Goal: Task Accomplishment & Management: Complete application form

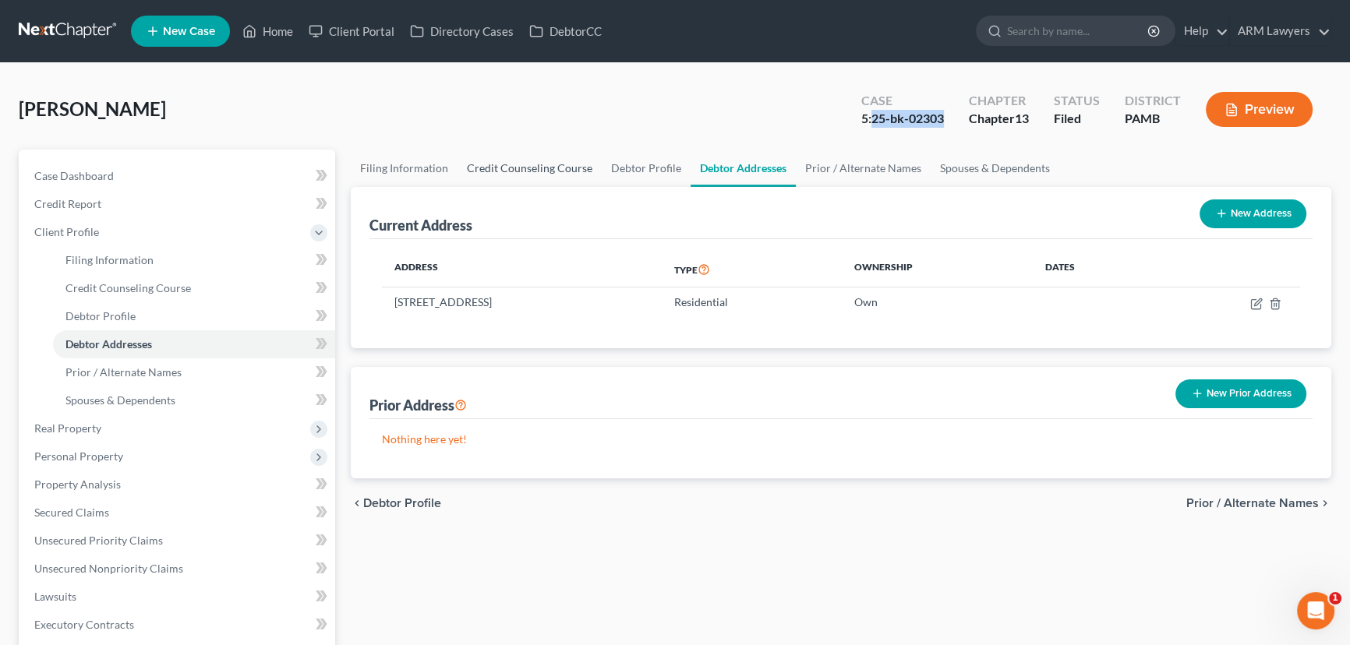
click at [484, 162] on link "Credit Counseling Course" at bounding box center [529, 168] width 144 height 37
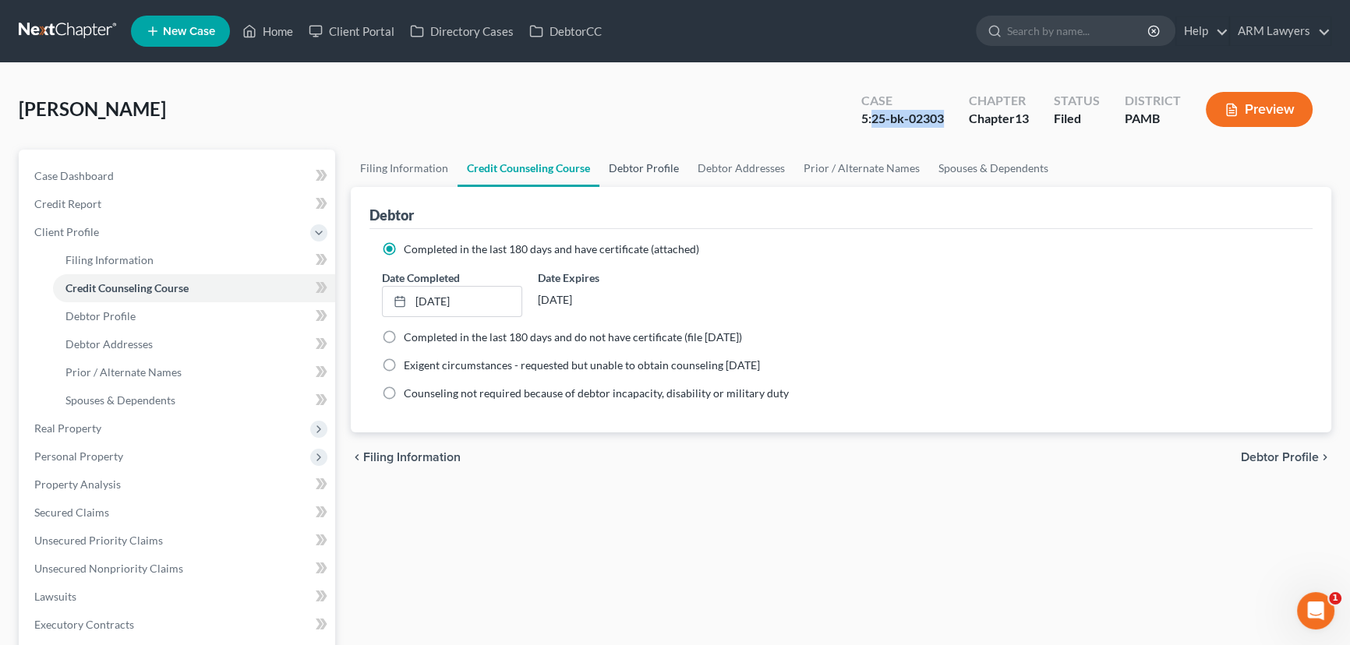
click at [641, 161] on link "Debtor Profile" at bounding box center [643, 168] width 89 height 37
select select "2"
select select "0"
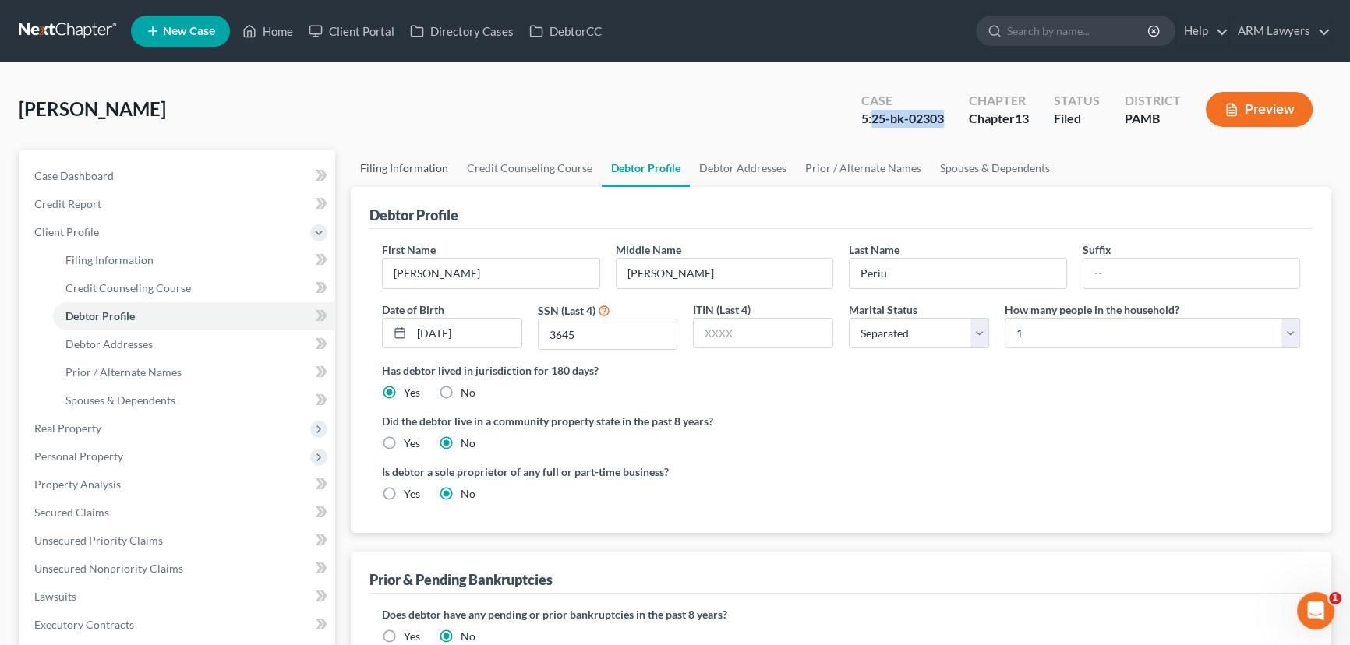
click at [379, 168] on link "Filing Information" at bounding box center [404, 168] width 107 height 37
select select "1"
select select "0"
select select "3"
select select "68"
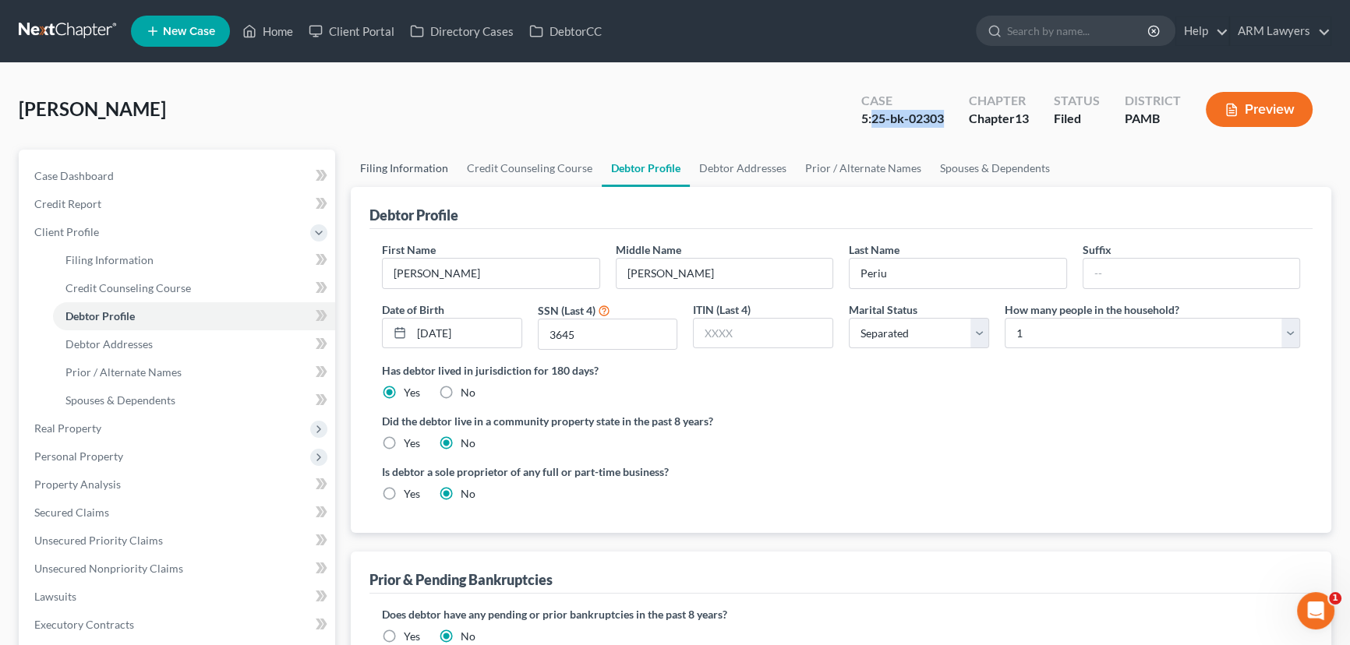
select select "0"
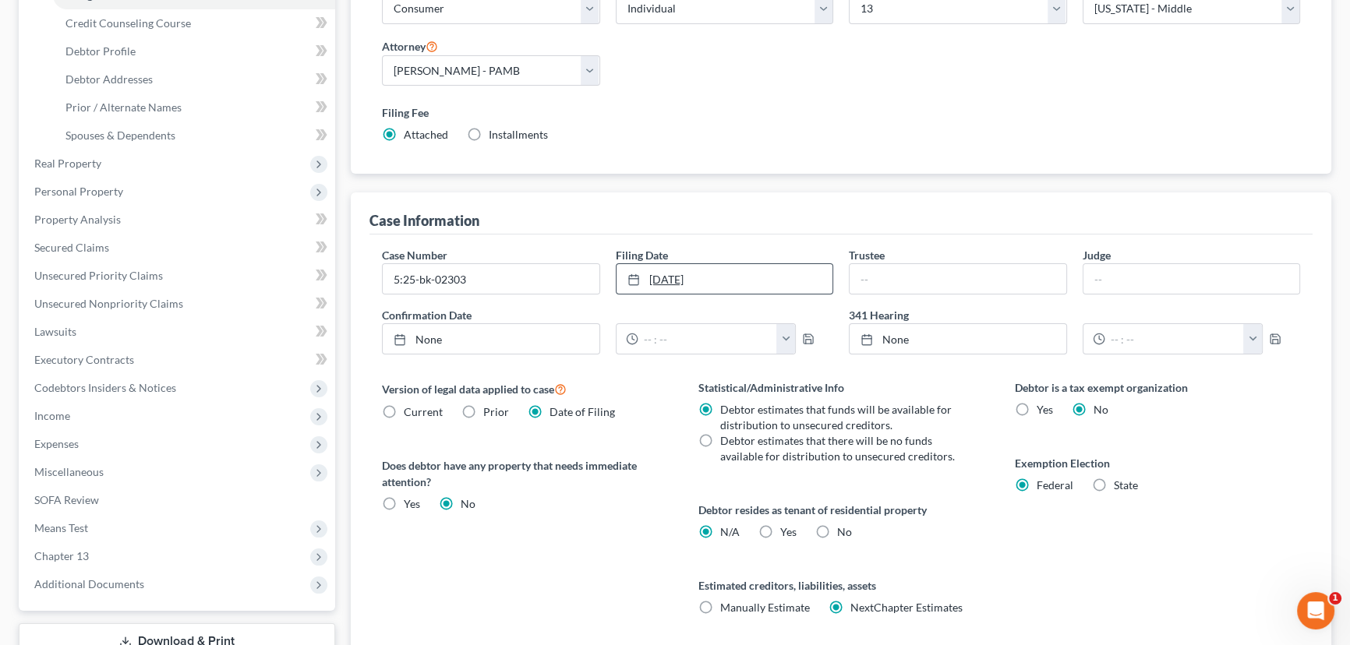
scroll to position [283, 0]
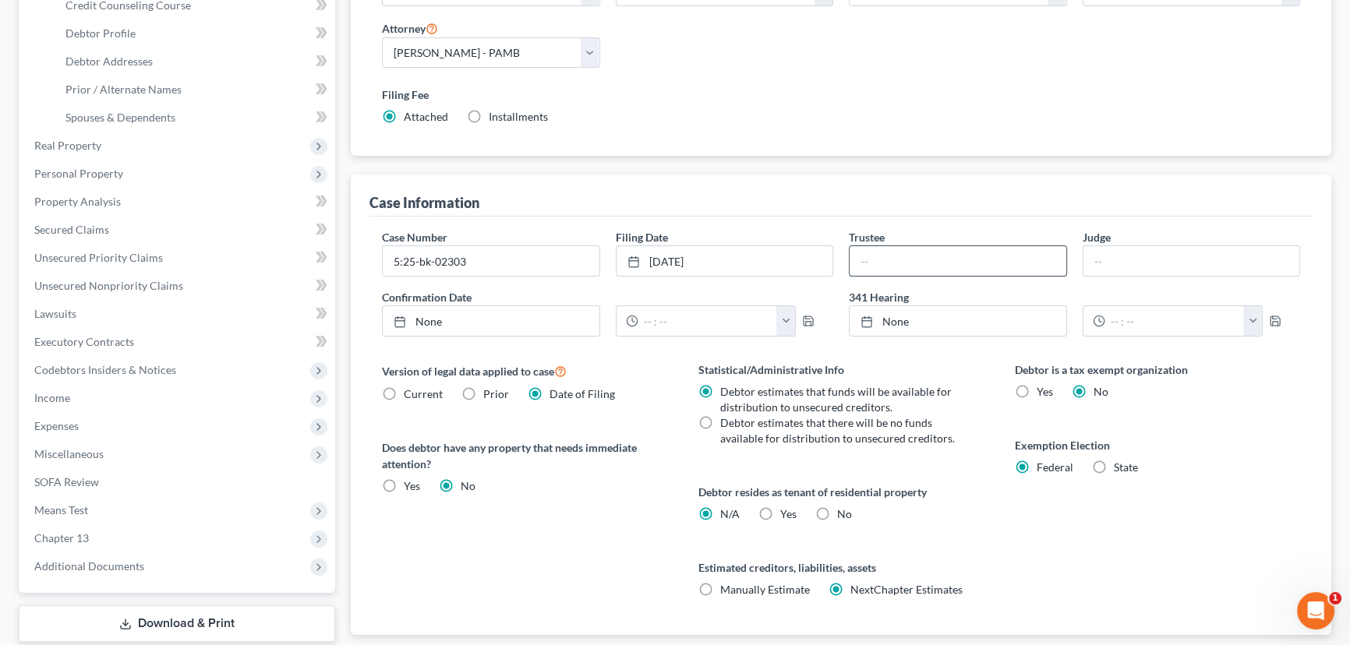
click at [918, 256] on input "text" at bounding box center [957, 261] width 217 height 30
type input "[PERSON_NAME]"
type input "8/19/2025"
click at [897, 317] on link "None" at bounding box center [957, 321] width 217 height 30
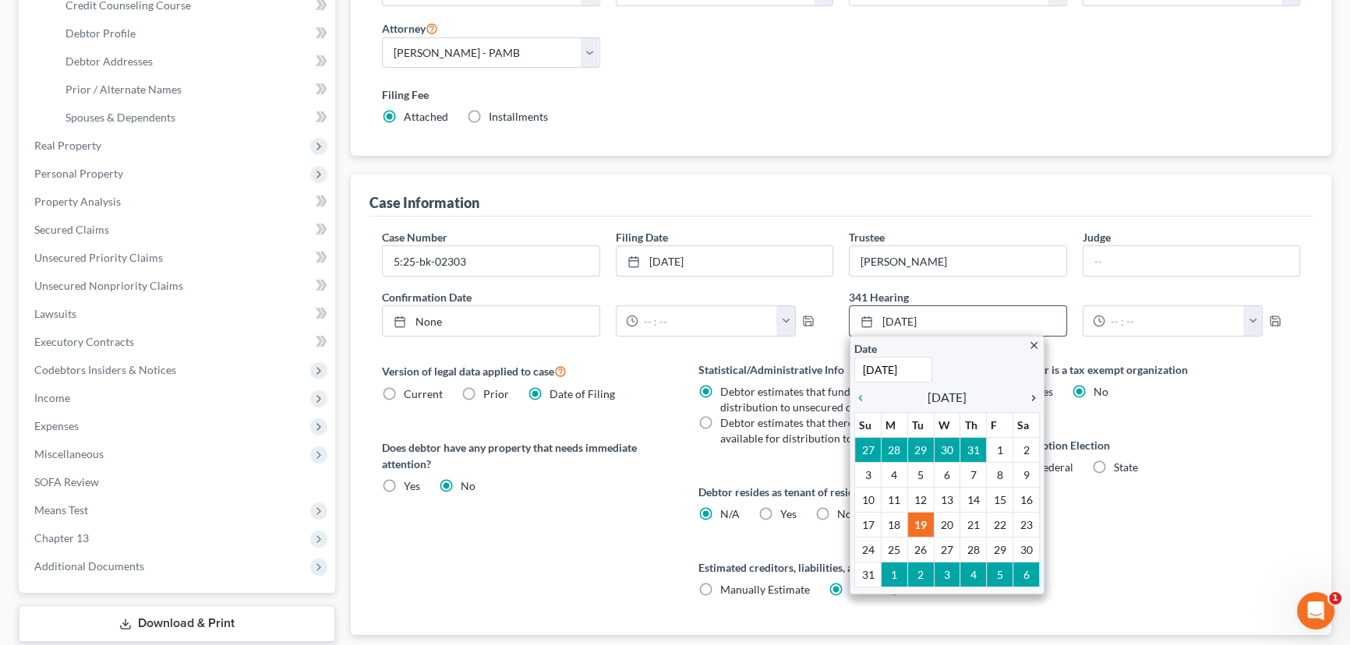
click at [1033, 395] on icon "chevron_right" at bounding box center [1029, 398] width 20 height 12
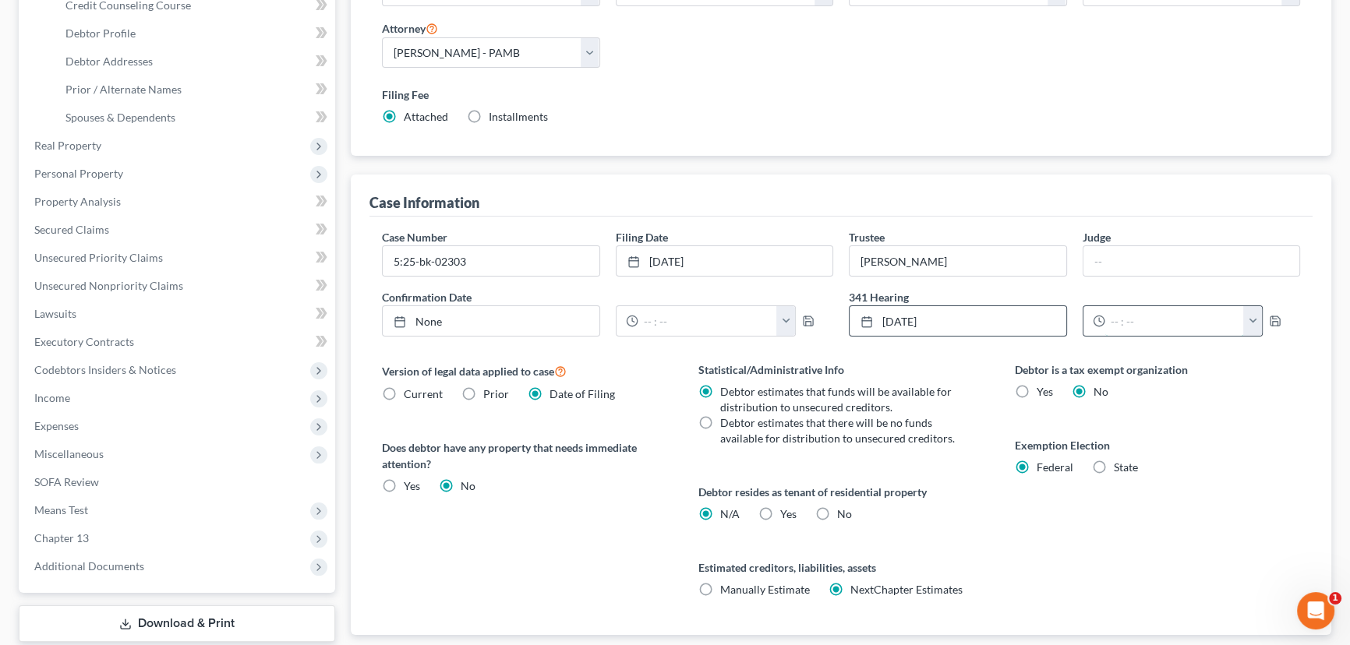
click at [1177, 318] on input "text" at bounding box center [1174, 321] width 139 height 30
click at [1254, 318] on button "button" at bounding box center [1252, 321] width 19 height 30
click at [1274, 401] on link "10:30am" at bounding box center [1286, 410] width 87 height 26
type input "10:30am"
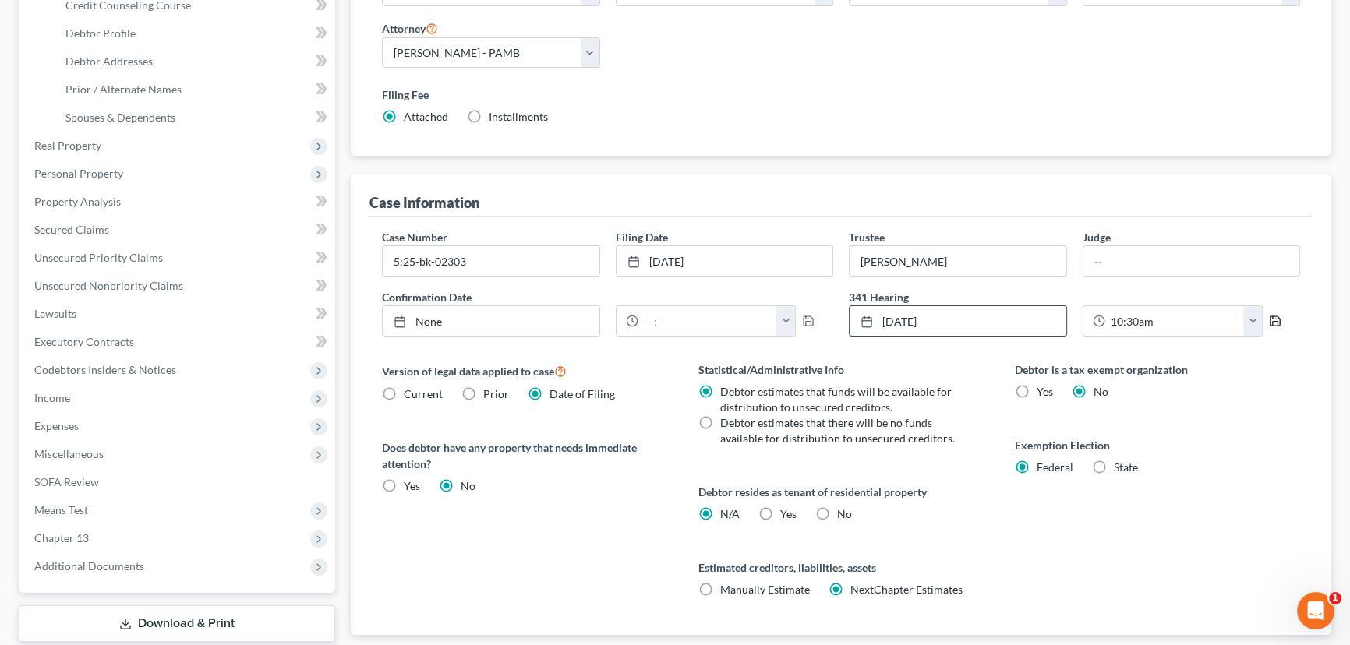
click at [1274, 316] on polyline "button" at bounding box center [1275, 317] width 4 height 2
click at [913, 322] on link "[DATE]" at bounding box center [957, 321] width 217 height 30
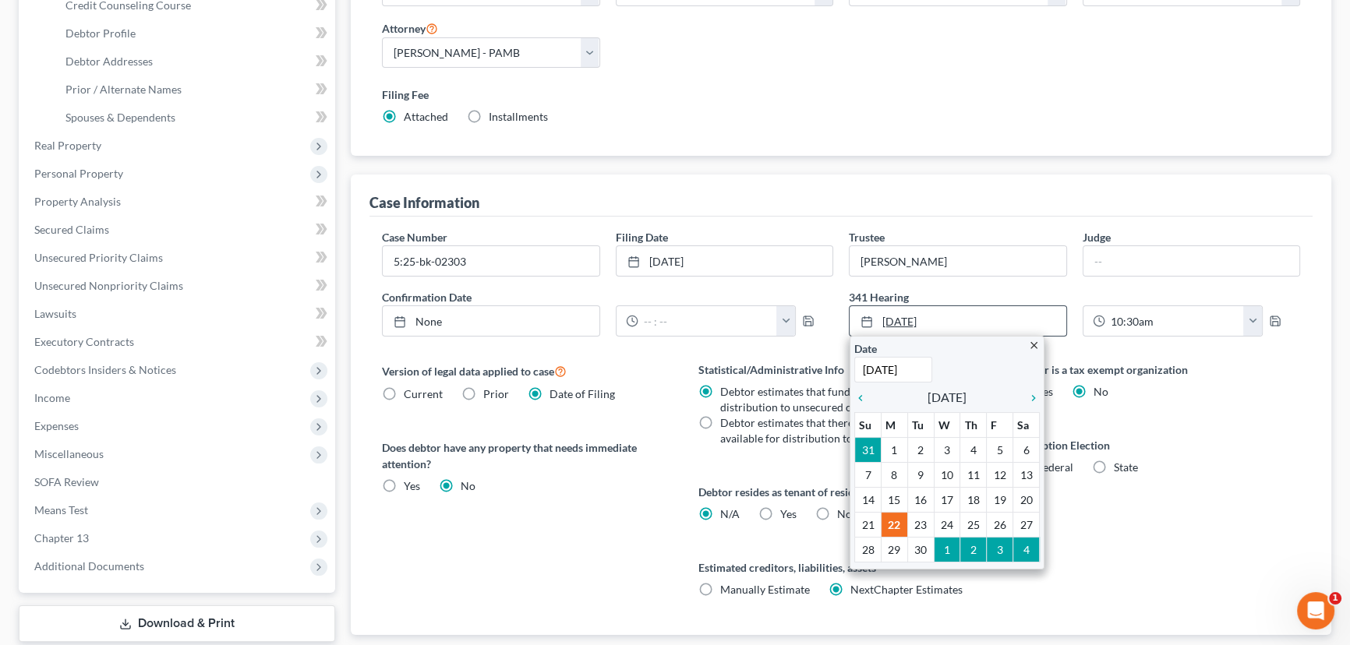
click at [952, 322] on link "[DATE]" at bounding box center [957, 321] width 217 height 30
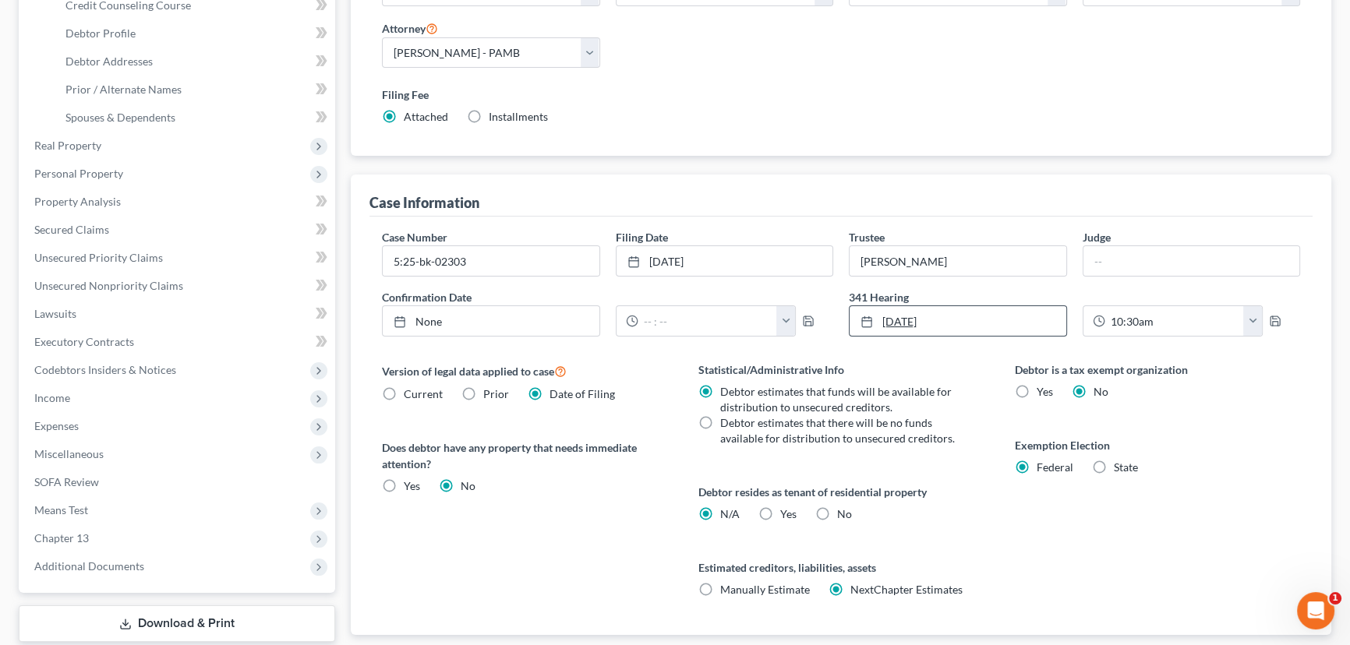
drag, startPoint x: 951, startPoint y: 319, endPoint x: 870, endPoint y: 320, distance: 80.3
click at [870, 320] on link "[DATE]" at bounding box center [957, 321] width 217 height 30
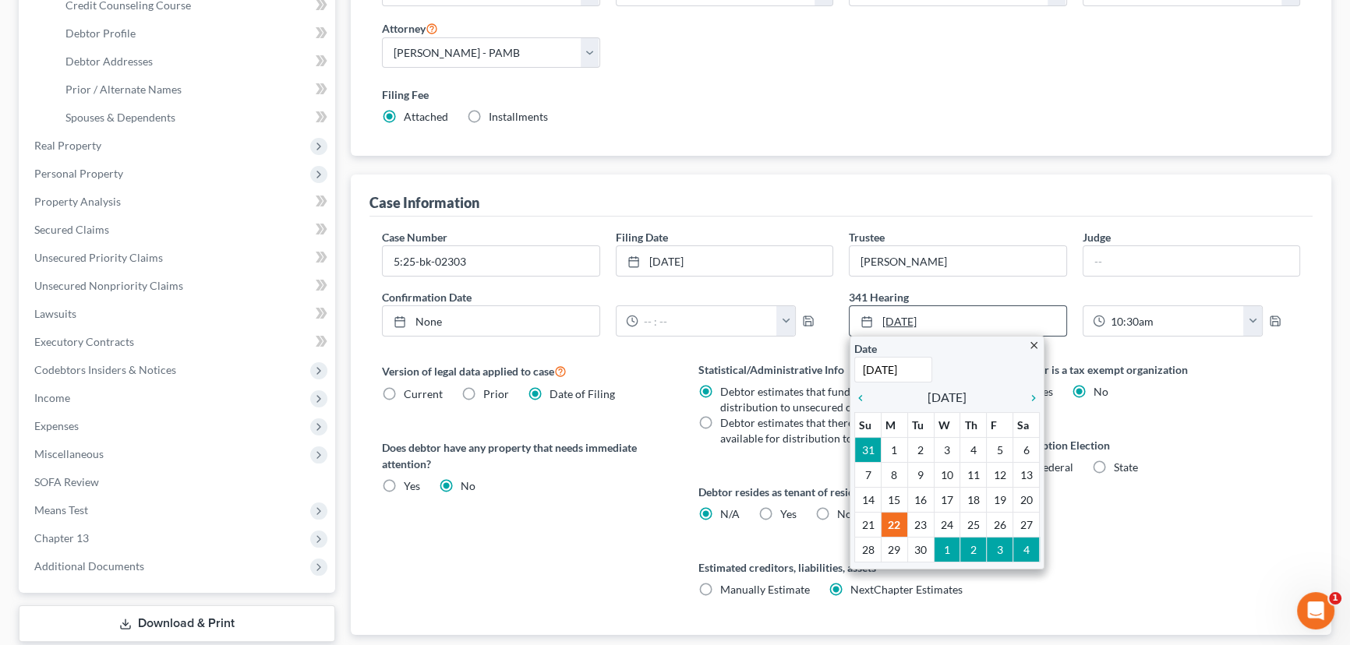
click at [898, 316] on link "[DATE]" at bounding box center [957, 321] width 217 height 30
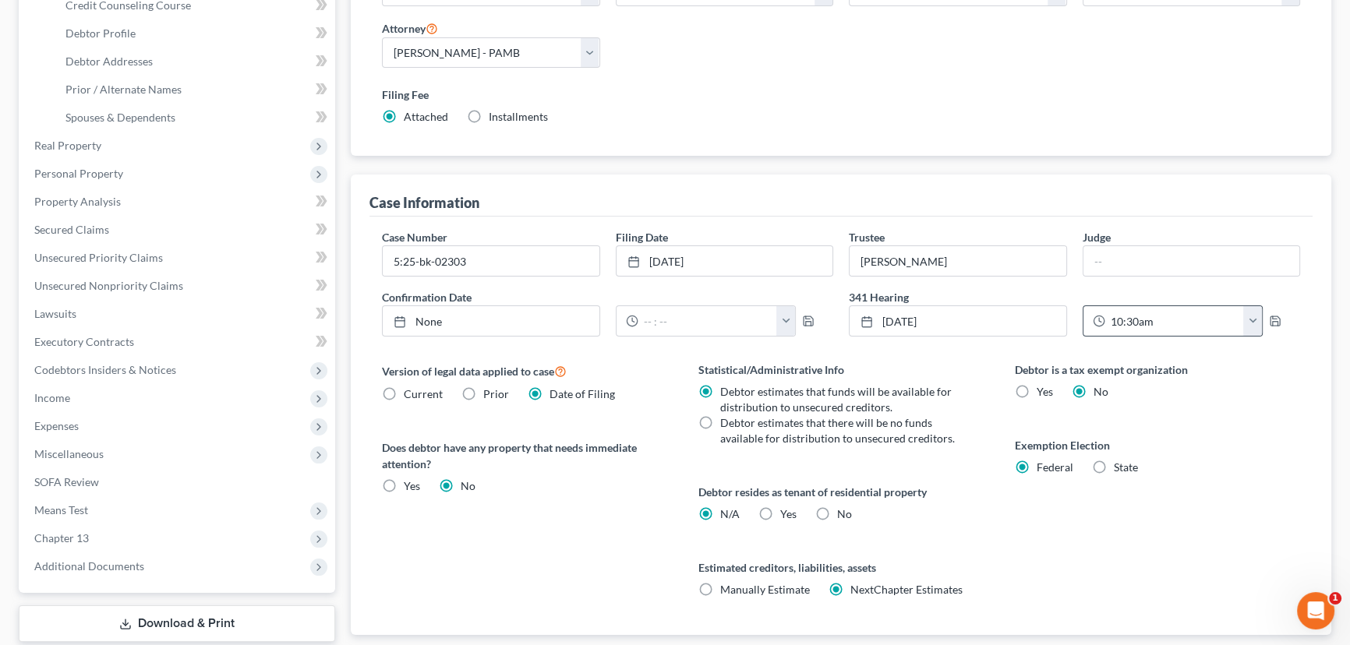
click at [1255, 313] on button "button" at bounding box center [1252, 321] width 19 height 30
type input "8/19/2025"
click at [414, 318] on div at bounding box center [405, 321] width 22 height 13
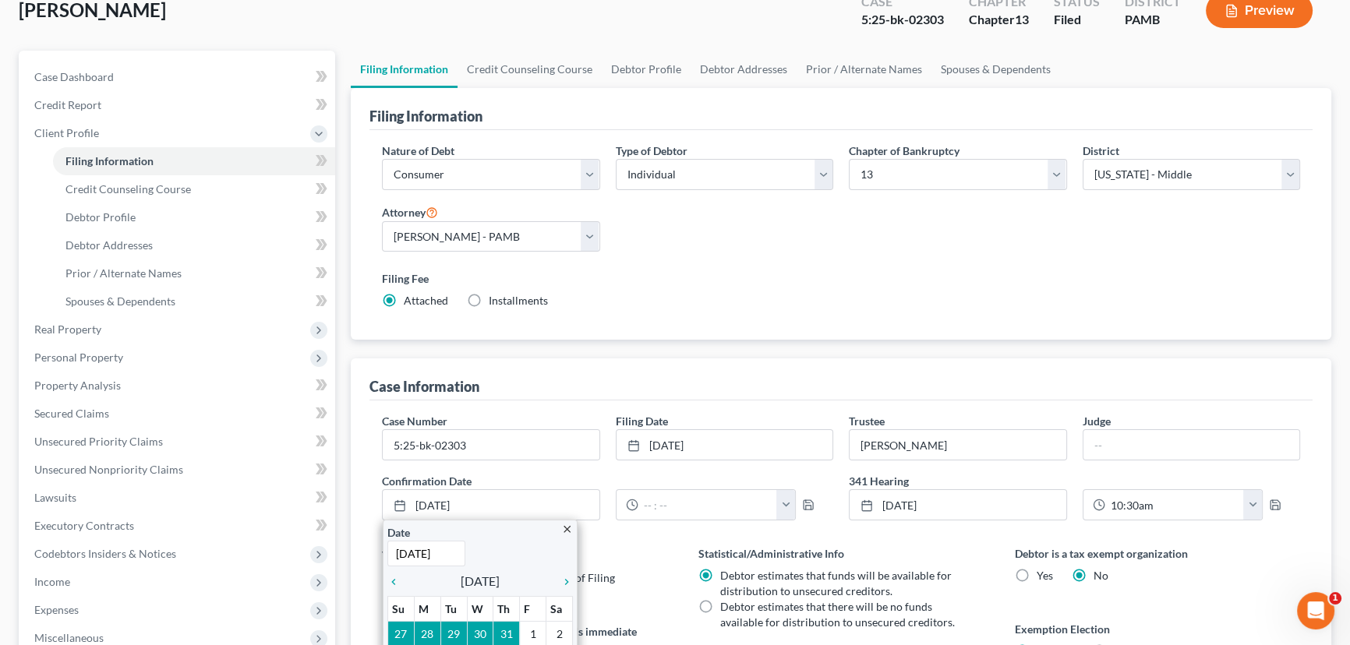
scroll to position [212, 0]
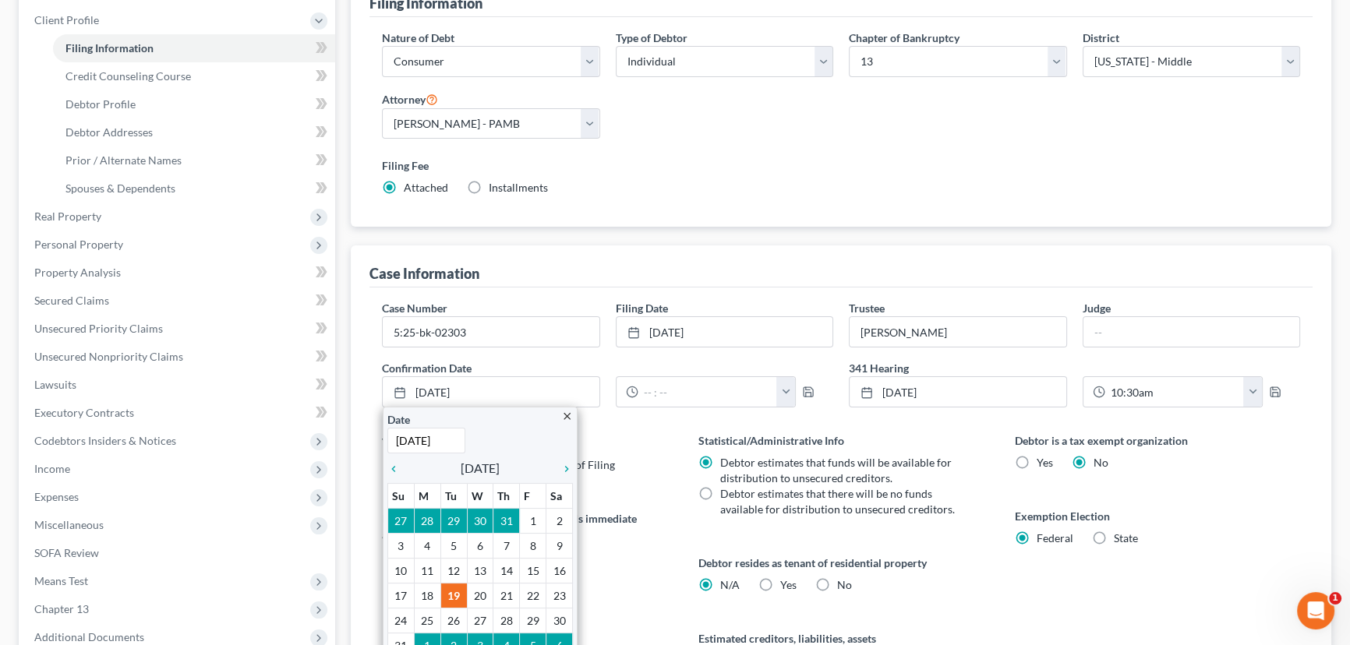
click at [629, 171] on label "Filing Fee" at bounding box center [841, 165] width 918 height 16
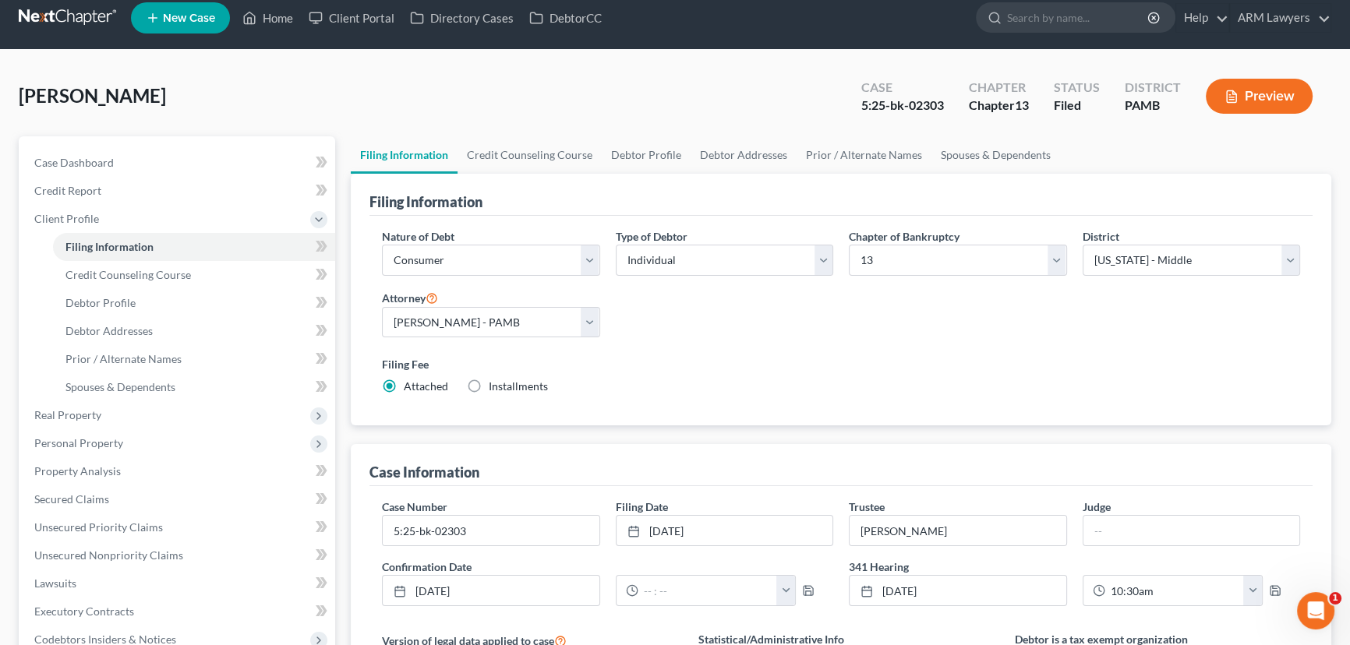
scroll to position [0, 0]
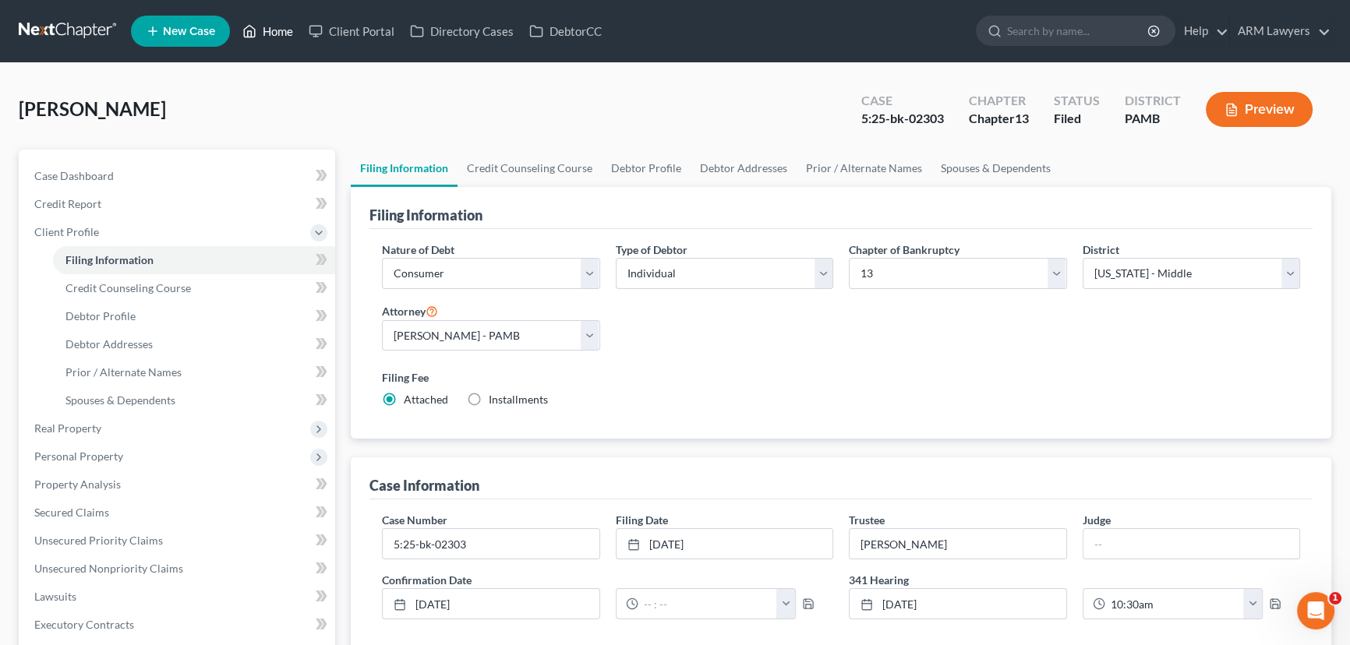
click at [281, 37] on link "Home" at bounding box center [268, 31] width 66 height 28
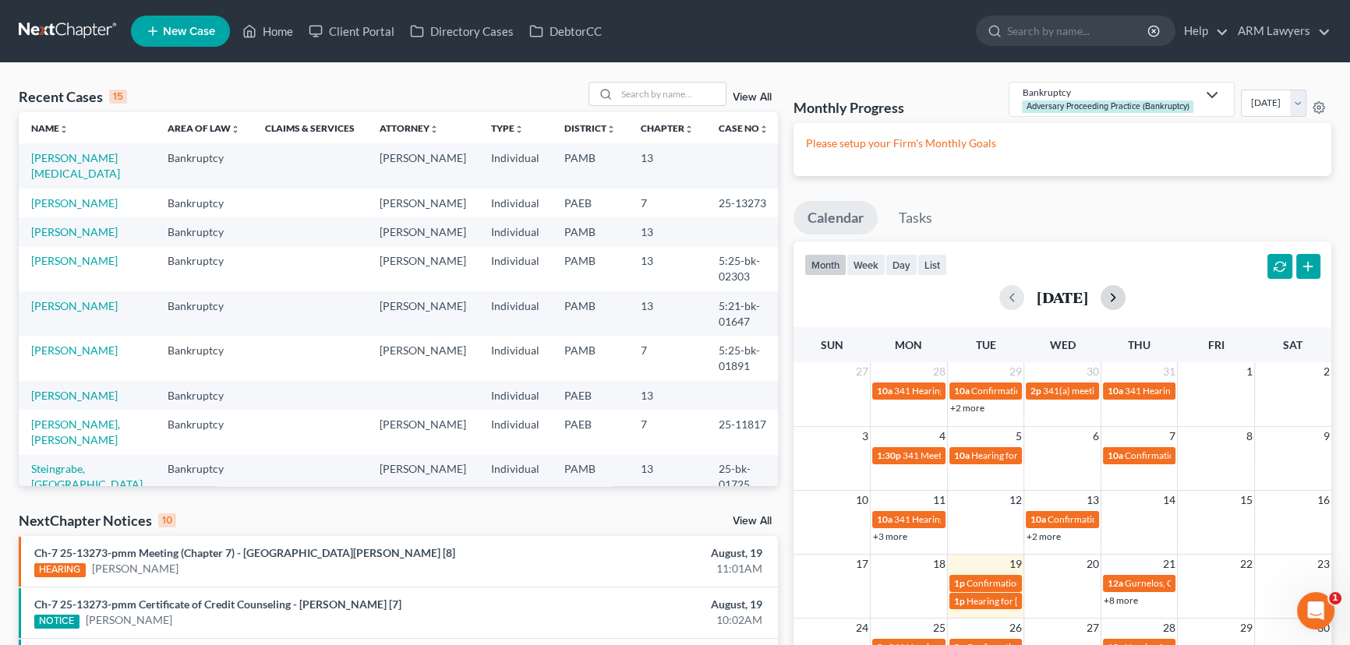
click at [1125, 298] on button "button" at bounding box center [1112, 297] width 25 height 25
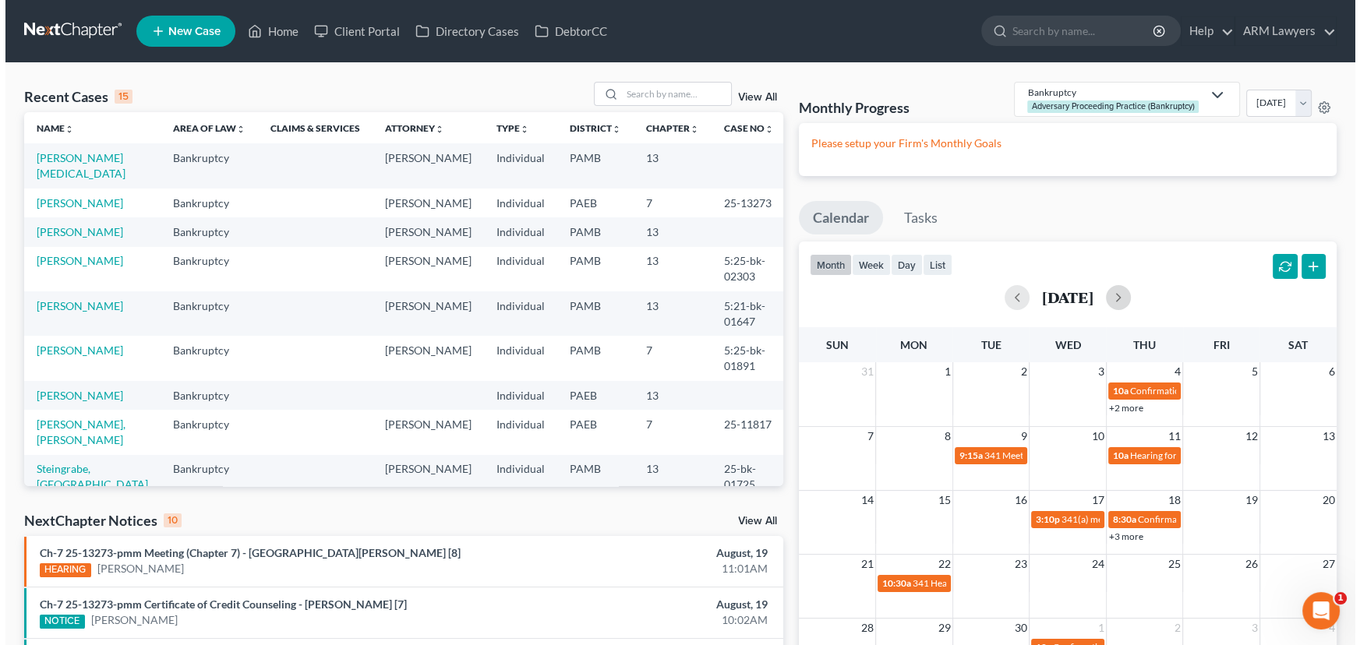
scroll to position [70, 0]
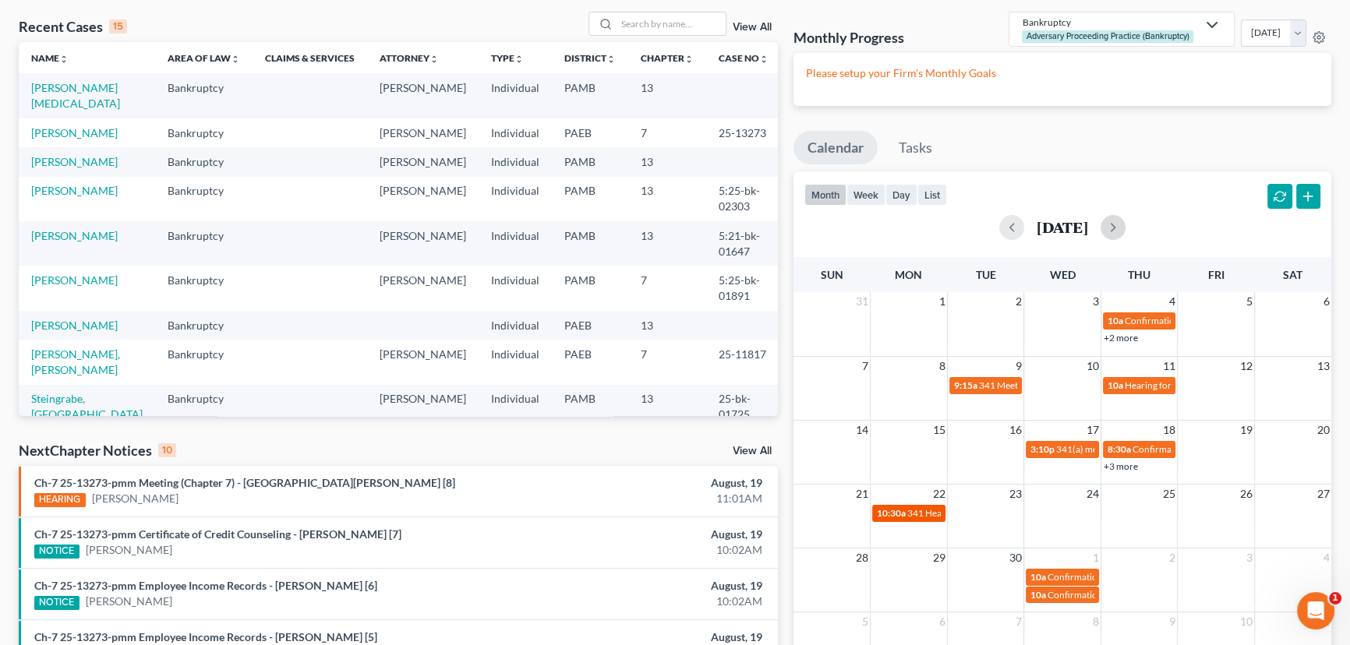
click at [898, 512] on span "10:30a" at bounding box center [891, 513] width 29 height 12
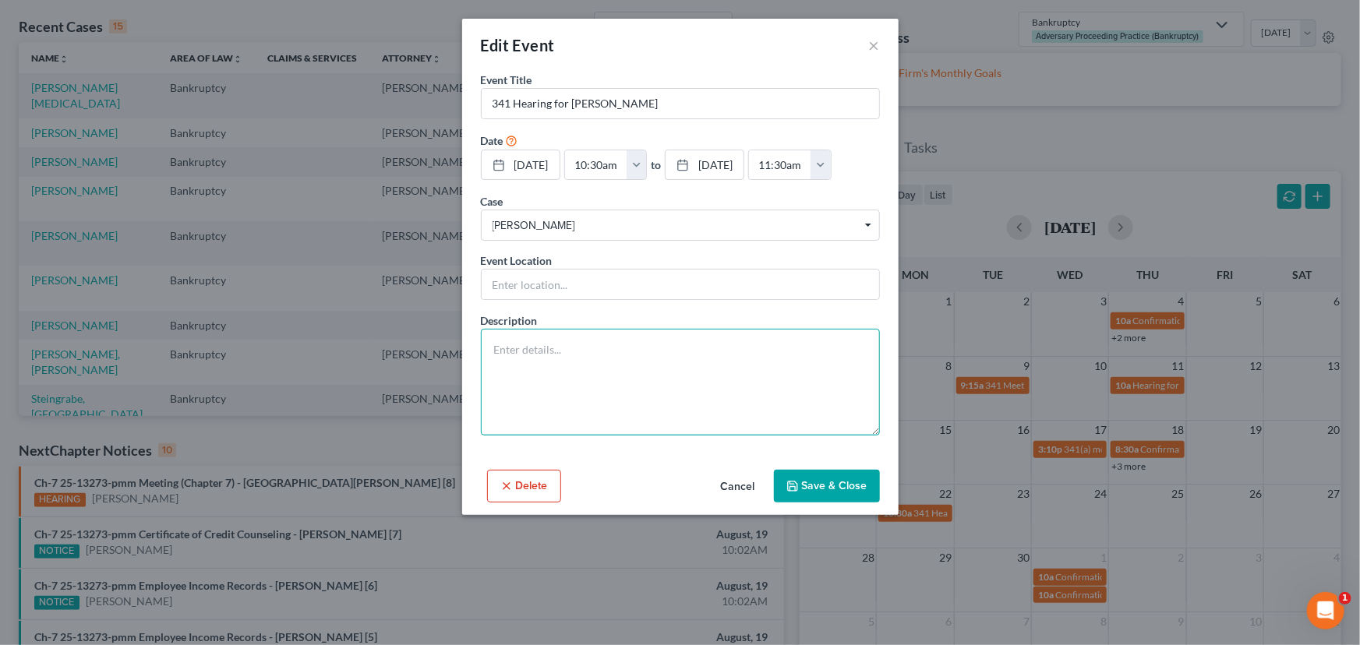
click at [611, 392] on textarea at bounding box center [680, 382] width 399 height 107
paste textarea "Meeting of Creditors and Appointment of Trustee Zaharopoulos, Jack N with 341(a…"
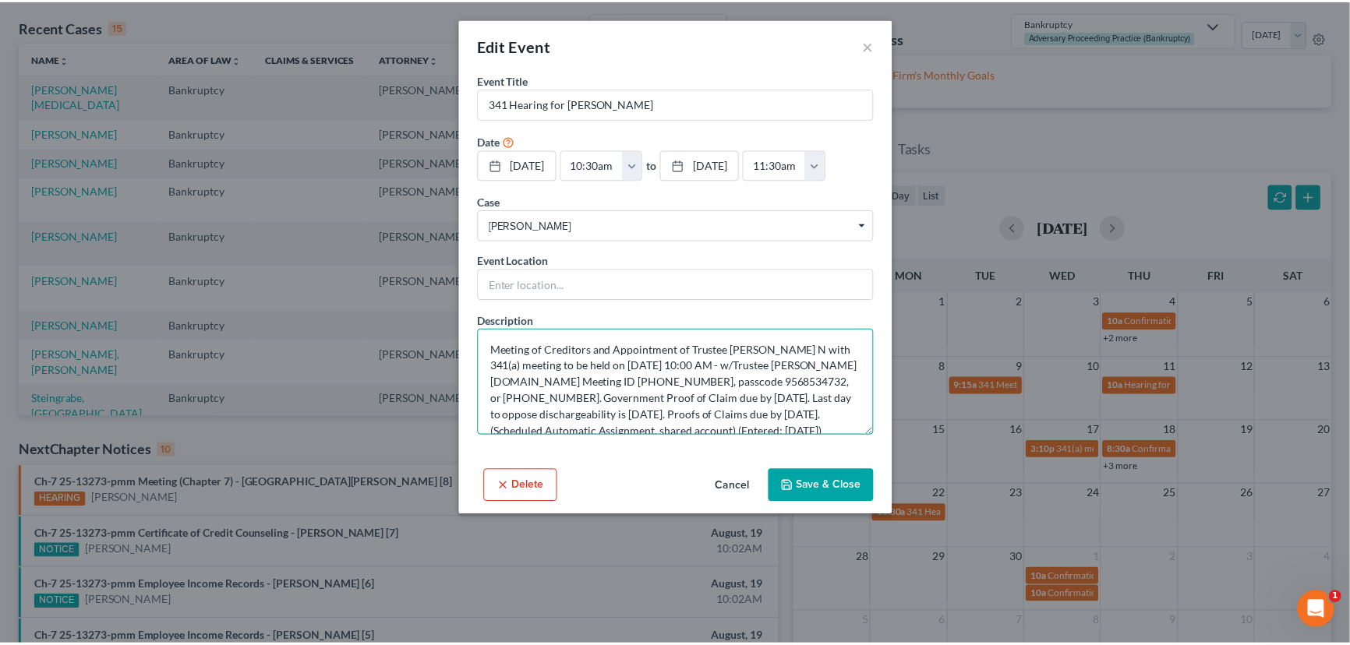
scroll to position [19, 0]
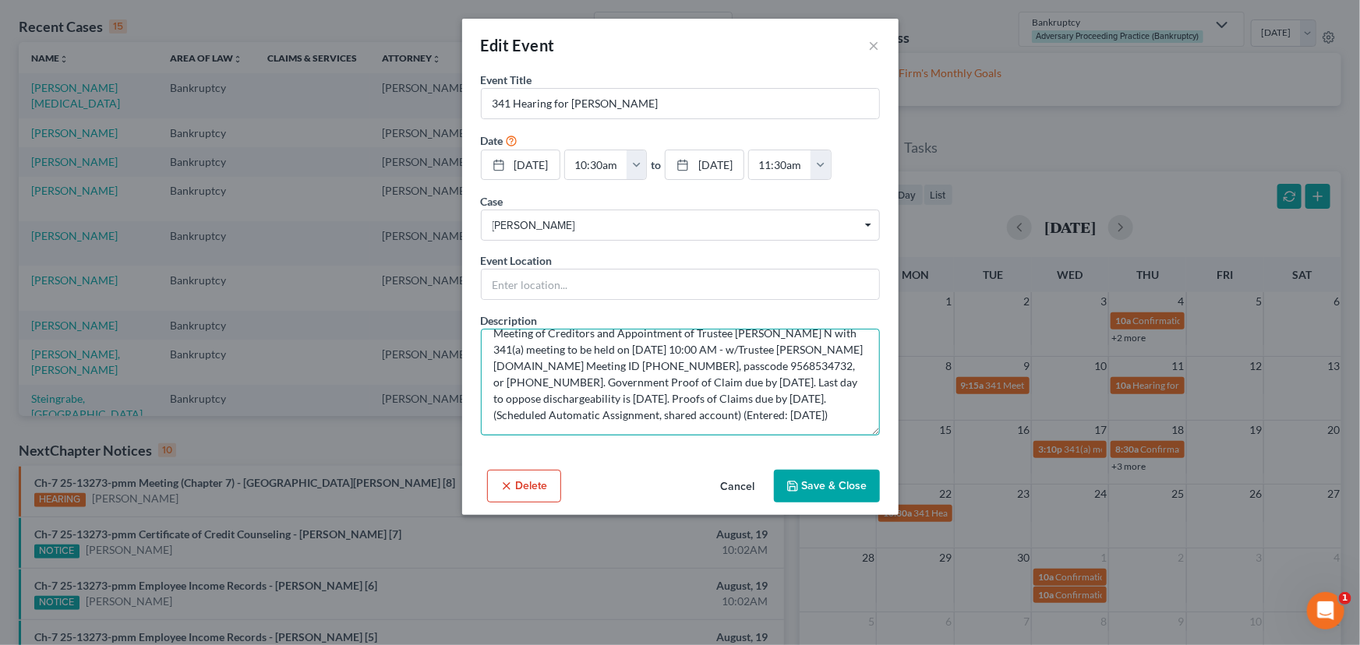
type textarea "Meeting of Creditors and Appointment of Trustee Zaharopoulos, Jack N with 341(a…"
click at [828, 489] on button "Save & Close" at bounding box center [827, 486] width 106 height 33
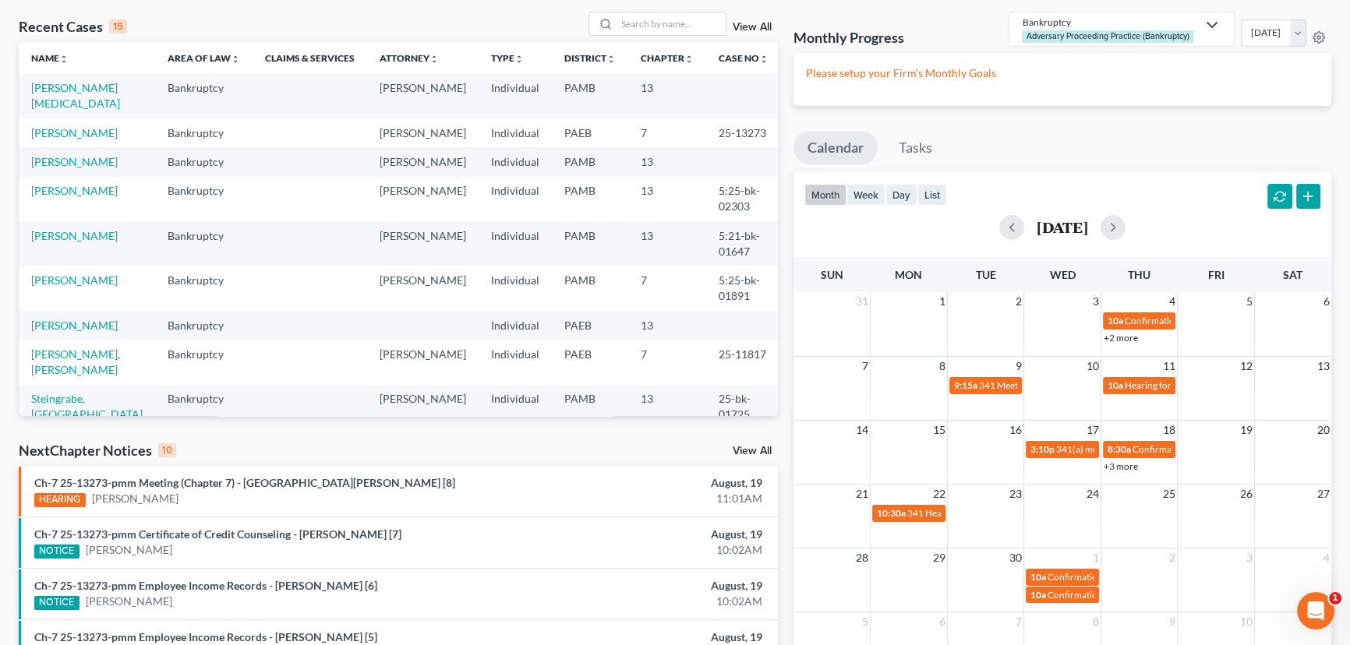
scroll to position [0, 0]
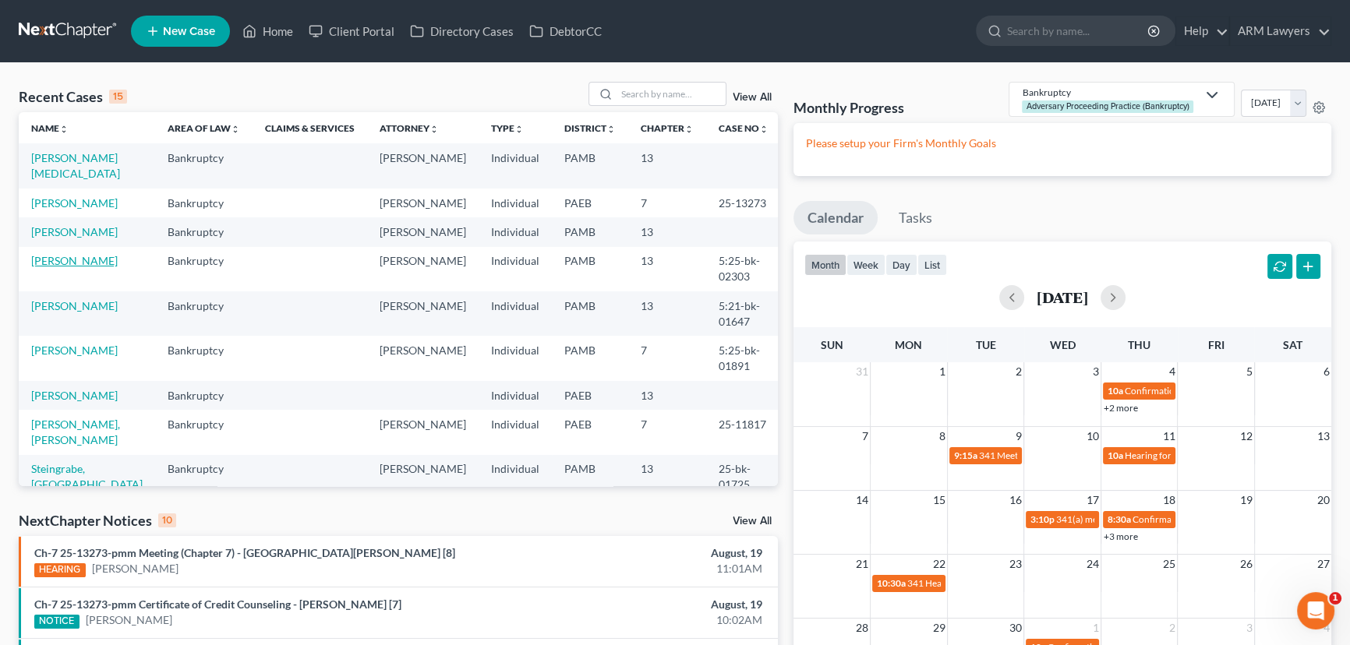
click at [62, 254] on link "[PERSON_NAME]" at bounding box center [74, 260] width 86 height 13
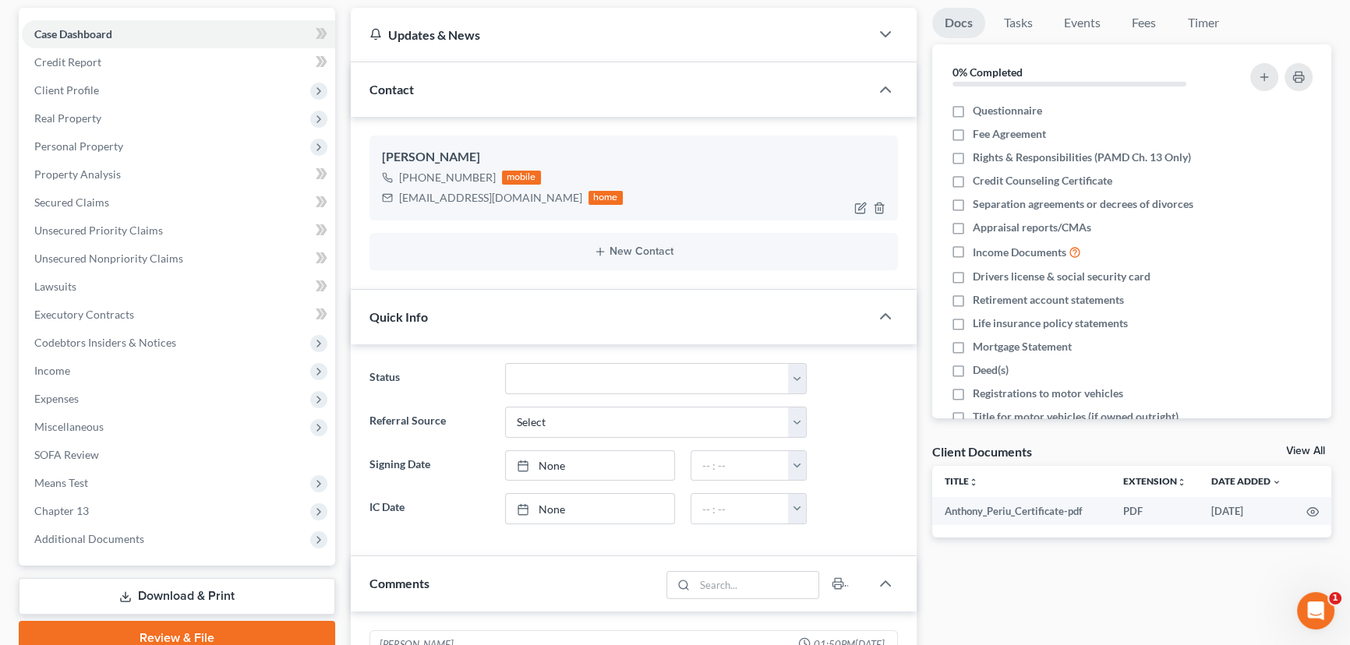
scroll to position [141, 0]
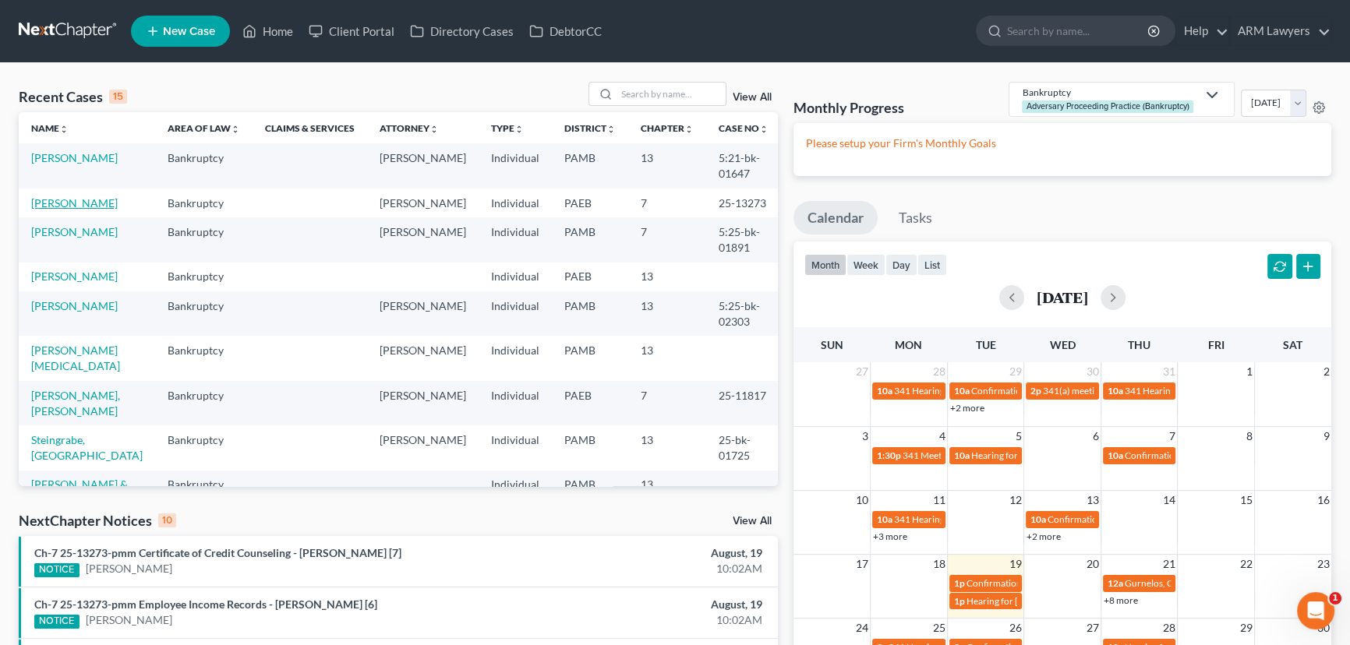
click at [69, 202] on link "[PERSON_NAME]" at bounding box center [74, 202] width 86 height 13
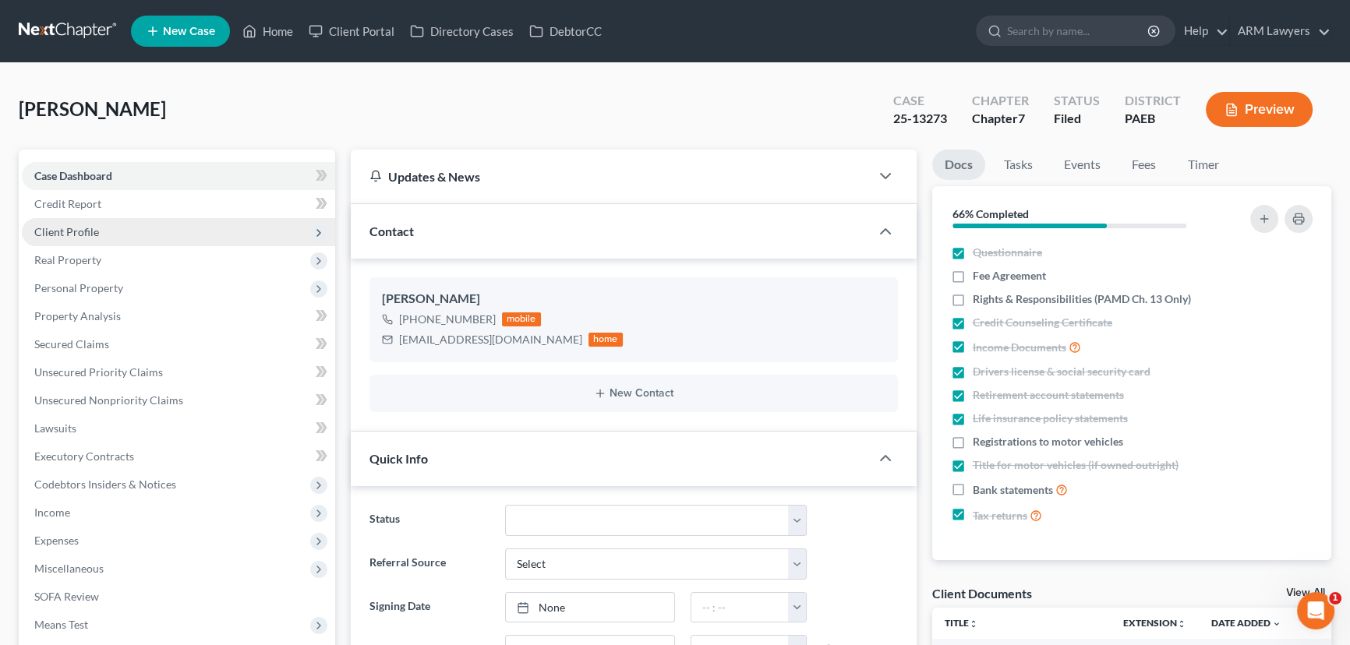
drag, startPoint x: 114, startPoint y: 226, endPoint x: 129, endPoint y: 232, distance: 16.1
click at [114, 226] on span "Client Profile" at bounding box center [178, 232] width 313 height 28
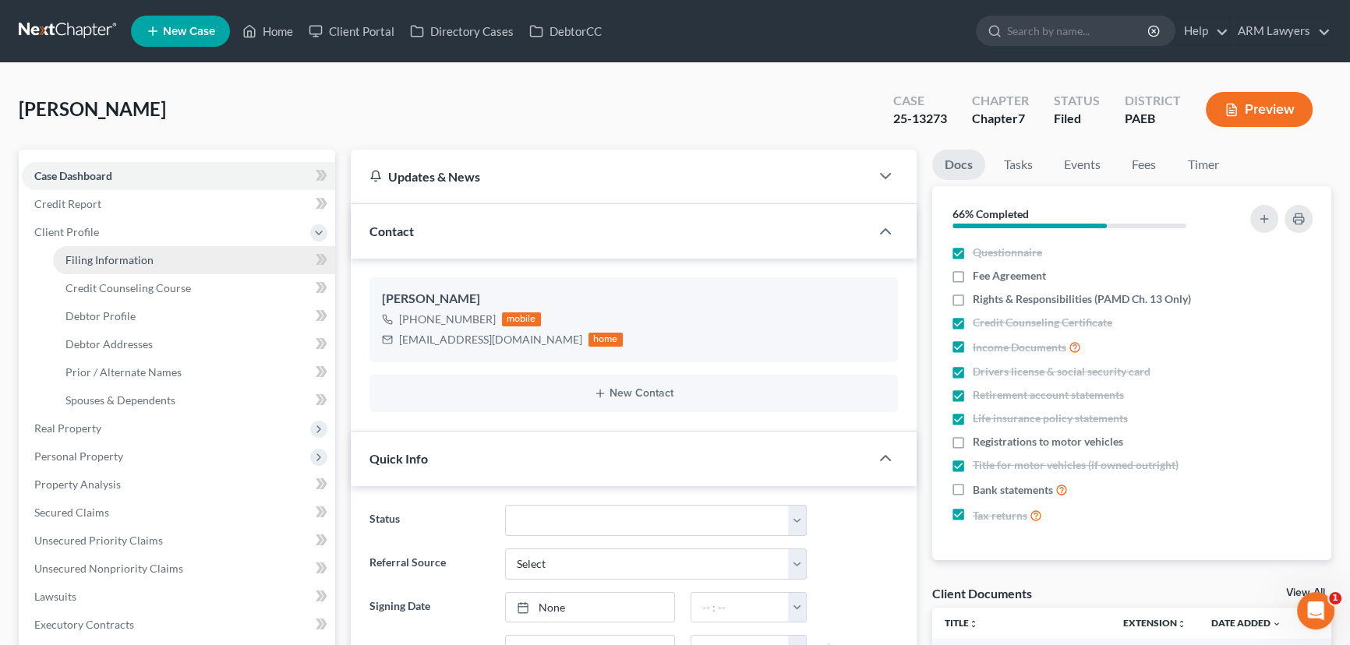
click at [170, 252] on link "Filing Information" at bounding box center [194, 260] width 282 height 28
select select "1"
select select "0"
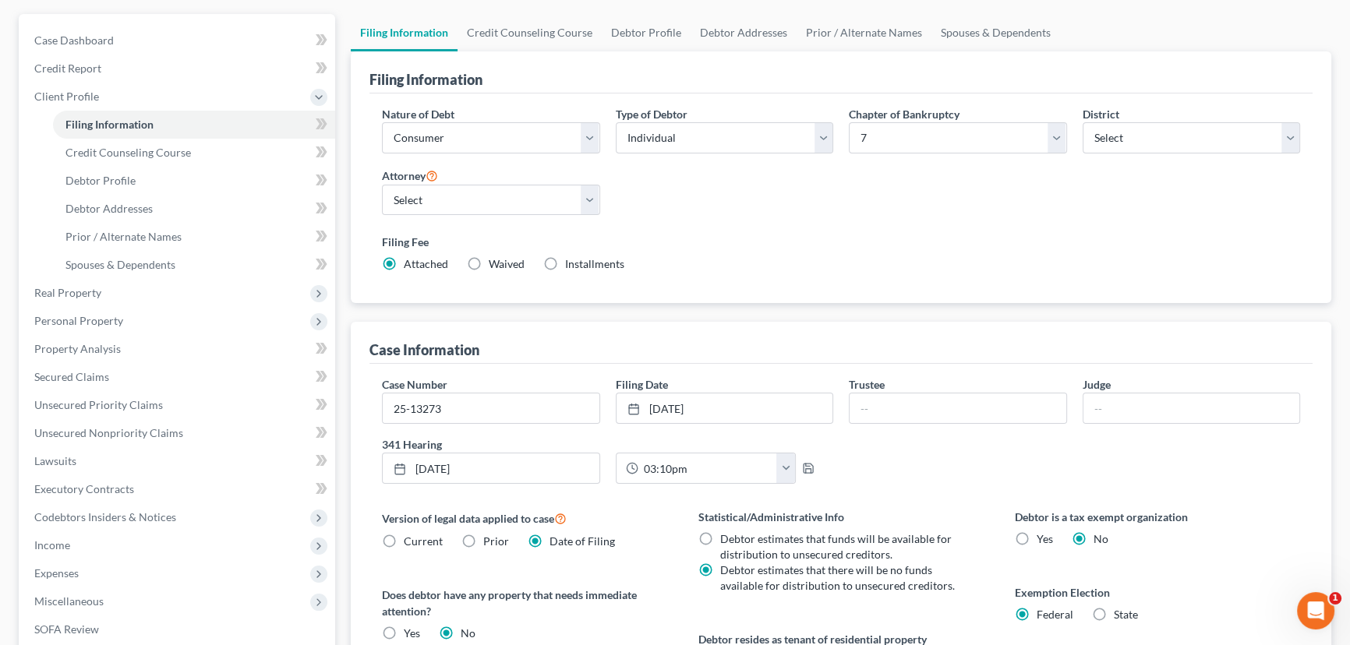
scroll to position [141, 0]
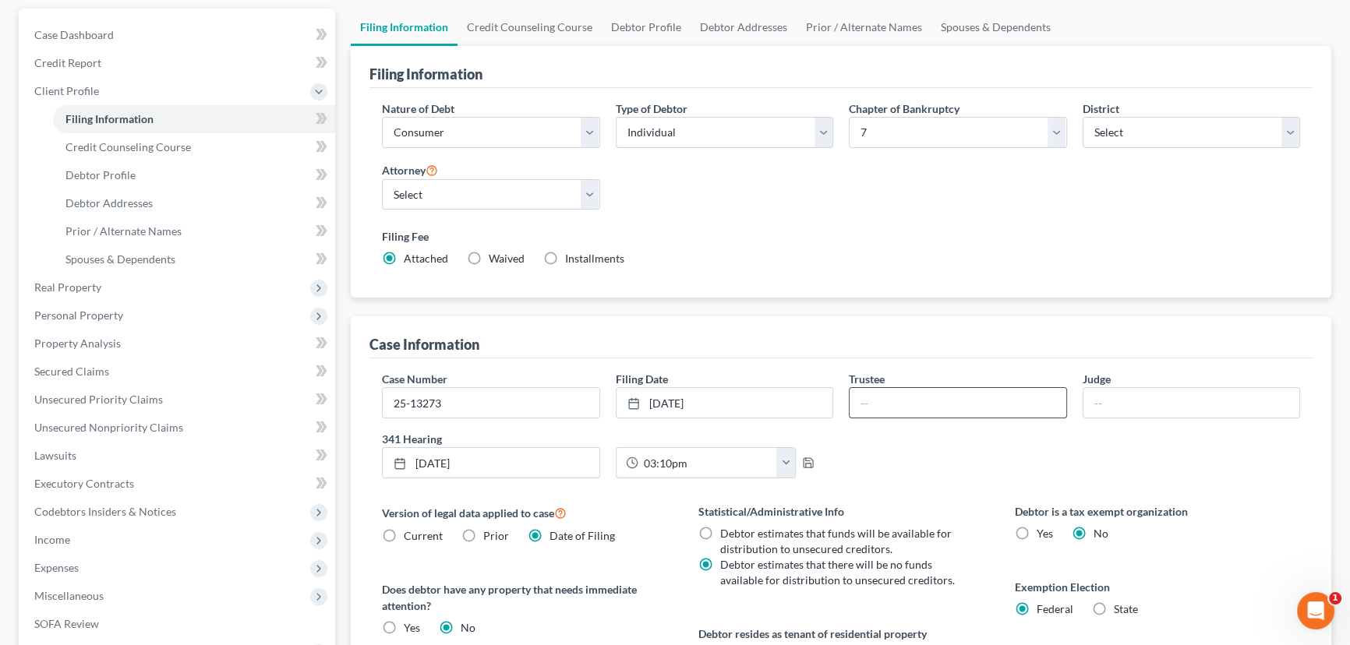
click at [902, 389] on input "text" at bounding box center [957, 403] width 217 height 30
type input "Holber"
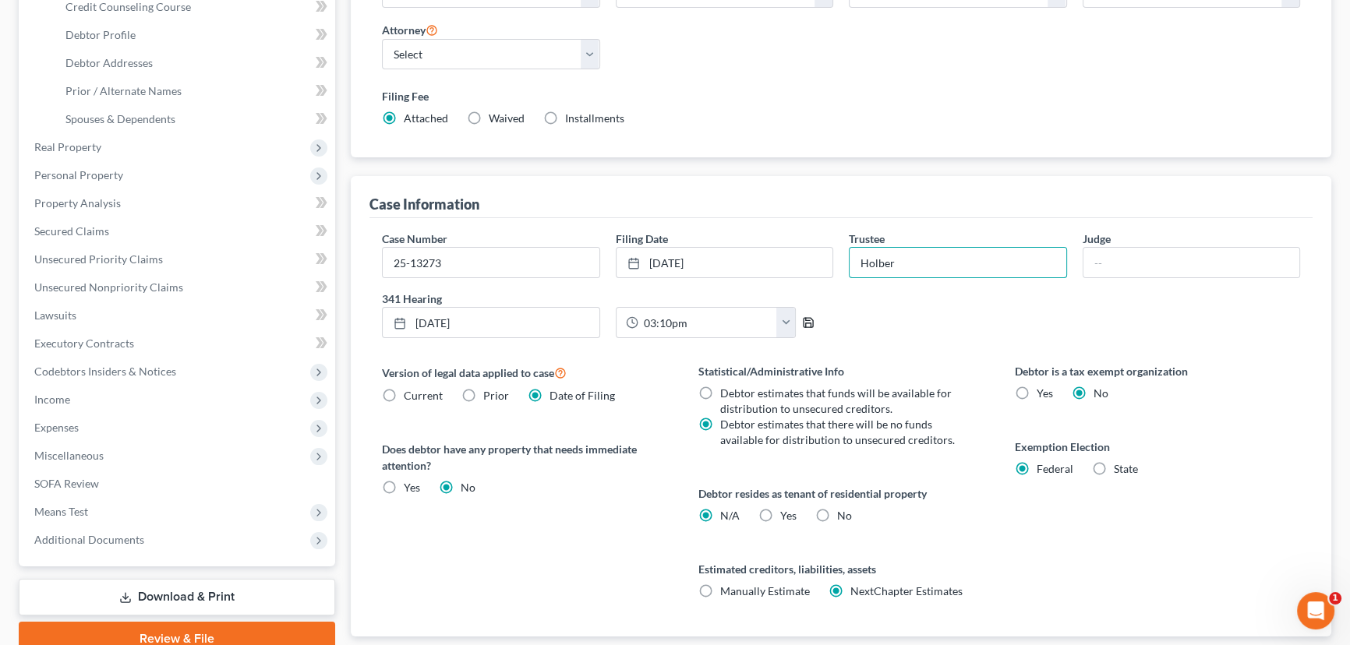
scroll to position [283, 0]
click at [931, 312] on div "Case Number 25-13273 Filing Date 8/18/2025 close Date 8/18/2025 Time 12:00 AM c…" at bounding box center [841, 289] width 934 height 120
click at [810, 322] on polyline "button" at bounding box center [808, 324] width 5 height 4
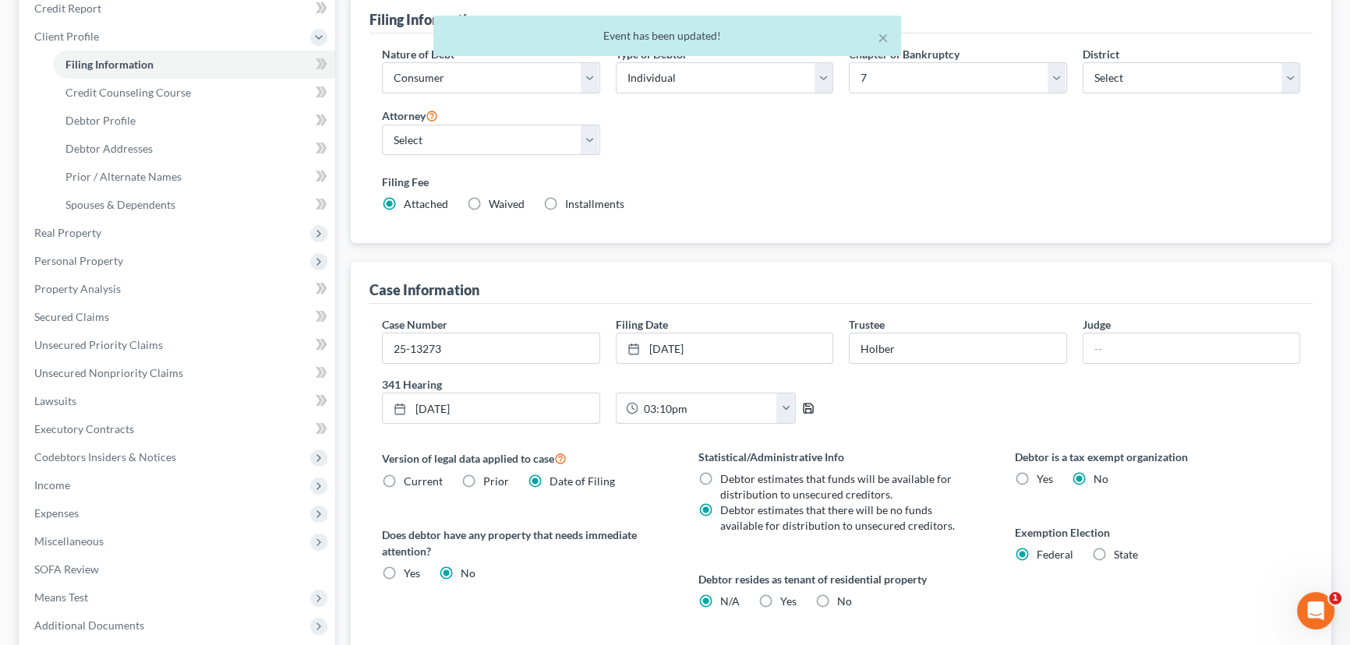
scroll to position [0, 0]
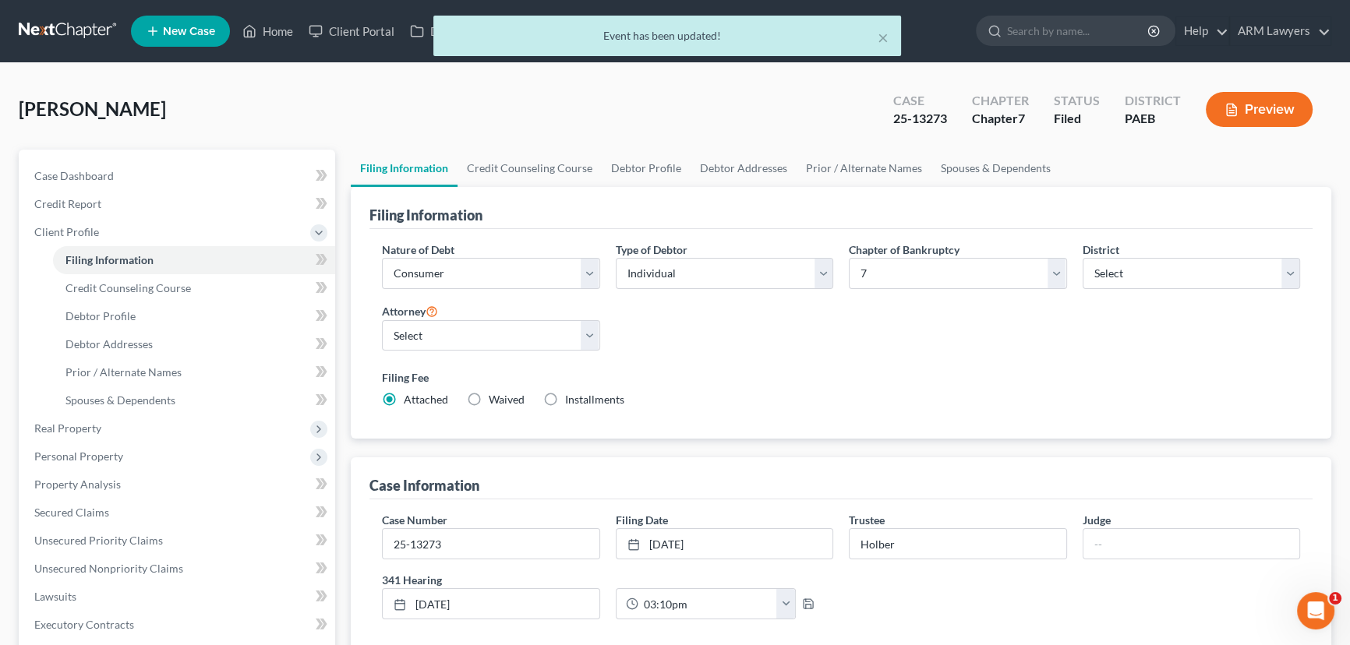
click at [274, 27] on div "× Event has been updated!" at bounding box center [667, 40] width 1350 height 48
click at [277, 31] on div "× Event has been updated!" at bounding box center [667, 40] width 1350 height 48
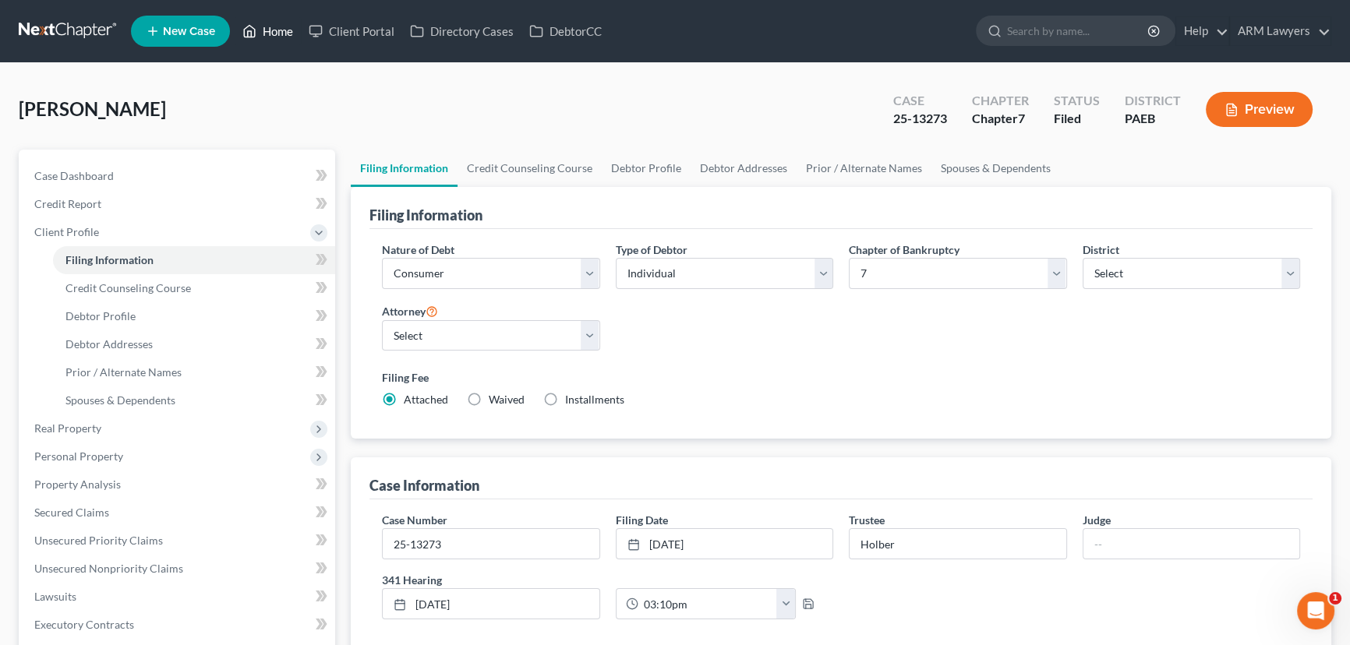
click at [269, 17] on link "Home" at bounding box center [268, 31] width 66 height 28
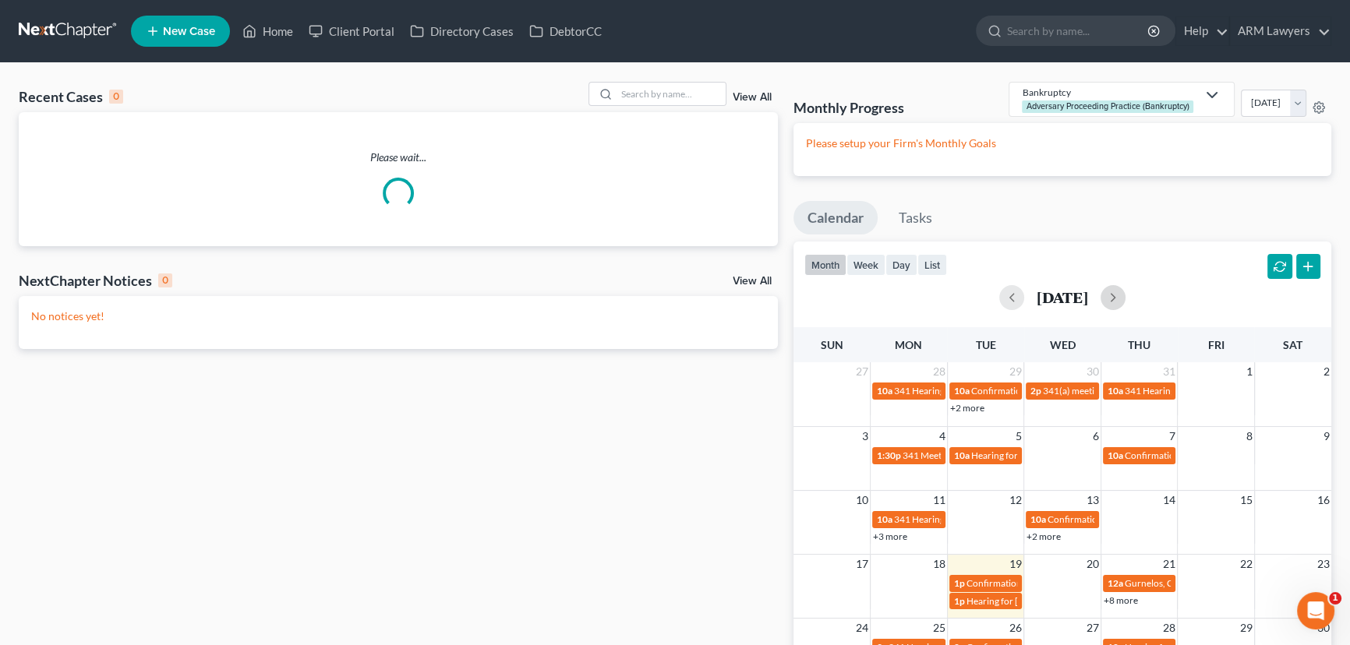
drag, startPoint x: 1141, startPoint y: 298, endPoint x: 1131, endPoint y: 323, distance: 26.9
click at [1125, 299] on button "button" at bounding box center [1112, 297] width 25 height 25
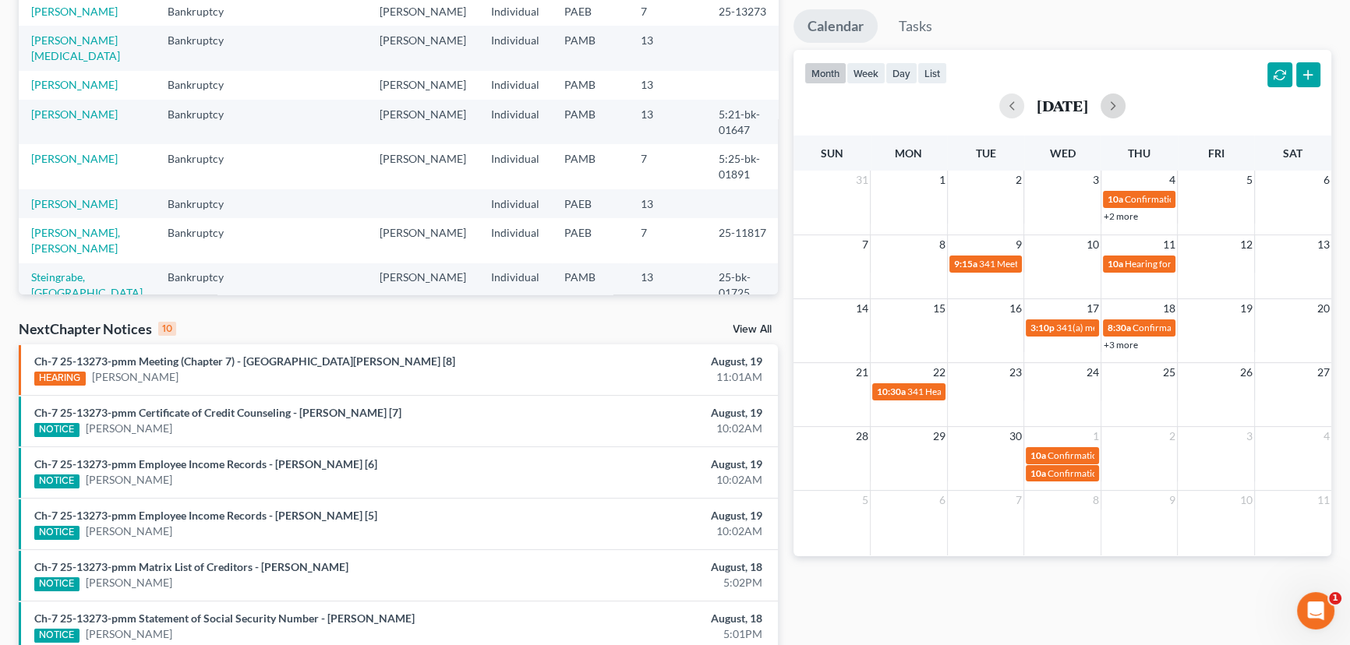
scroll to position [212, 0]
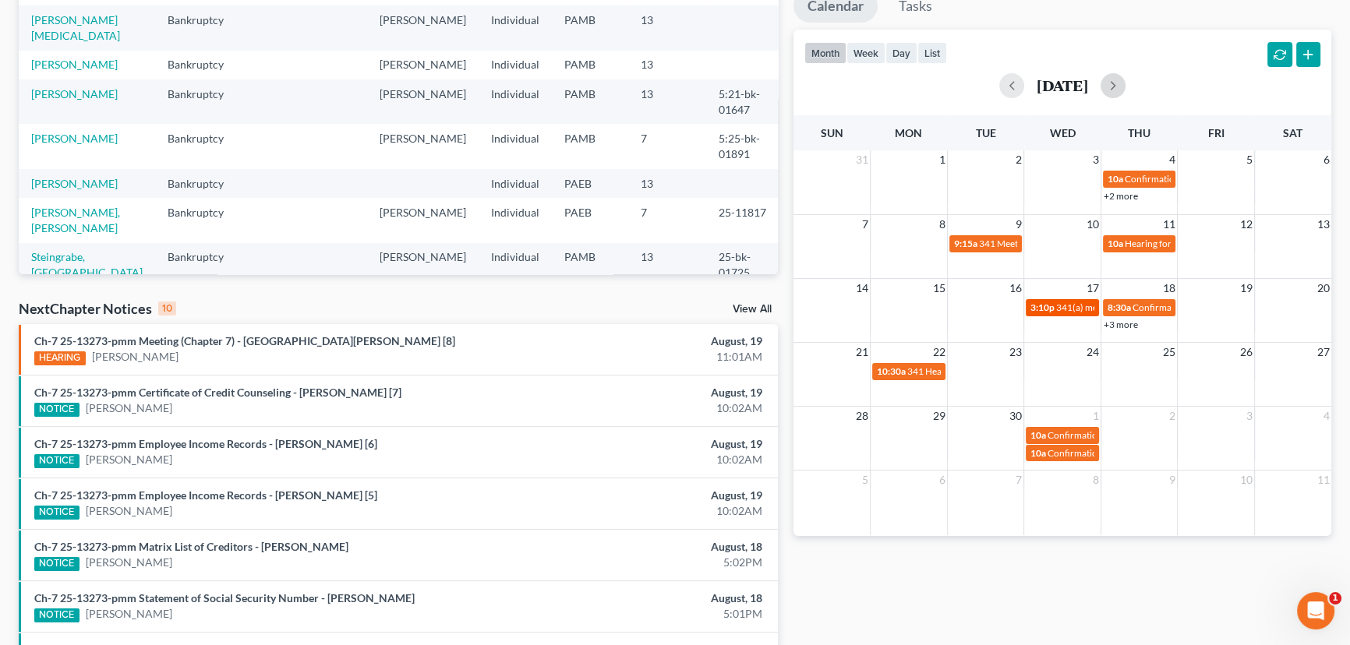
click at [1062, 302] on span "341(a) meeting for Ayesha Hosten" at bounding box center [1131, 308] width 150 height 12
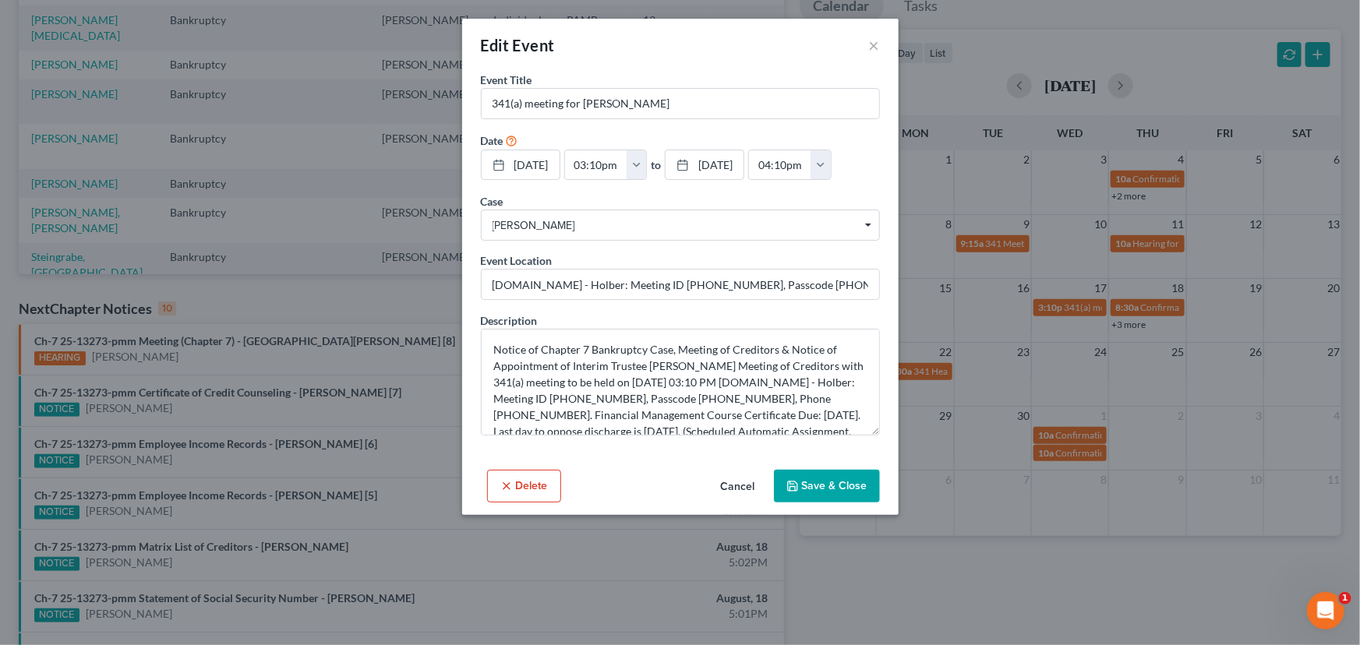
click at [809, 486] on button "Save & Close" at bounding box center [827, 486] width 106 height 33
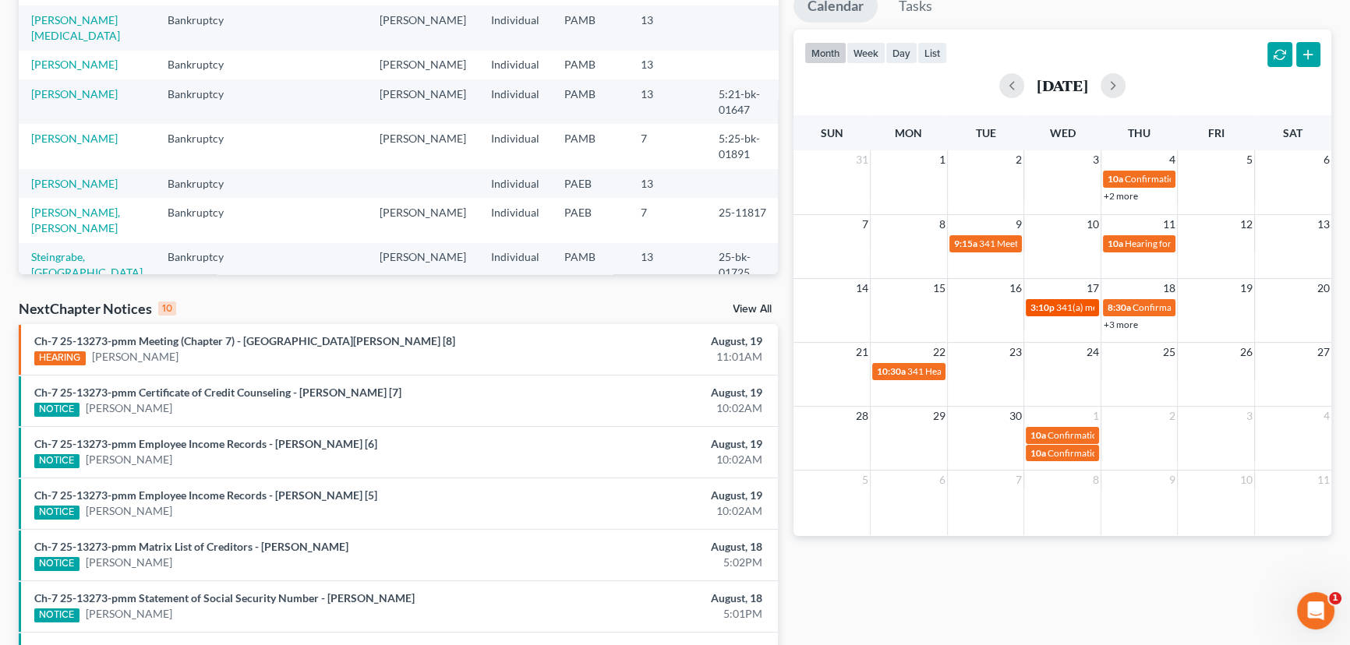
click at [1057, 306] on span "341(a) meeting for Ayesha Hosten" at bounding box center [1131, 308] width 150 height 12
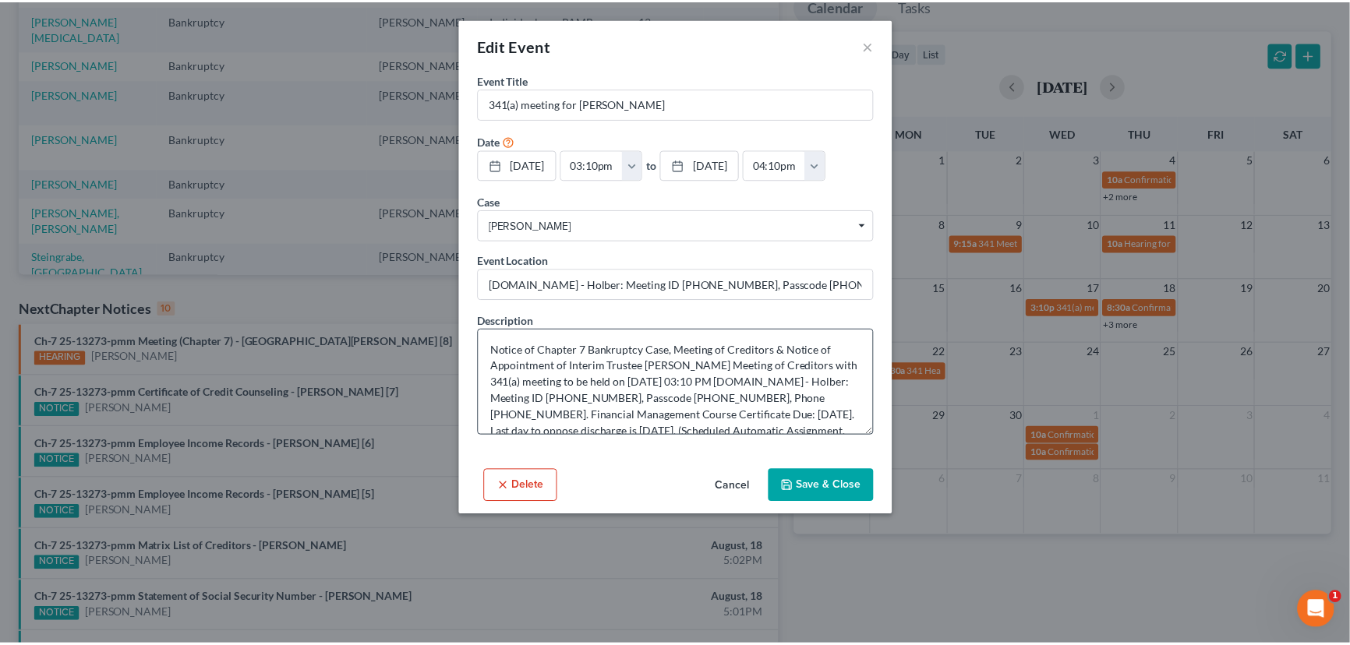
scroll to position [33, 0]
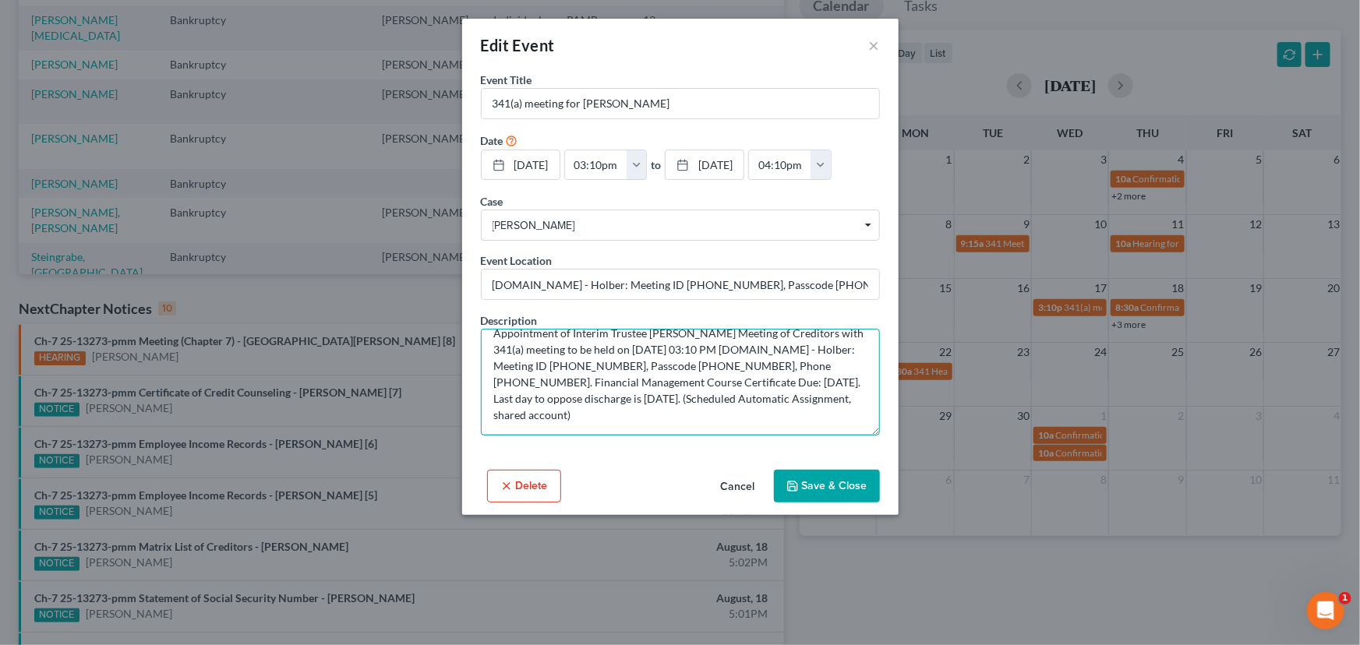
drag, startPoint x: 549, startPoint y: 365, endPoint x: 615, endPoint y: 362, distance: 65.5
click at [615, 362] on textarea "Notice of Chapter 7 Bankruptcy Case, Meeting of Creditors & Notice of Appointme…" at bounding box center [680, 382] width 399 height 107
drag, startPoint x: 669, startPoint y: 363, endPoint x: 730, endPoint y: 362, distance: 61.6
click at [730, 362] on textarea "Notice of Chapter 7 Bankruptcy Case, Meeting of Creditors & Notice of Appointme…" at bounding box center [680, 382] width 399 height 107
drag, startPoint x: 768, startPoint y: 364, endPoint x: 851, endPoint y: 363, distance: 82.6
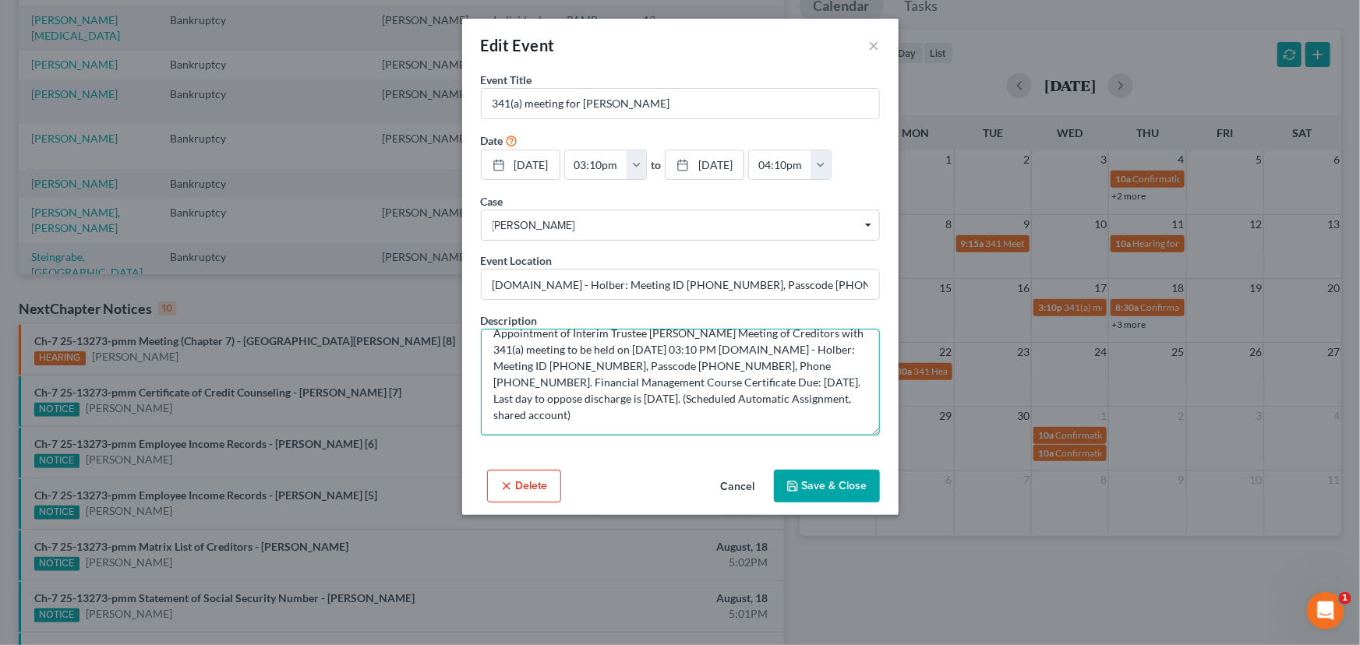
click at [851, 363] on textarea "Notice of Chapter 7 Bankruptcy Case, Meeting of Creditors & Notice of Appointme…" at bounding box center [680, 382] width 399 height 107
drag, startPoint x: 874, startPoint y: 41, endPoint x: 850, endPoint y: 51, distance: 25.5
click at [873, 43] on button "×" at bounding box center [874, 45] width 11 height 19
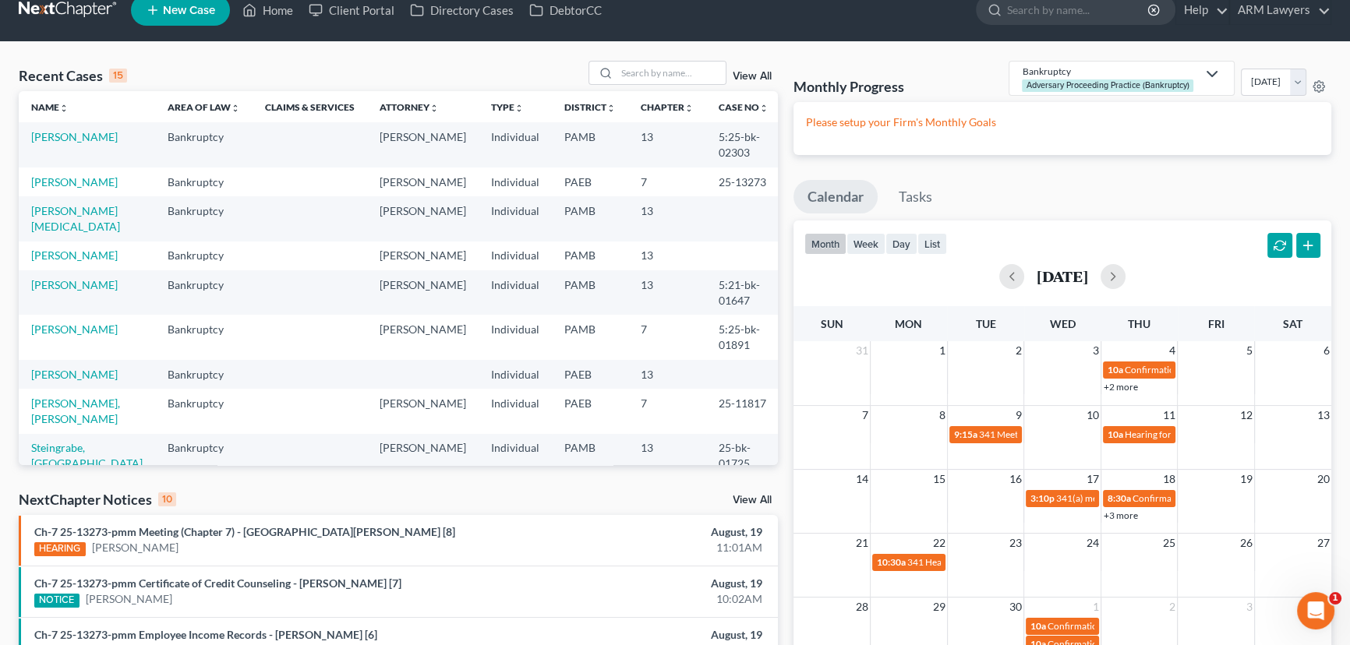
scroll to position [0, 0]
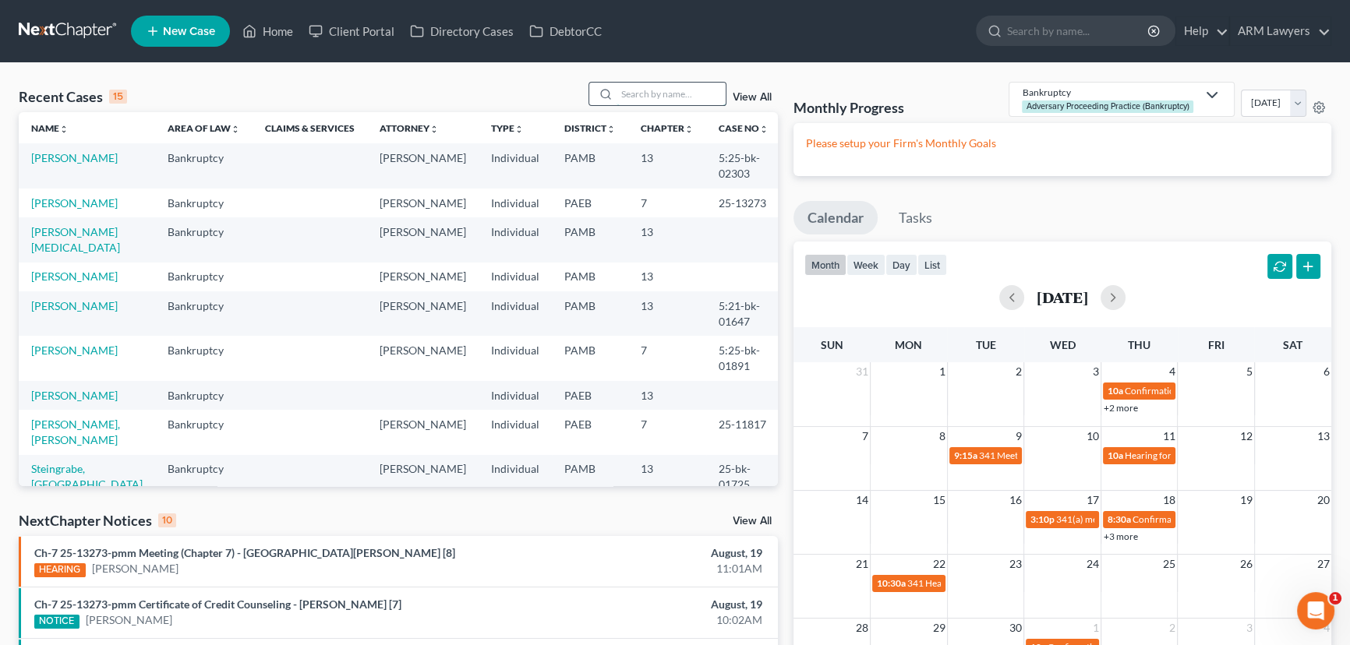
click at [656, 88] on input "search" at bounding box center [670, 94] width 109 height 23
type input "pugh"
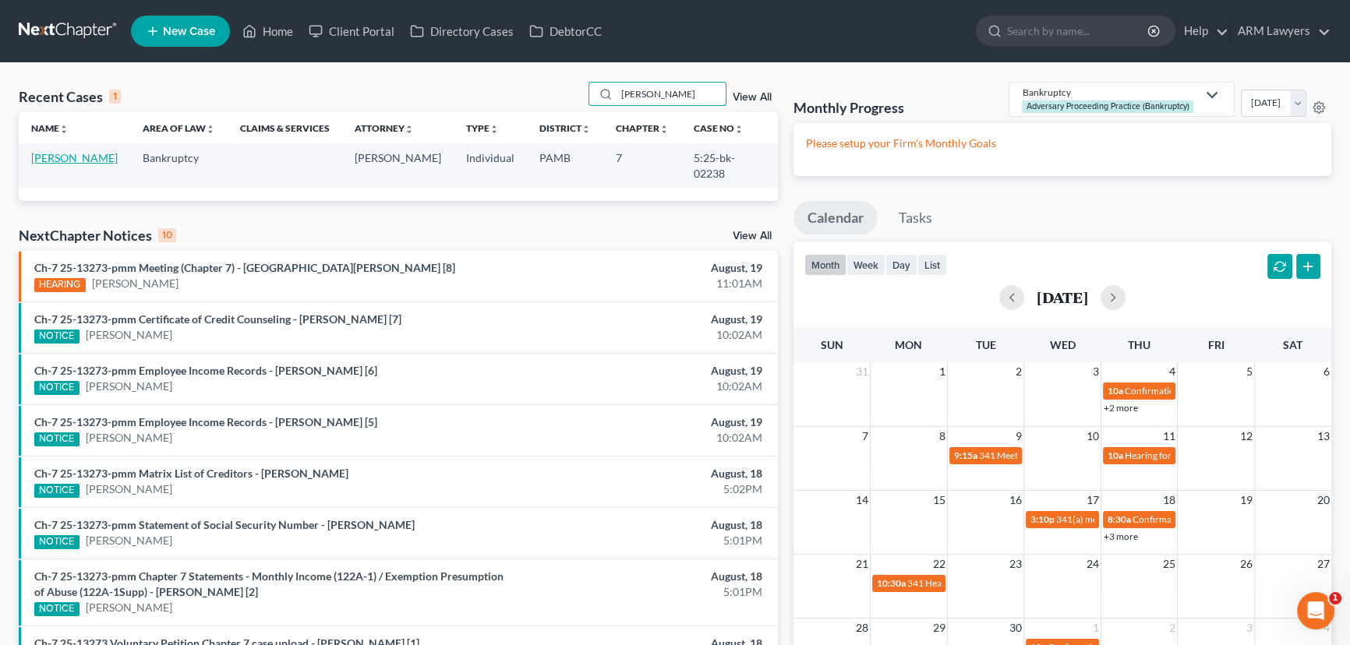
click at [55, 157] on link "[PERSON_NAME]" at bounding box center [74, 157] width 86 height 13
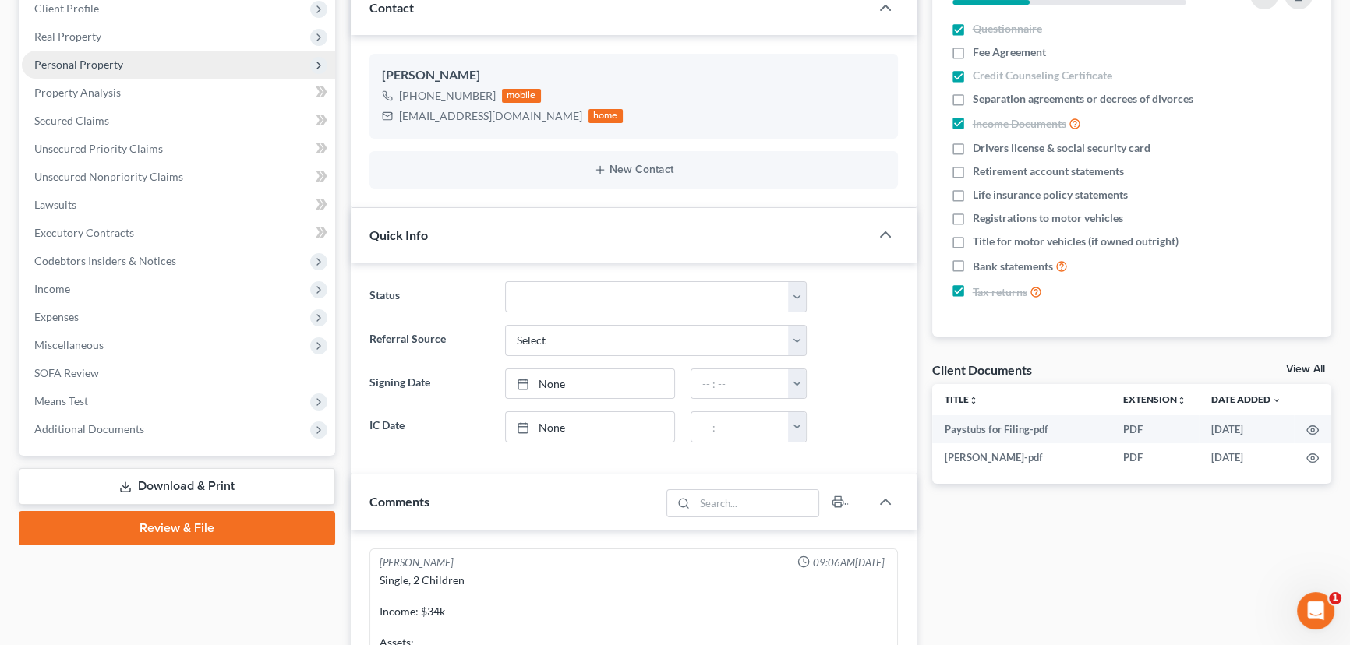
scroll to position [141, 0]
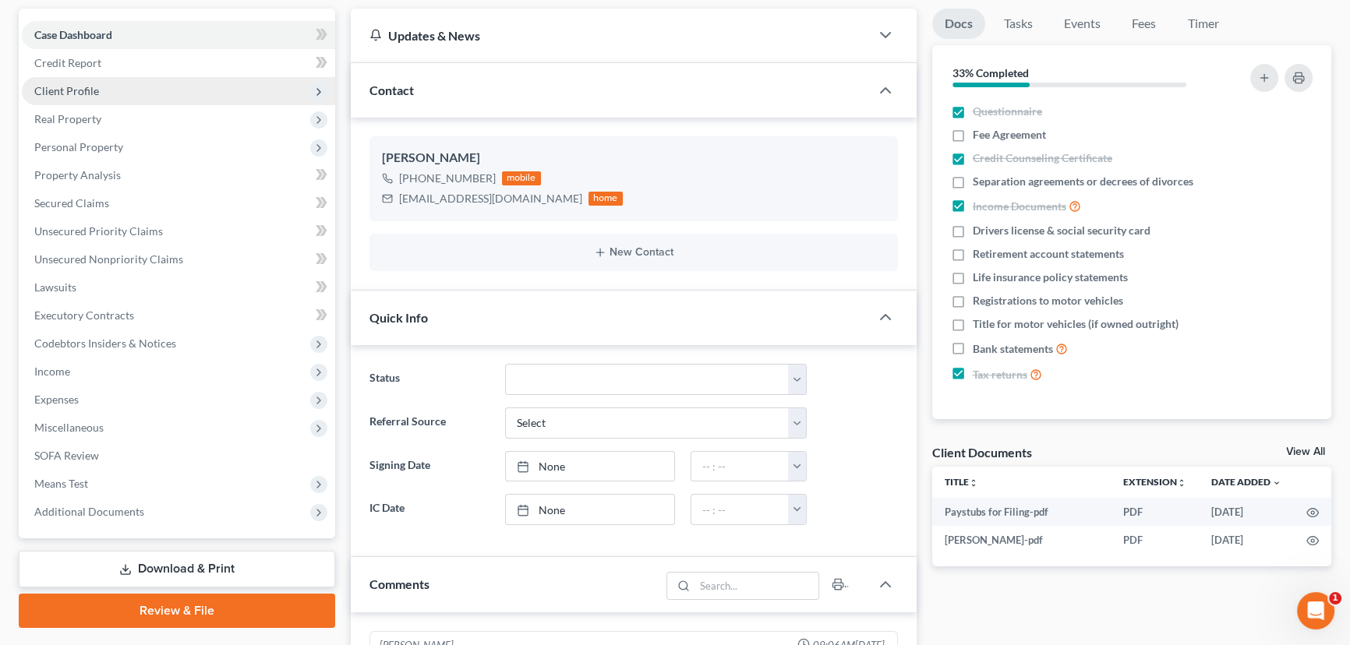
drag, startPoint x: 105, startPoint y: 87, endPoint x: 123, endPoint y: 94, distance: 19.2
click at [105, 87] on span "Client Profile" at bounding box center [178, 91] width 313 height 28
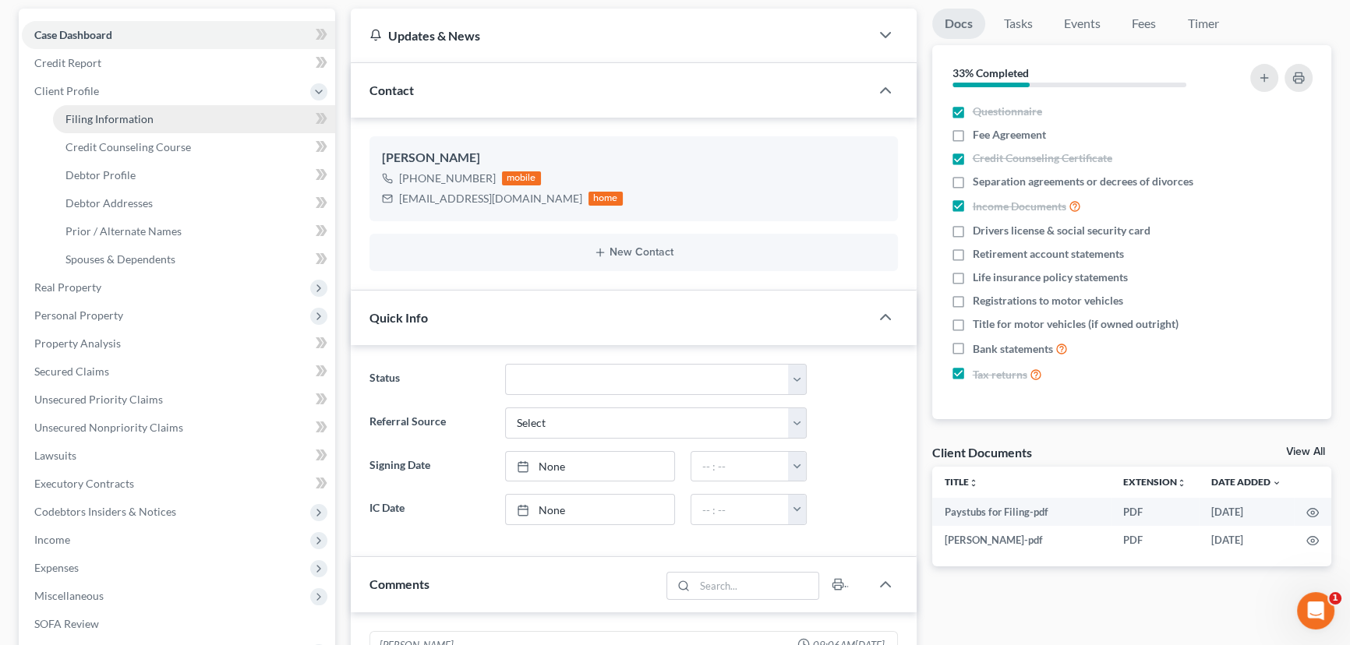
drag, startPoint x: 90, startPoint y: 113, endPoint x: 259, endPoint y: 145, distance: 172.1
click at [91, 113] on span "Filing Information" at bounding box center [109, 118] width 88 height 13
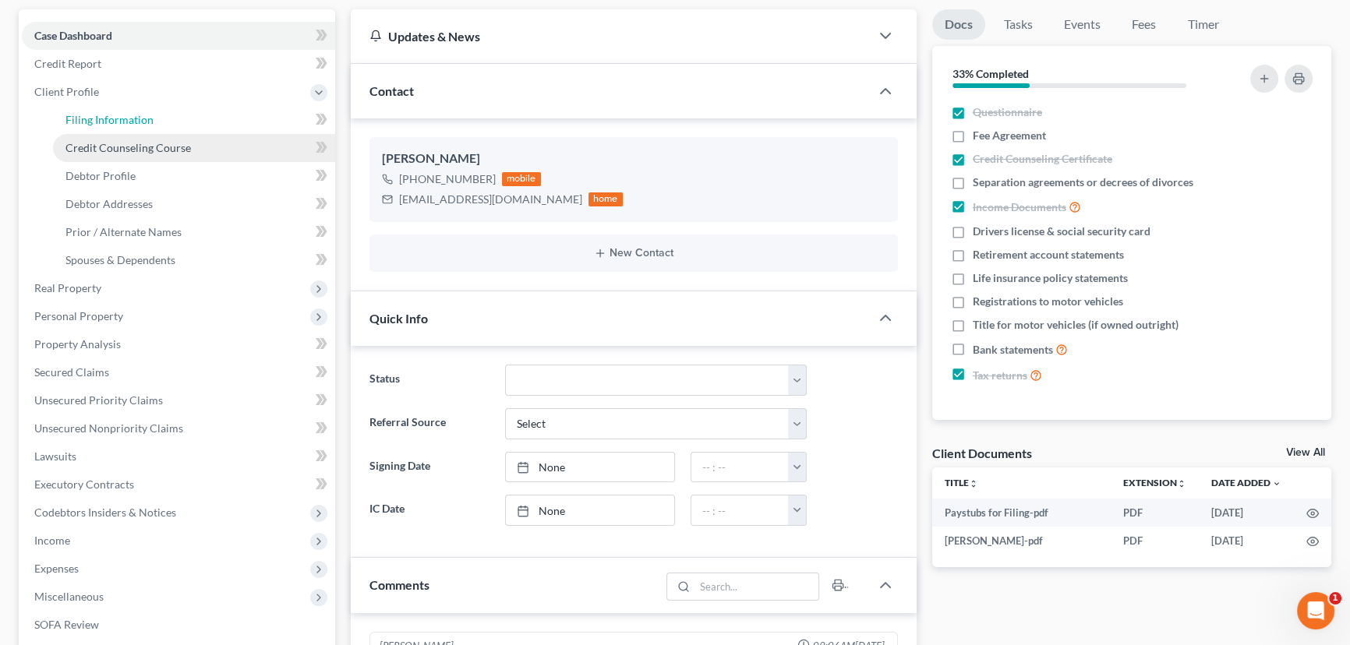
select select "1"
select select "0"
select select "68"
select select "0"
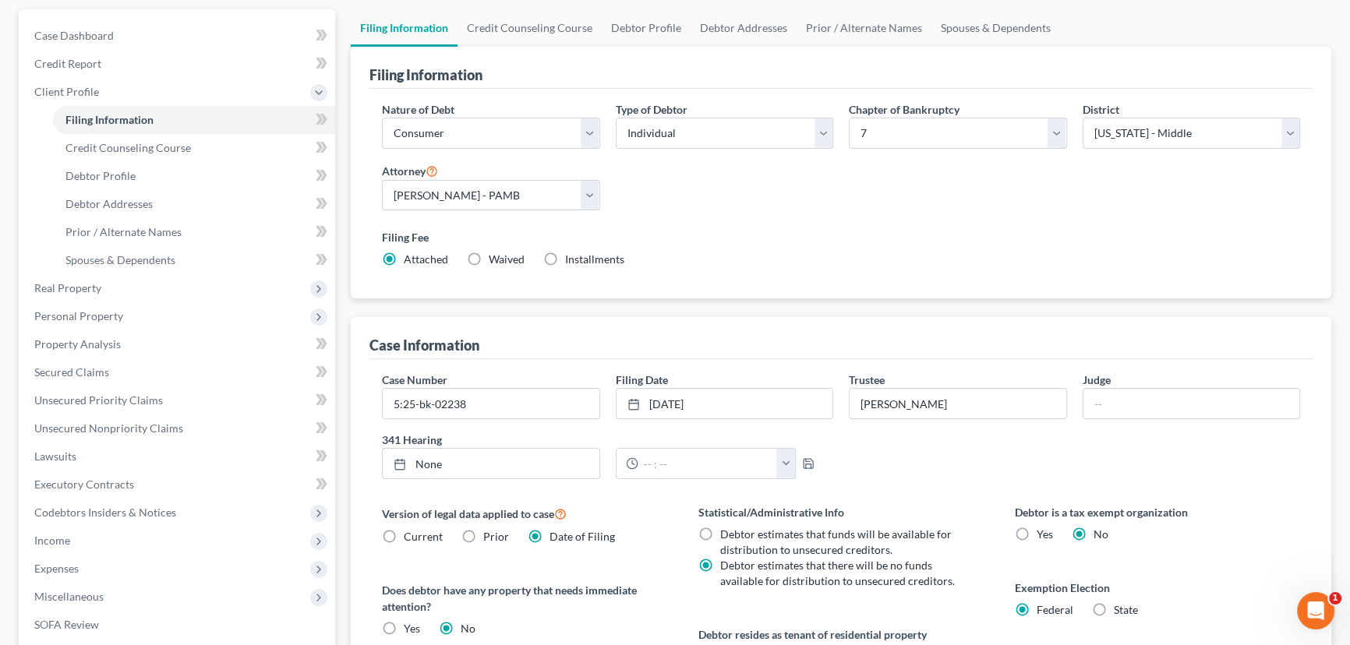
scroll to position [141, 0]
click at [432, 461] on link "None" at bounding box center [491, 463] width 217 height 30
type input "8/19/2025"
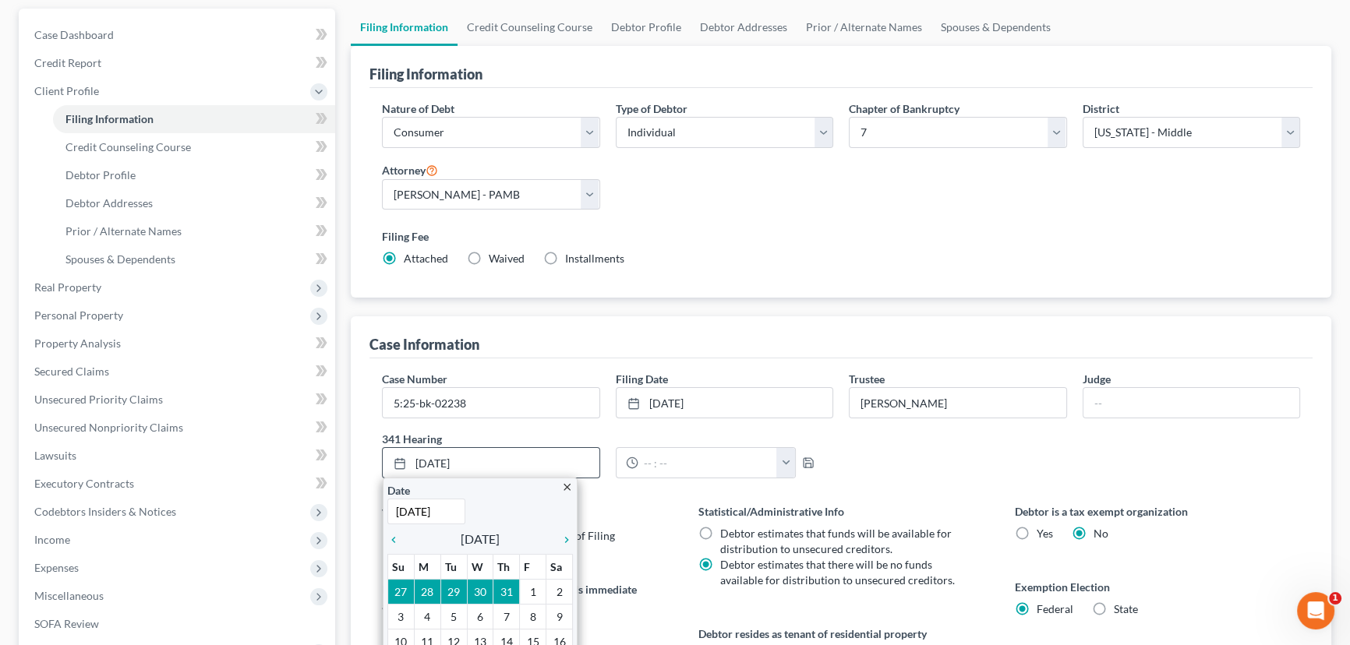
drag, startPoint x: 569, startPoint y: 534, endPoint x: 548, endPoint y: 538, distance: 21.4
click at [569, 535] on icon "chevron_right" at bounding box center [563, 540] width 20 height 12
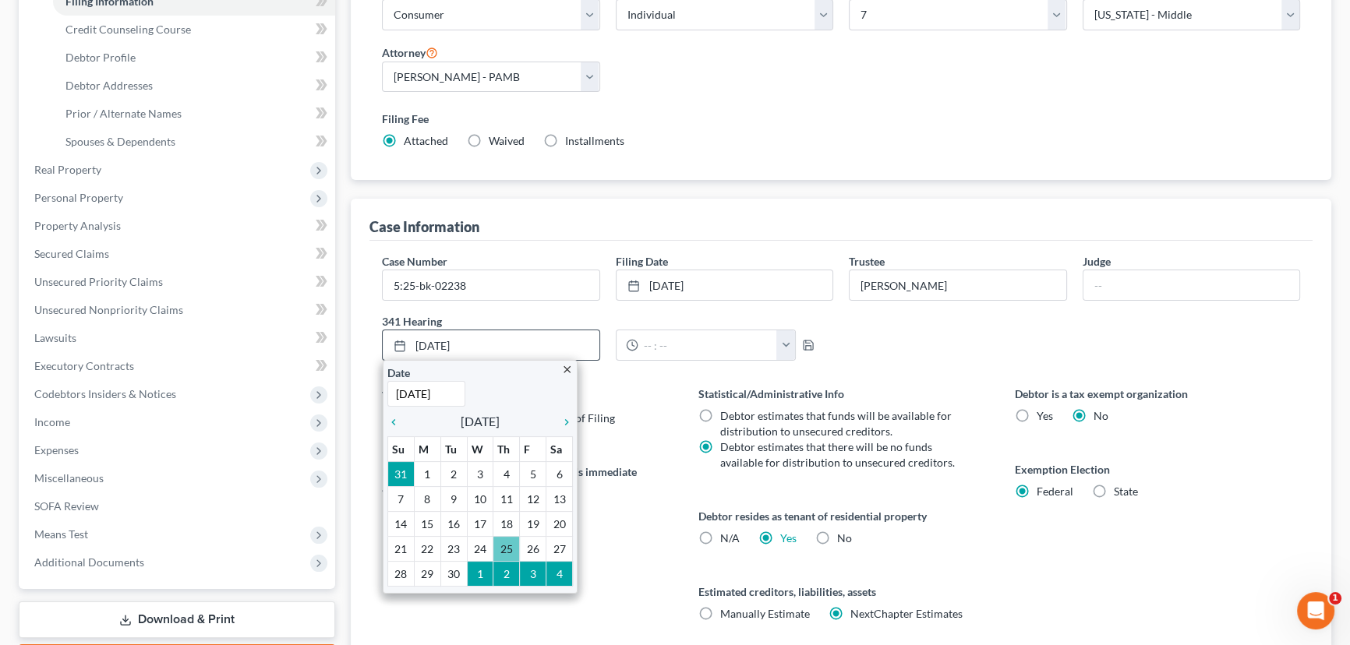
scroll to position [283, 0]
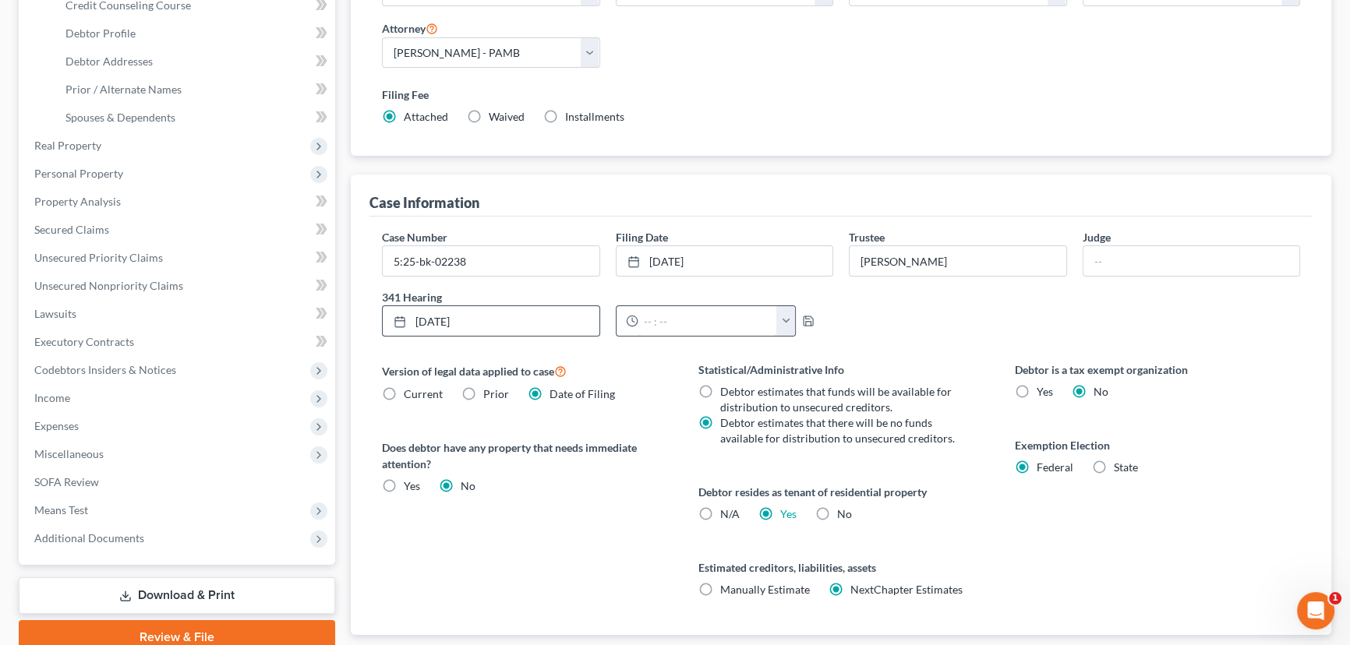
click at [697, 322] on input "text" at bounding box center [707, 321] width 139 height 30
click at [789, 313] on button "button" at bounding box center [785, 321] width 19 height 30
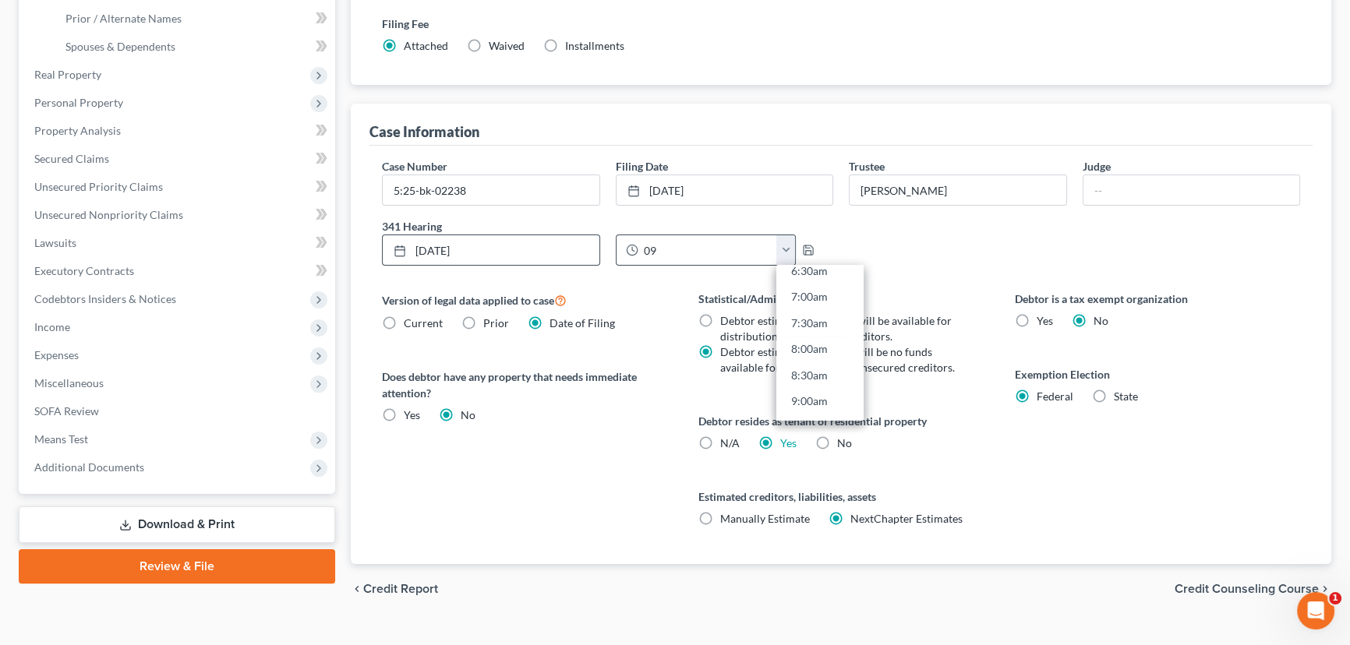
scroll to position [425, 0]
click at [819, 325] on link "9:00am" at bounding box center [819, 331] width 87 height 26
click at [662, 249] on input "9:00am" at bounding box center [707, 250] width 139 height 30
type input "9:15am"
click at [810, 251] on polyline "button" at bounding box center [808, 253] width 5 height 4
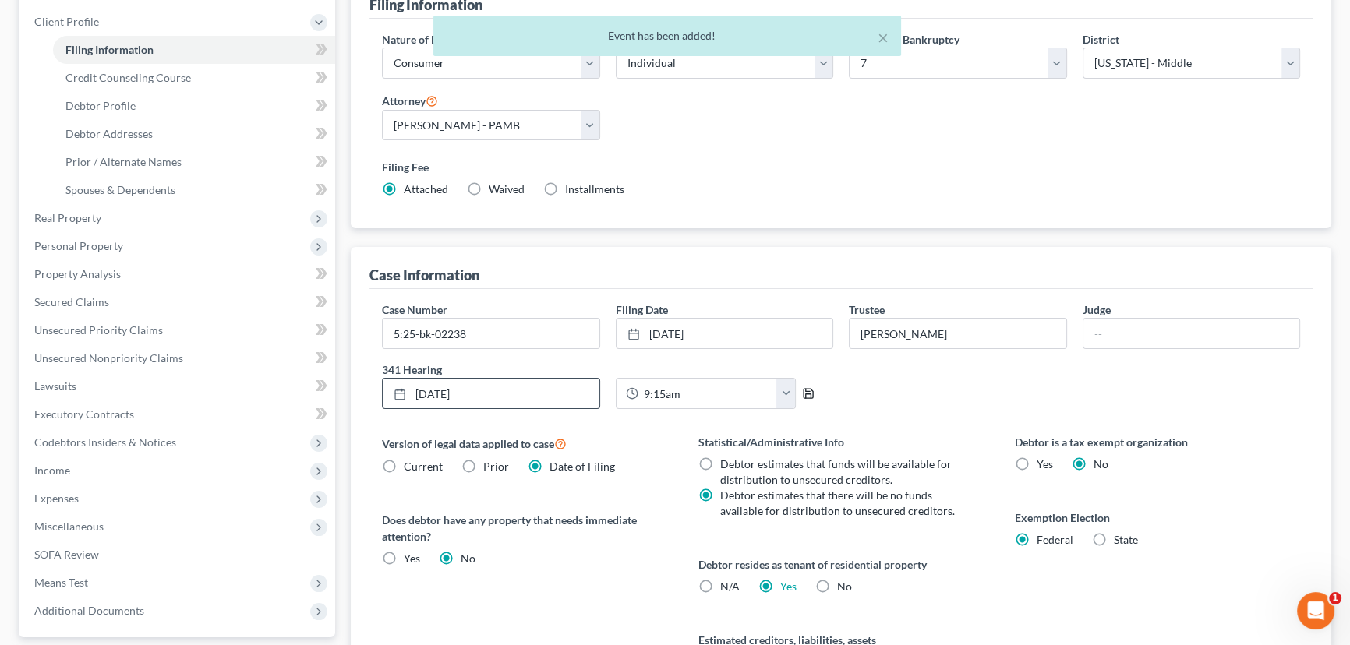
scroll to position [0, 0]
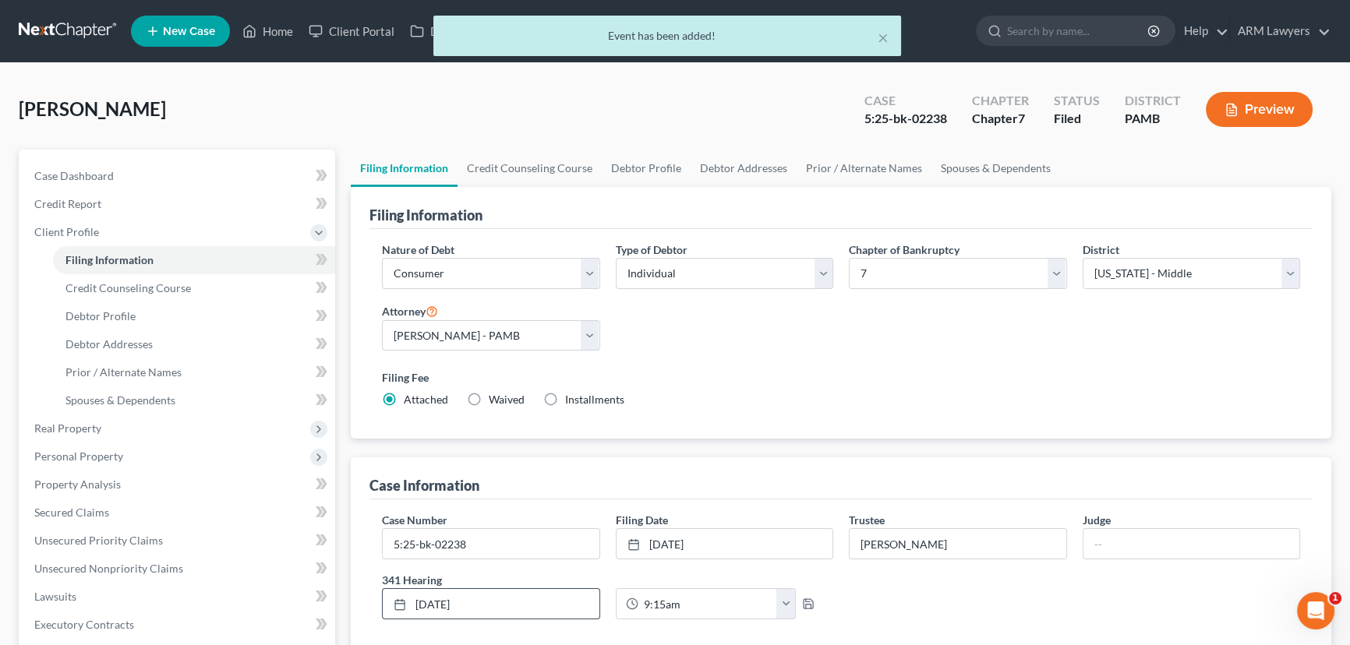
click at [276, 30] on div "× Event has been added!" at bounding box center [667, 40] width 1350 height 48
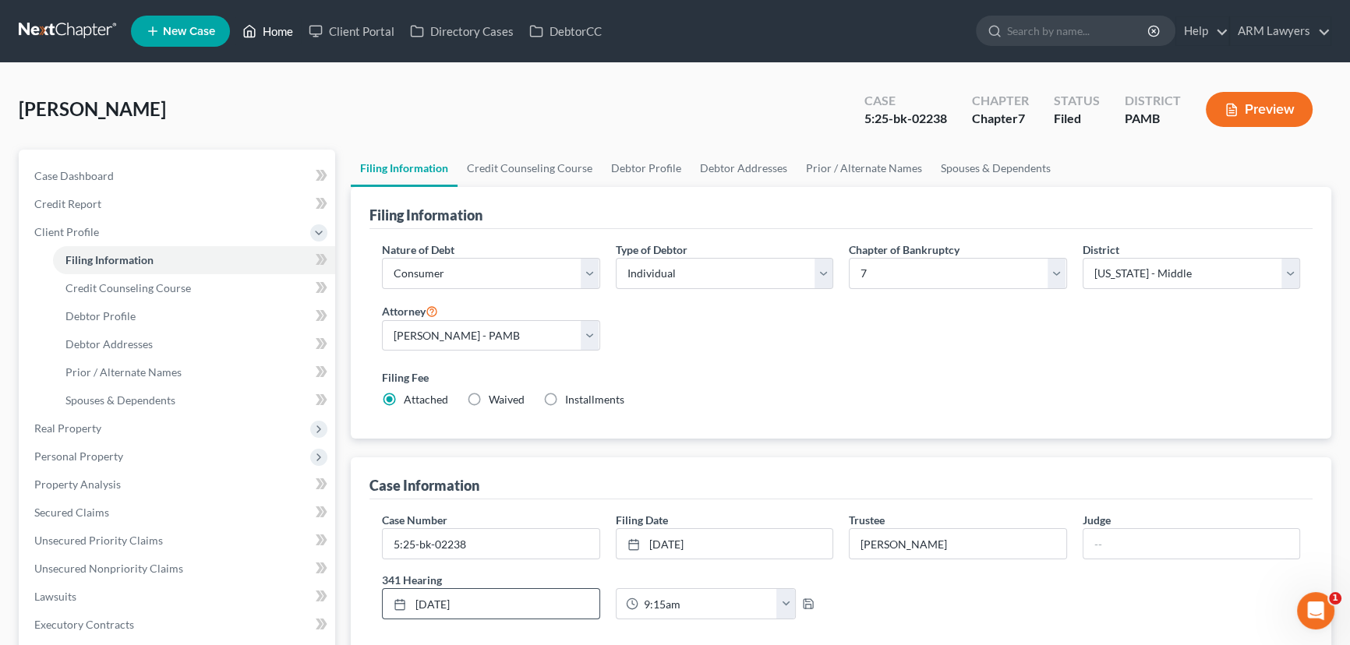
click at [269, 26] on link "Home" at bounding box center [268, 31] width 66 height 28
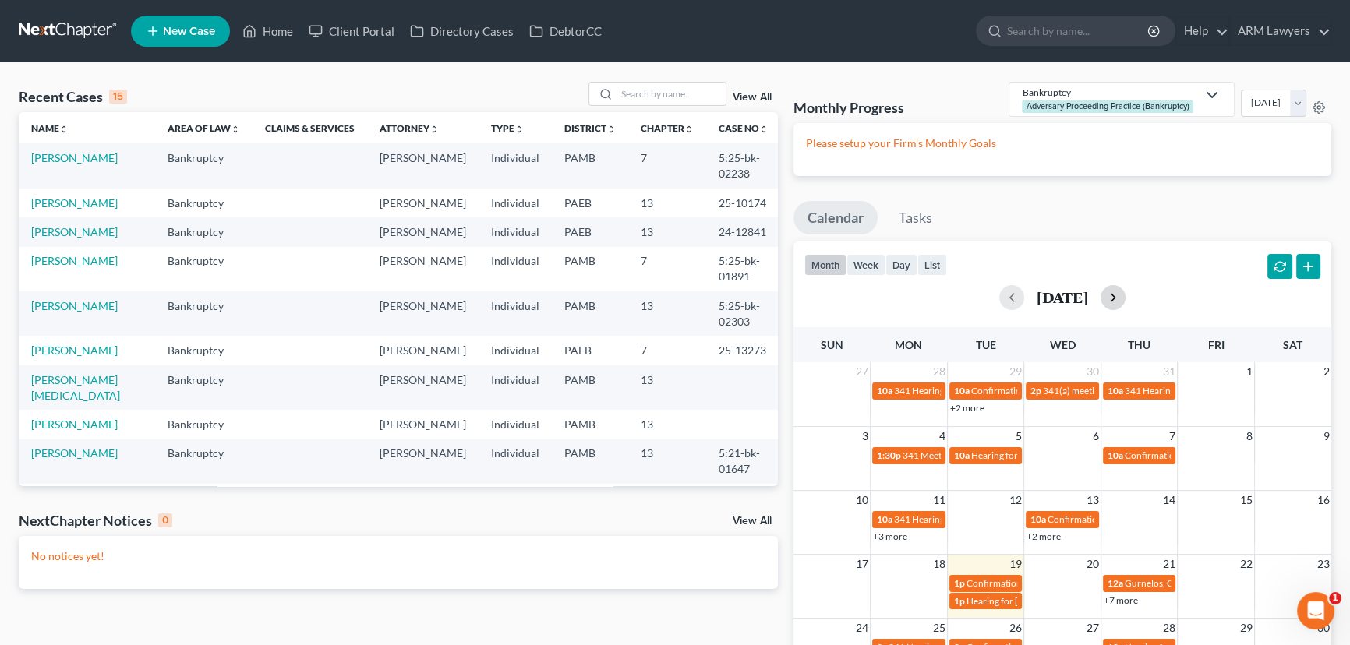
click at [1125, 303] on button "button" at bounding box center [1112, 297] width 25 height 25
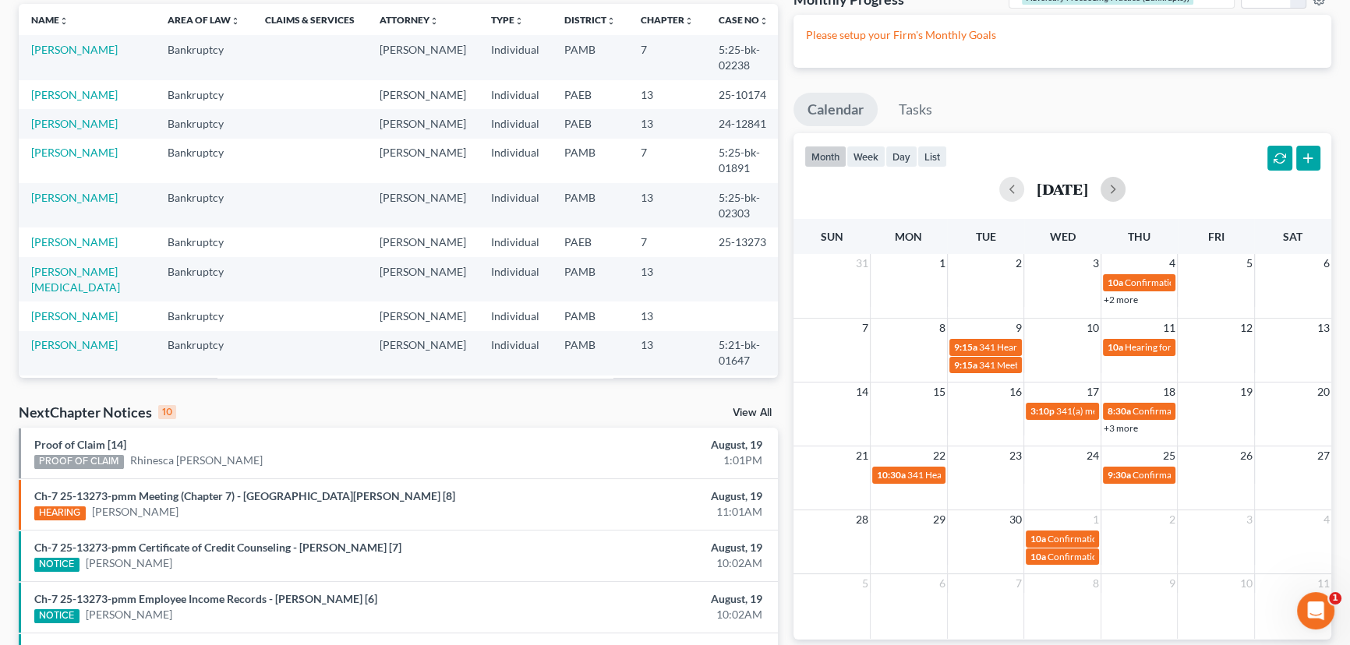
scroll to position [141, 0]
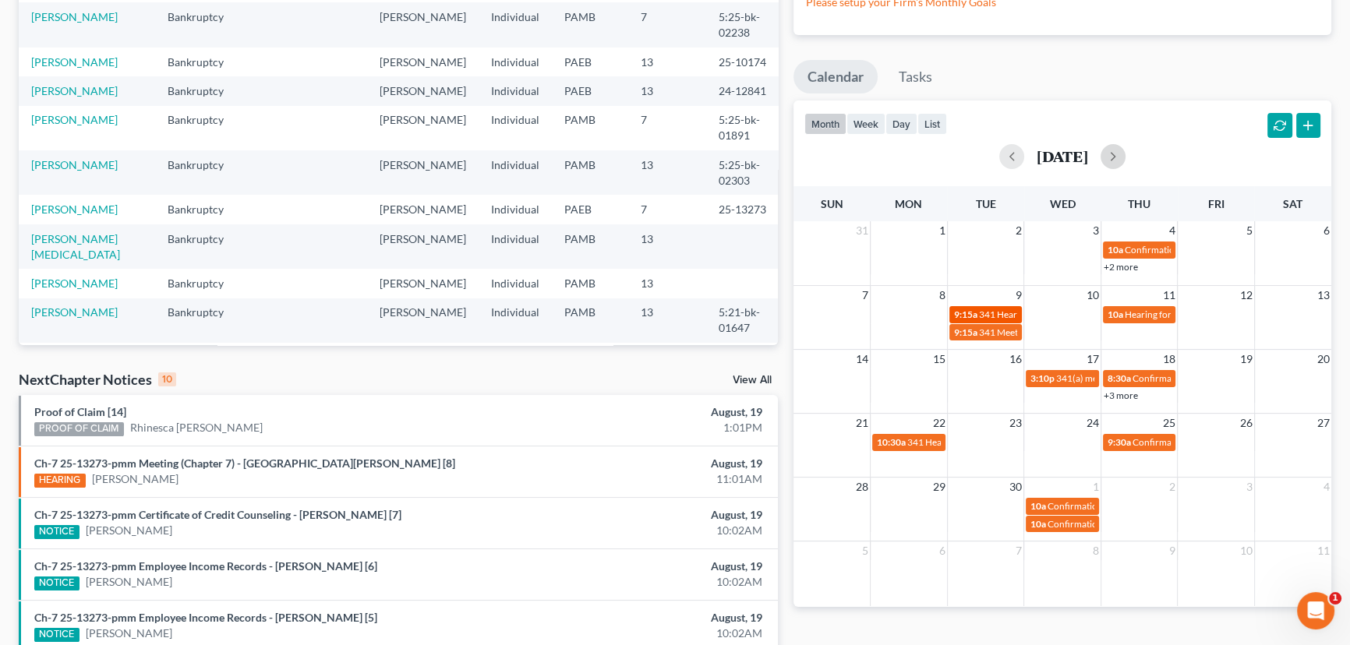
click at [983, 311] on span "341 Hearing for Pugh, Melissa" at bounding box center [1048, 315] width 139 height 12
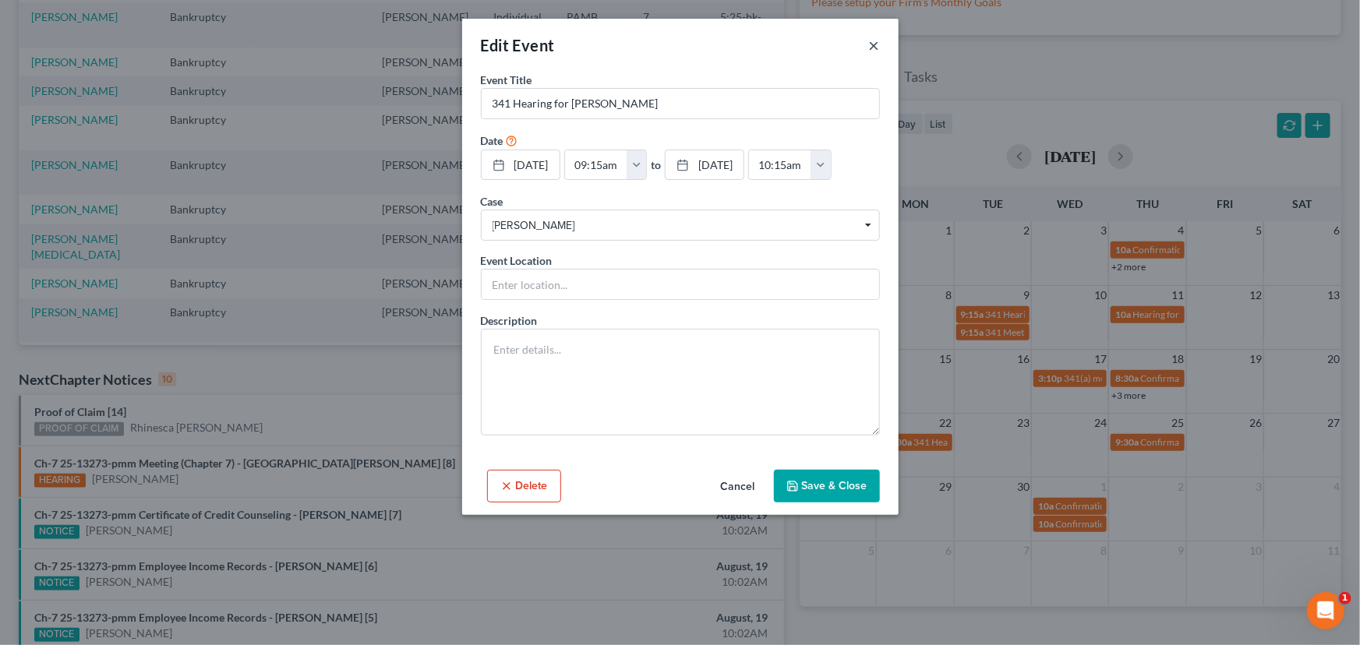
click at [873, 45] on button "×" at bounding box center [874, 45] width 11 height 19
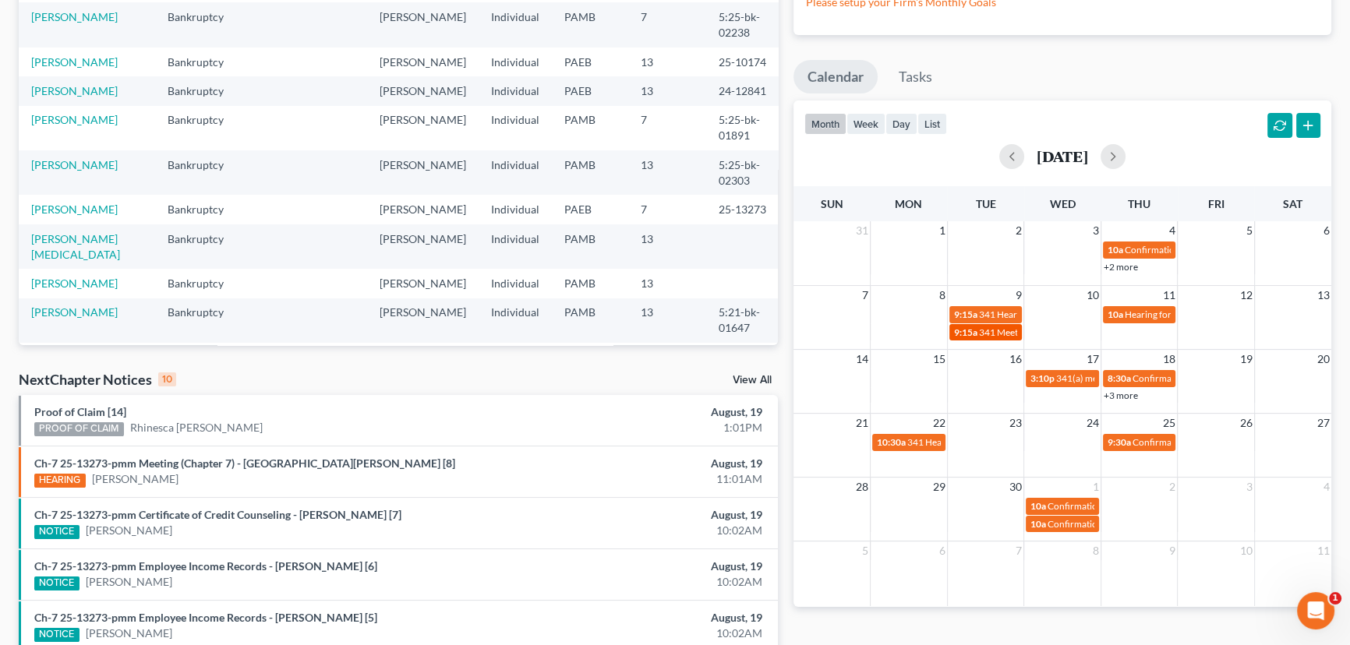
click at [994, 331] on span "341 Meeting" at bounding box center [1004, 333] width 51 height 12
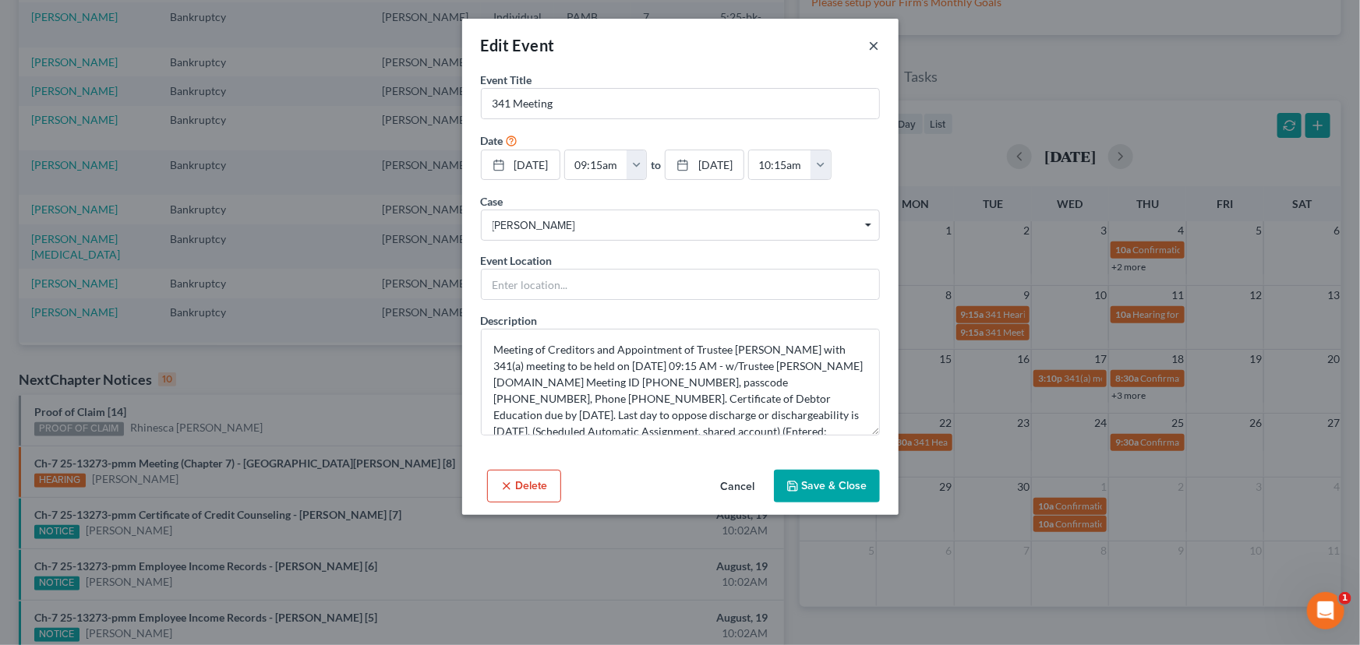
click at [874, 44] on button "×" at bounding box center [874, 45] width 11 height 19
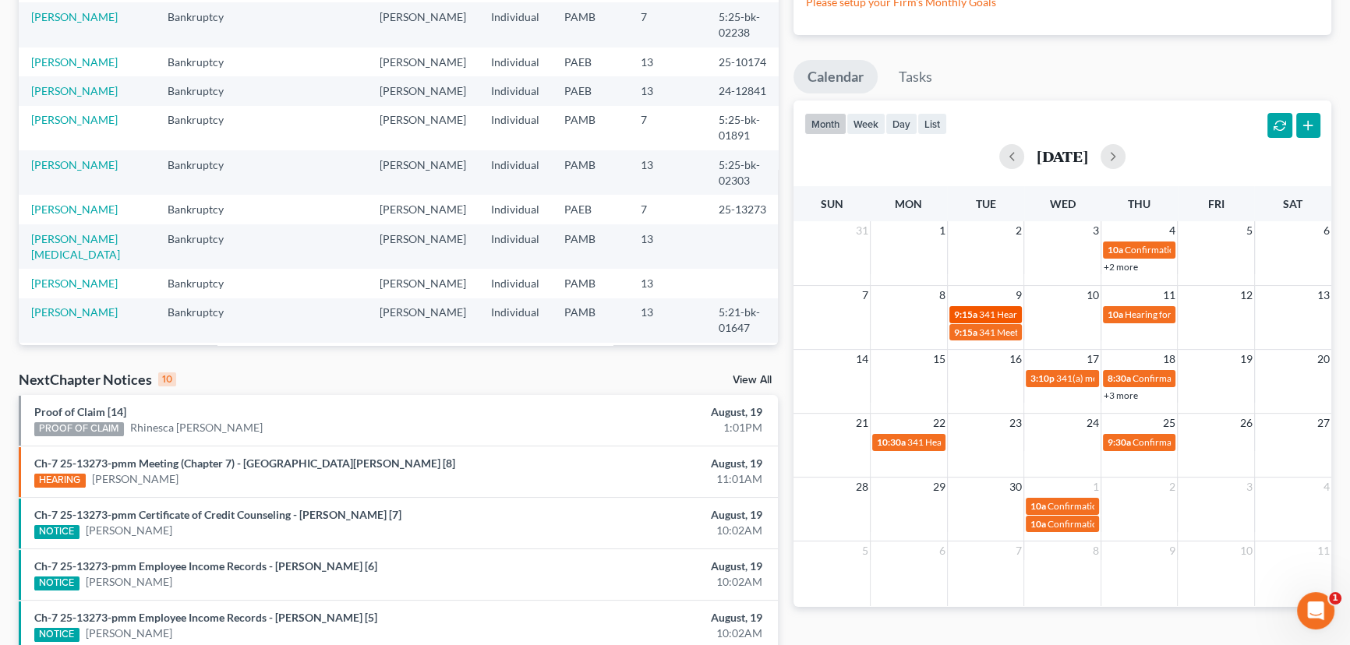
click at [990, 313] on span "341 Hearing for Pugh, Melissa" at bounding box center [1048, 315] width 139 height 12
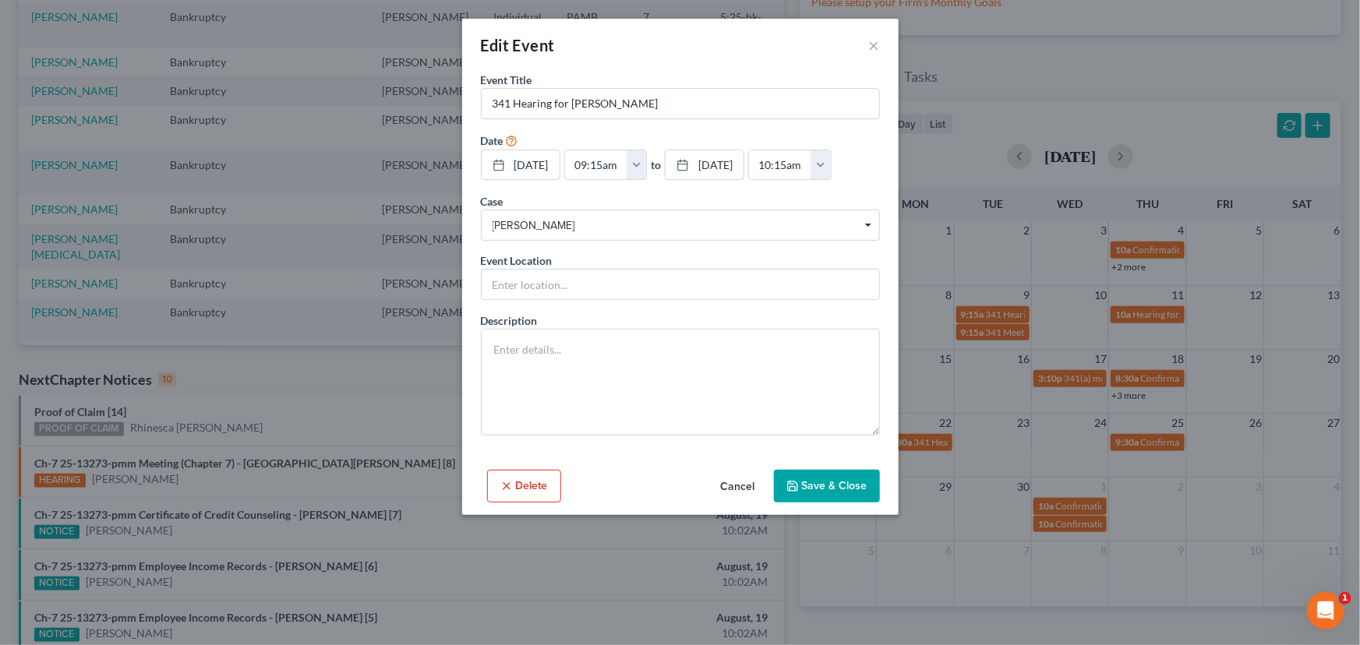
click at [522, 483] on button "Delete" at bounding box center [524, 486] width 74 height 33
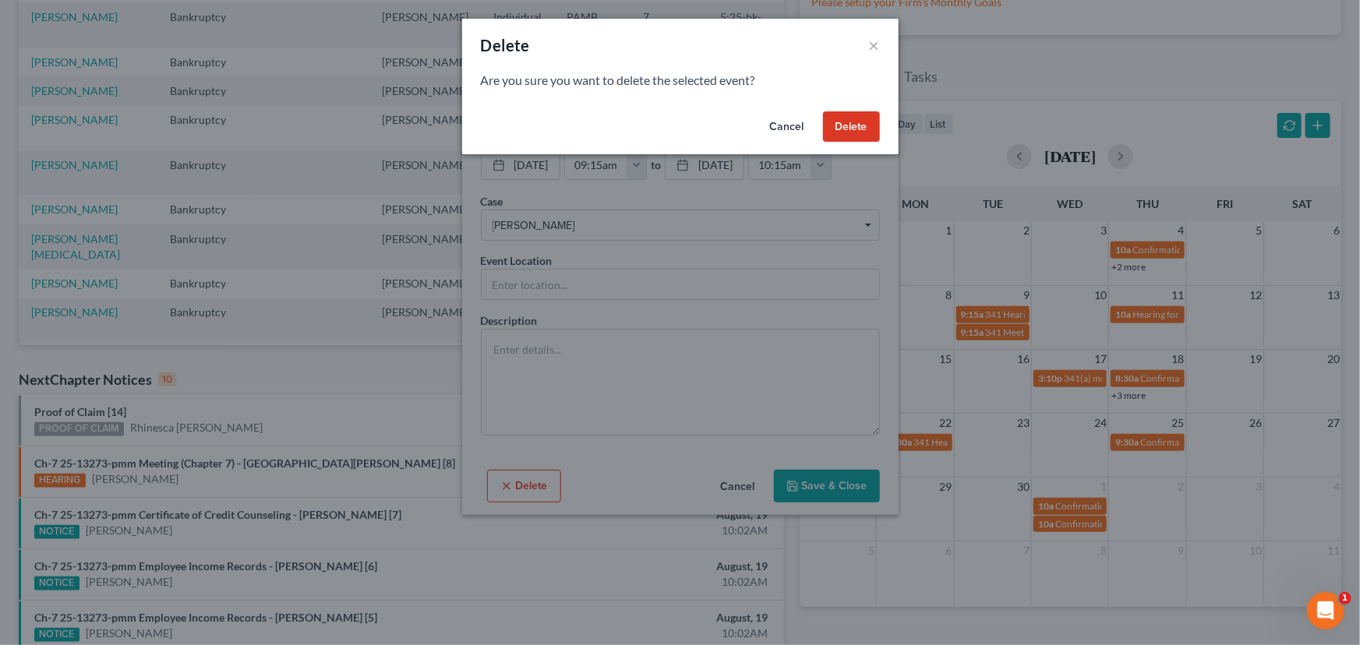
click at [848, 121] on button "Delete" at bounding box center [851, 126] width 57 height 31
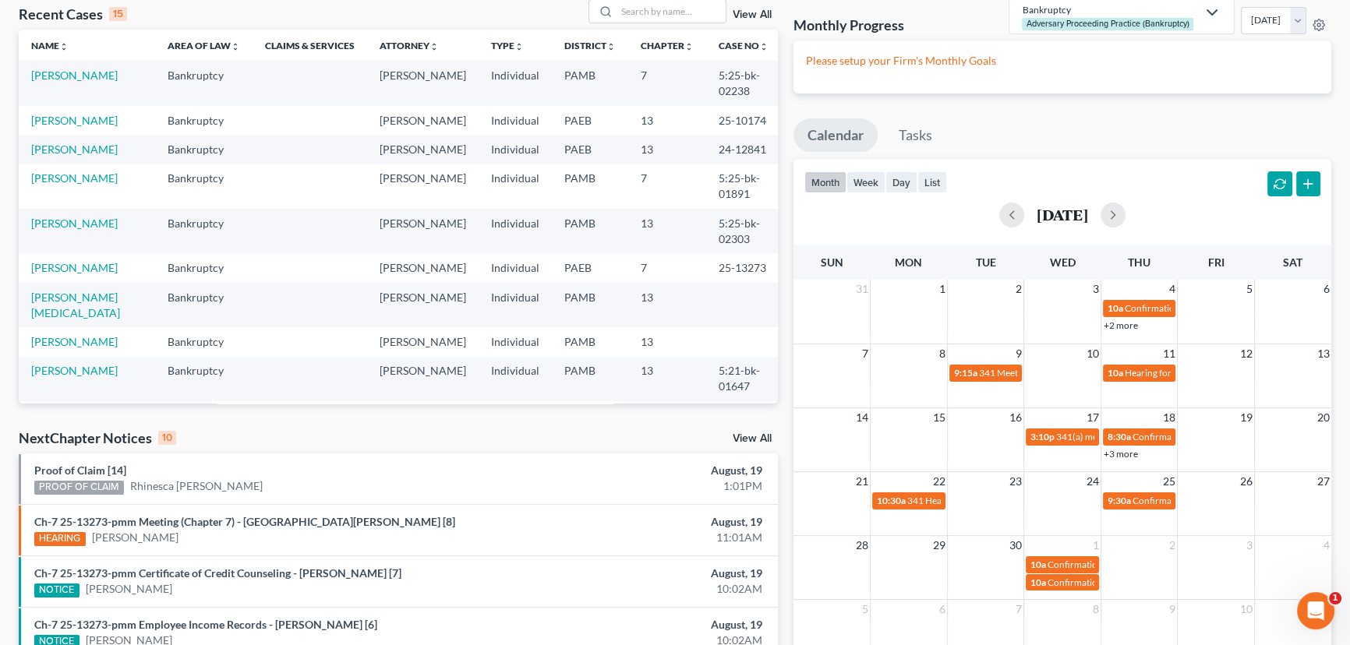
scroll to position [0, 0]
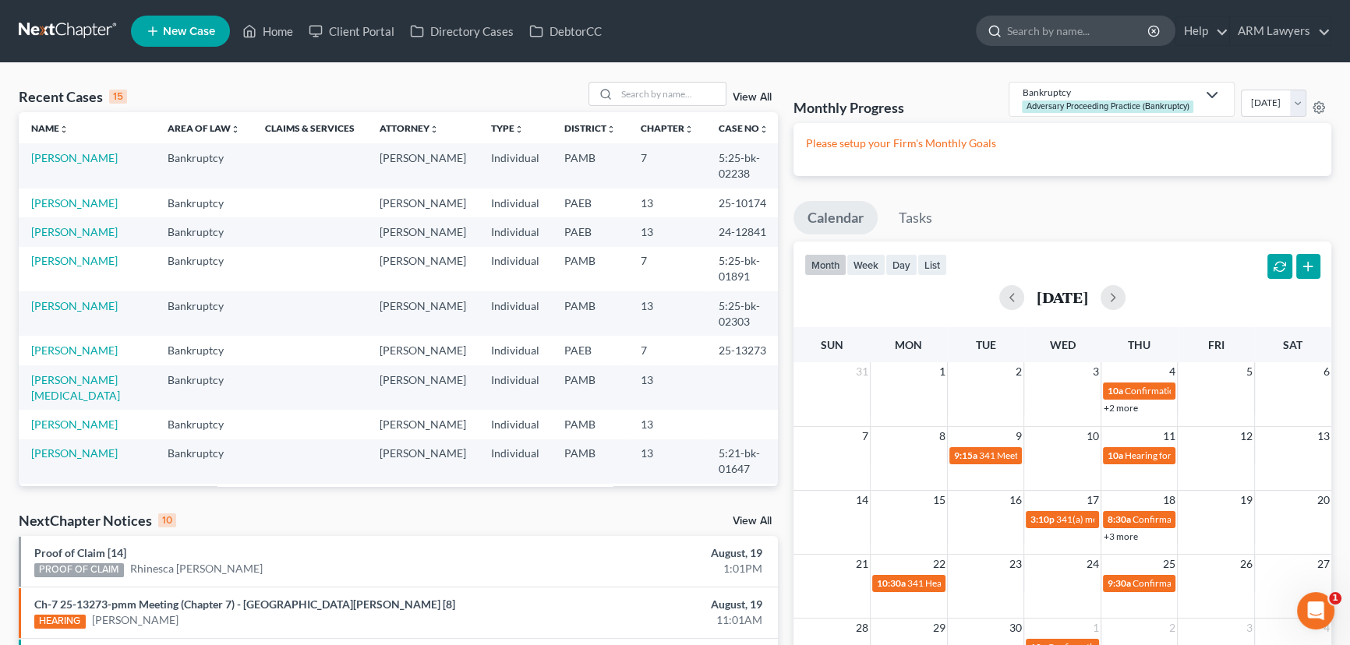
click at [1036, 31] on input "search" at bounding box center [1078, 30] width 143 height 29
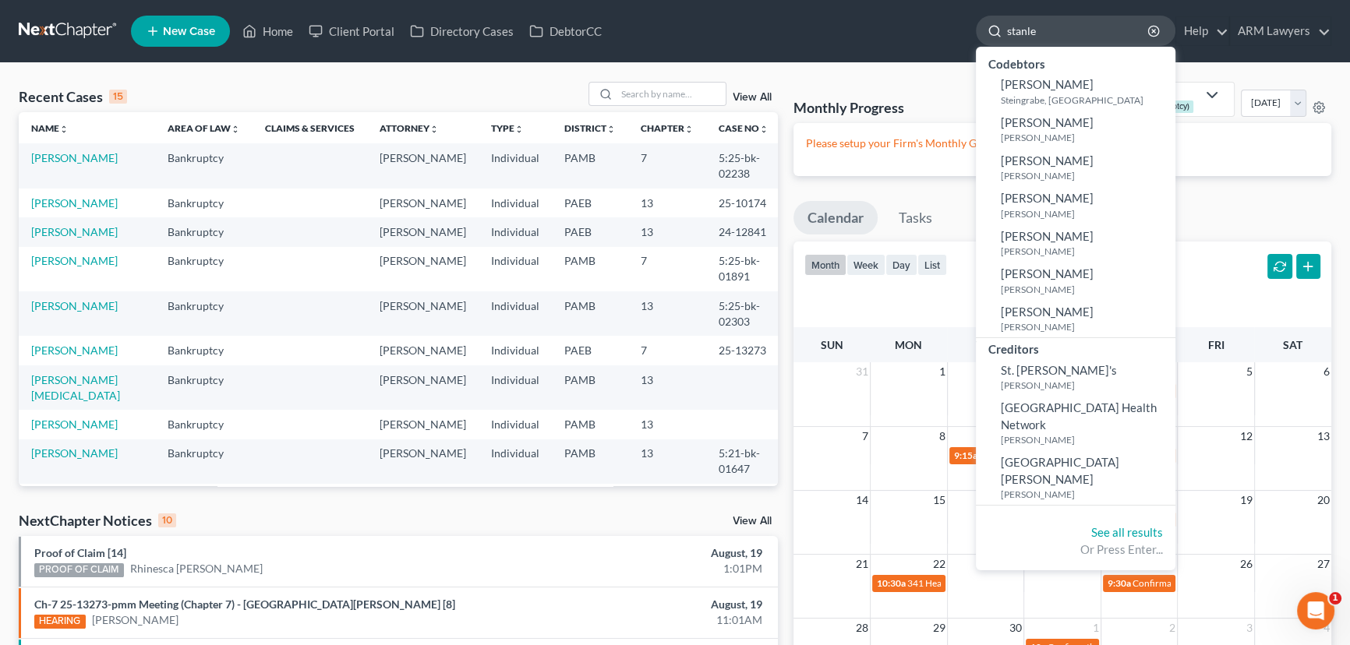
type input "stanley"
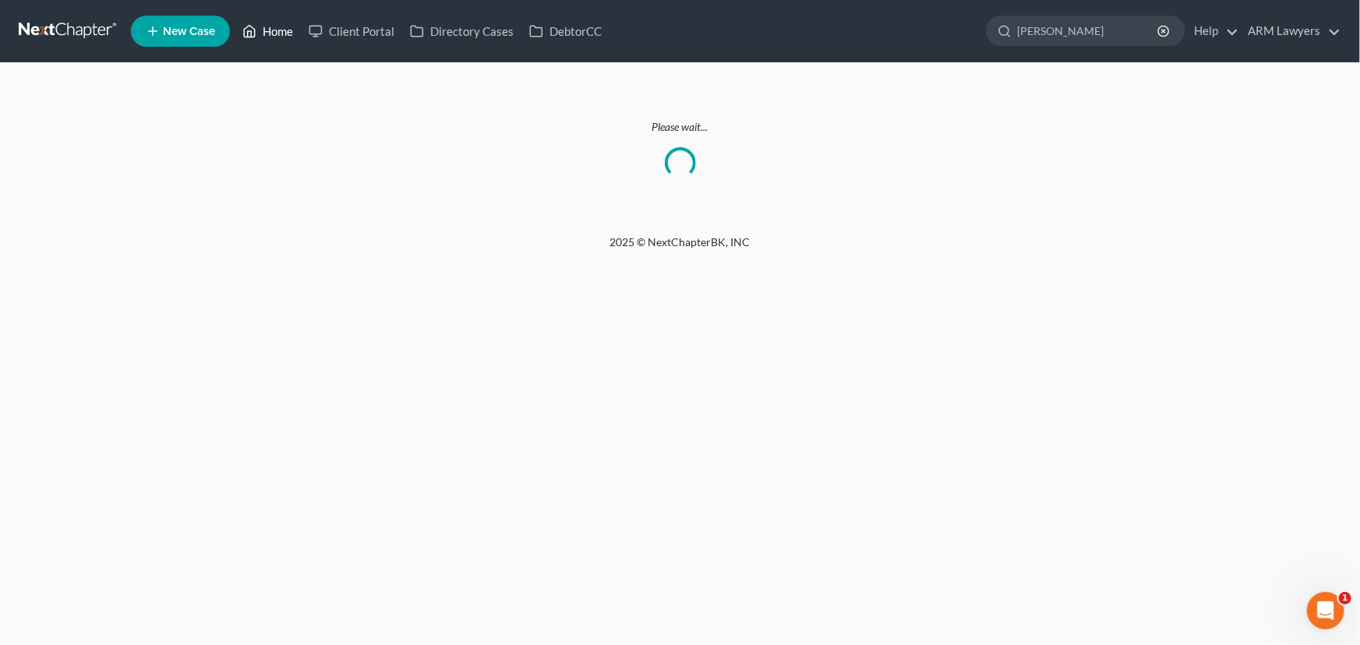
click at [281, 25] on link "Home" at bounding box center [268, 31] width 66 height 28
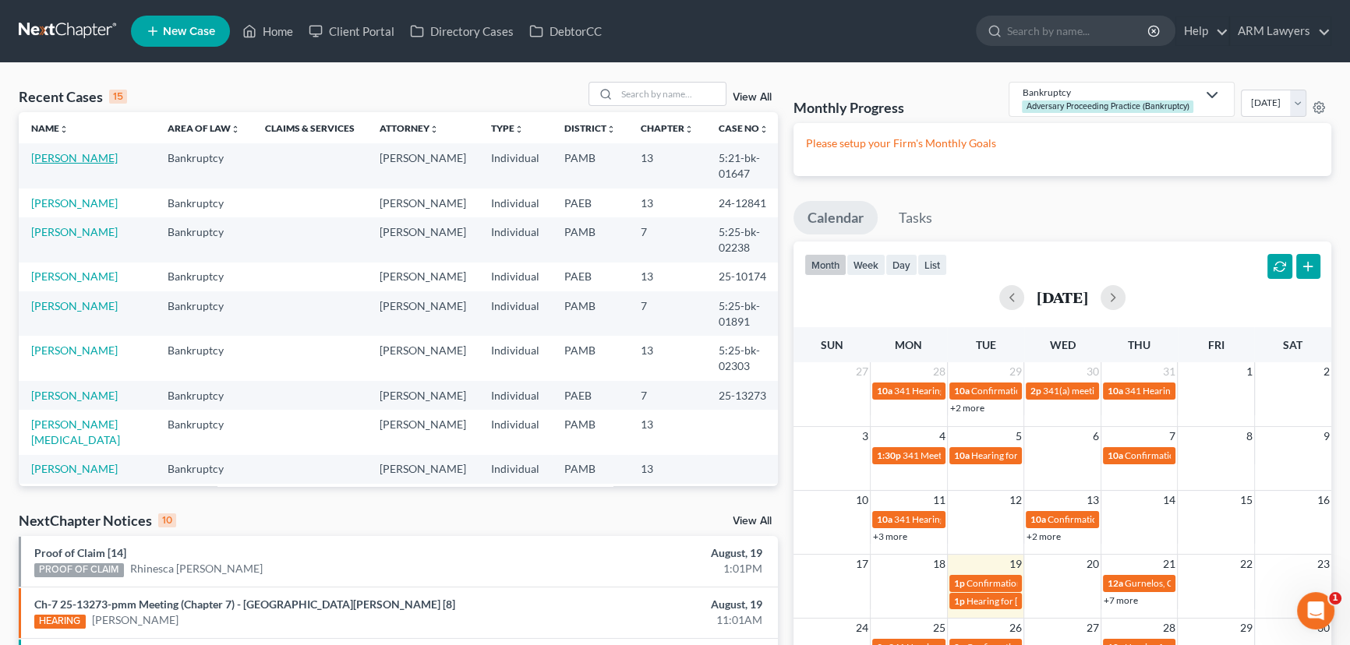
click at [89, 161] on link "[PERSON_NAME]" at bounding box center [74, 157] width 86 height 13
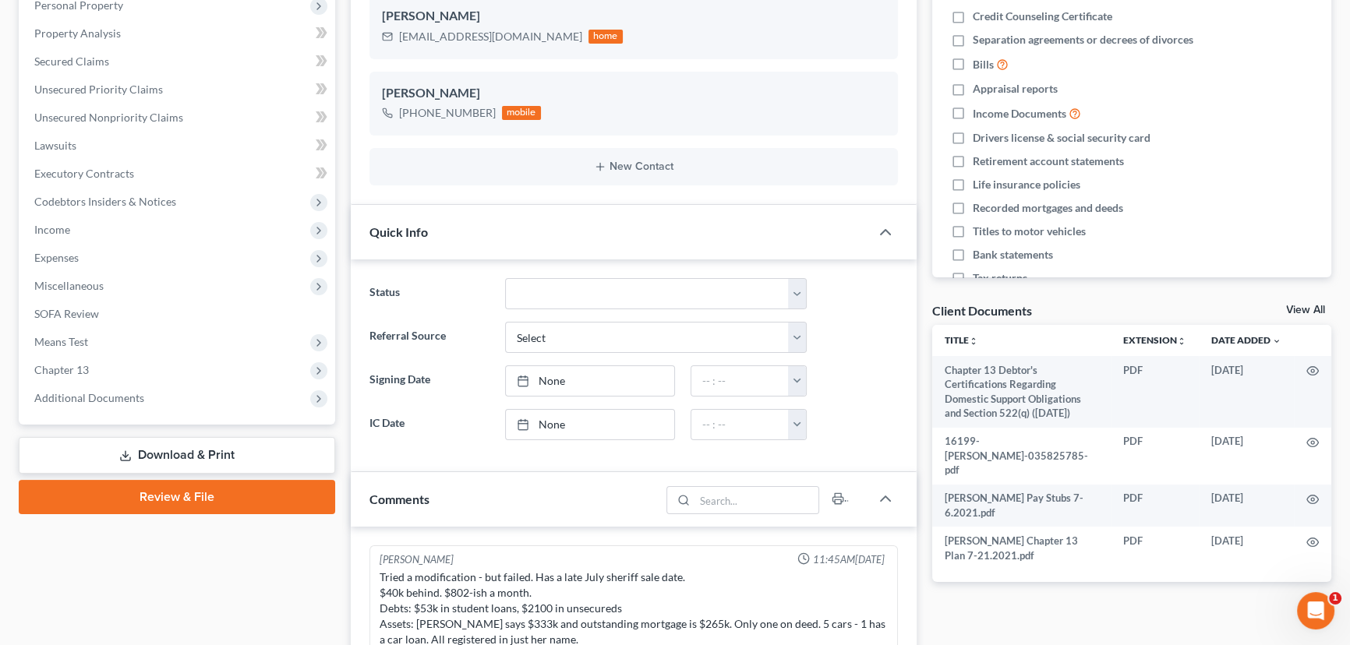
scroll to position [70, 0]
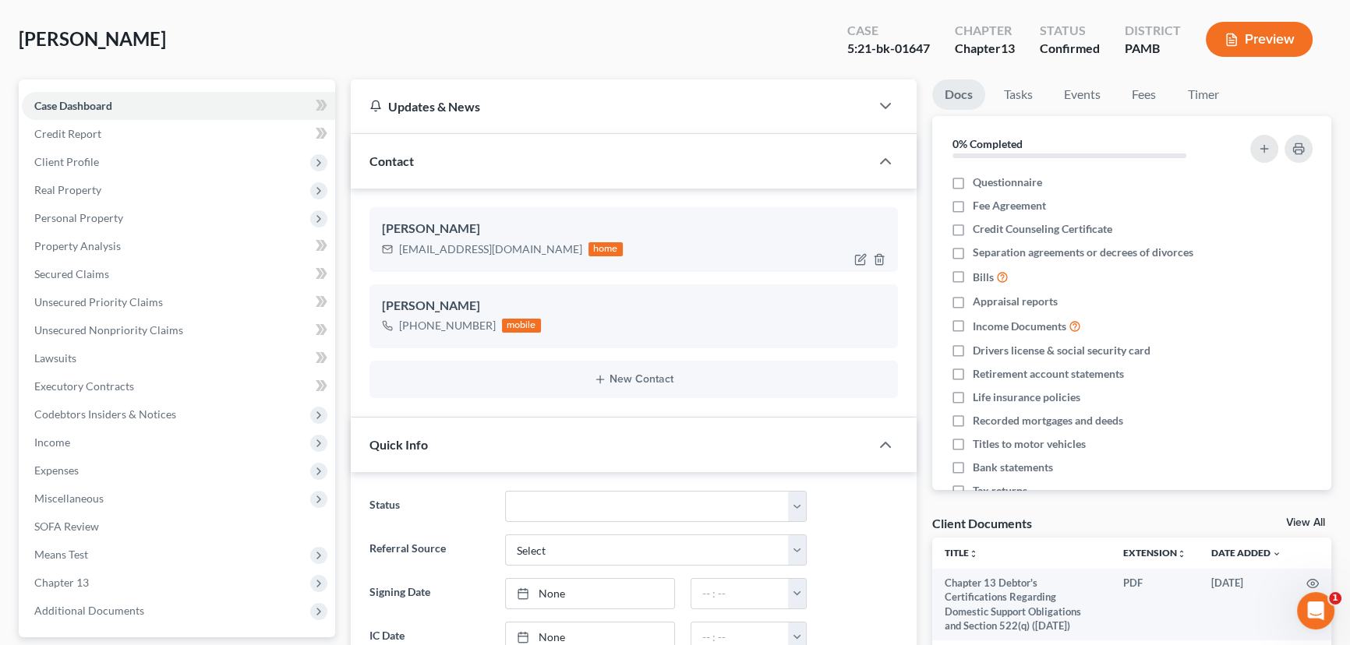
drag, startPoint x: 382, startPoint y: 222, endPoint x: 472, endPoint y: 222, distance: 90.4
click at [472, 222] on div "Michele Stanley" at bounding box center [633, 229] width 503 height 19
copy div "Michele Stanley"
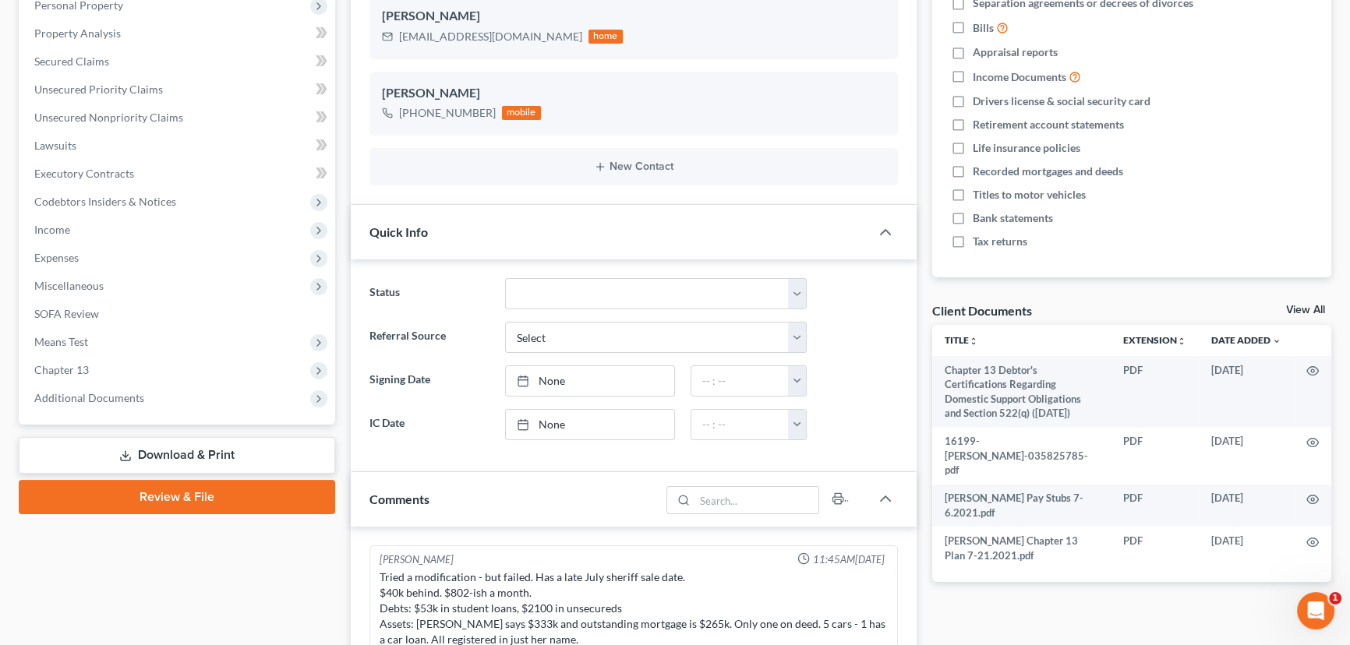
scroll to position [212, 0]
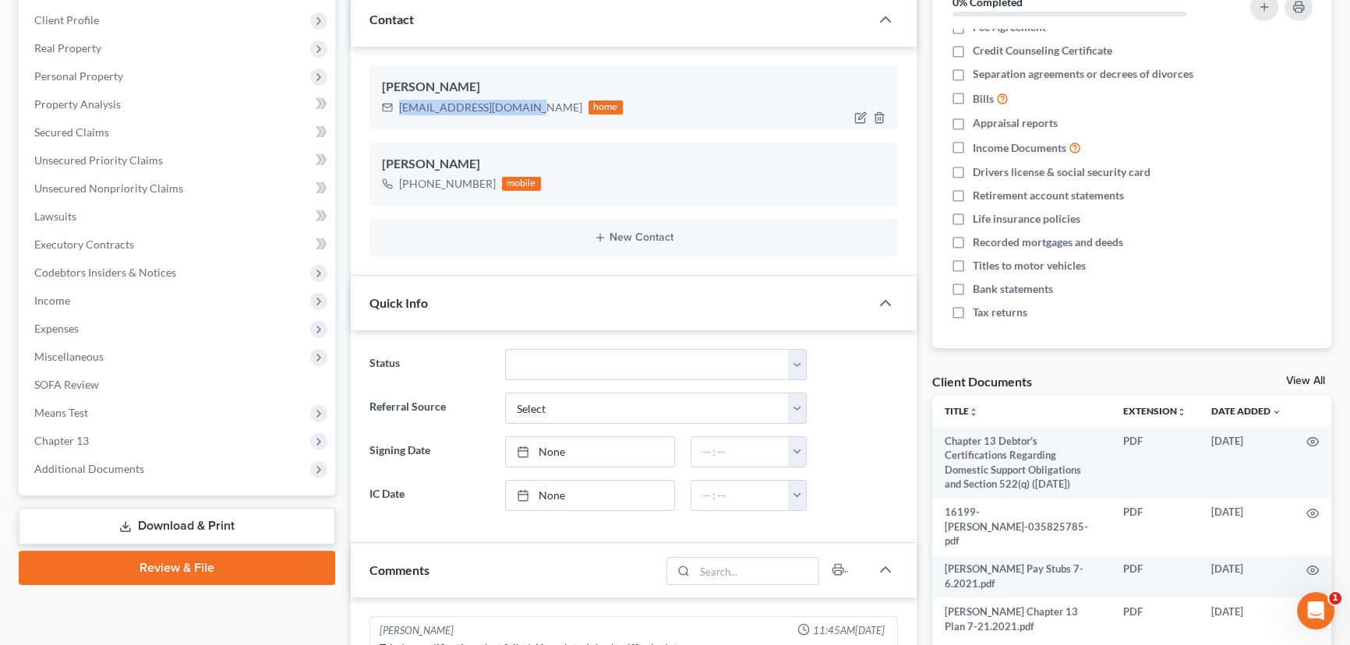
drag, startPoint x: 397, startPoint y: 101, endPoint x: 527, endPoint y: 109, distance: 129.6
click at [527, 109] on div "mstanley11978@gmail.com home" at bounding box center [502, 107] width 241 height 20
copy div "mstanley11978@gmail.com"
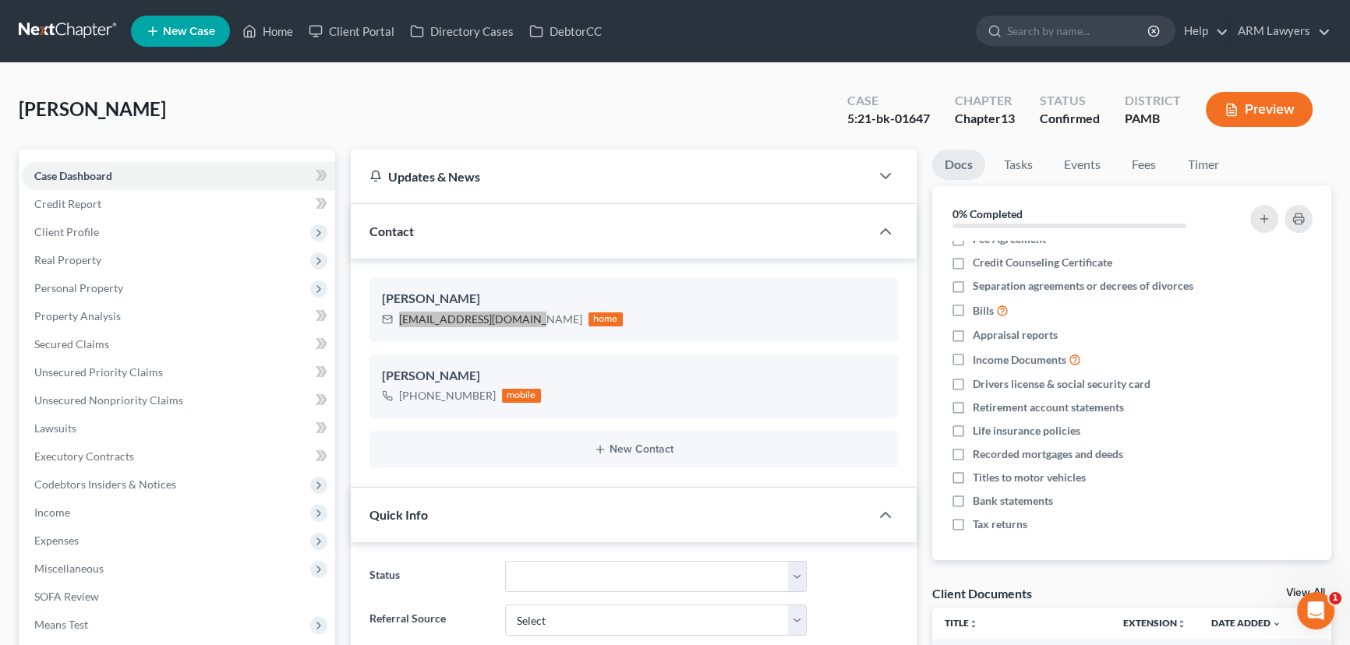
scroll to position [0, 0]
click at [1055, 34] on input "search" at bounding box center [1078, 30] width 143 height 29
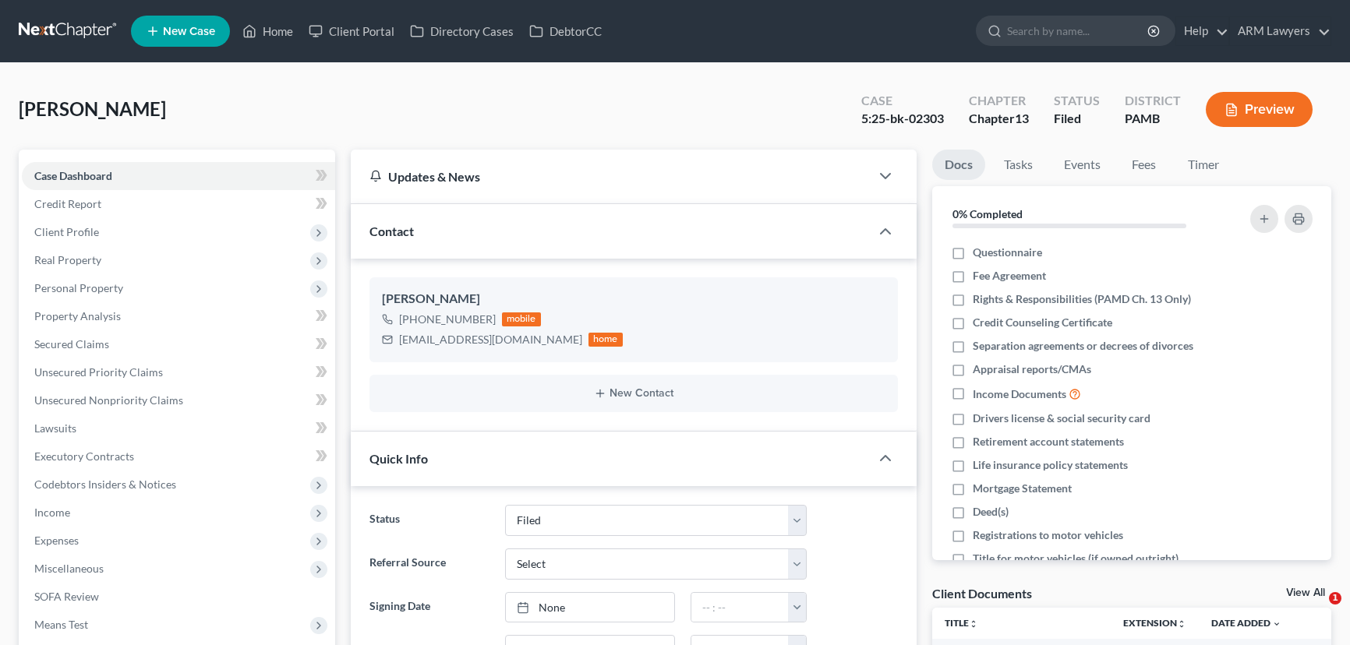
select select "8"
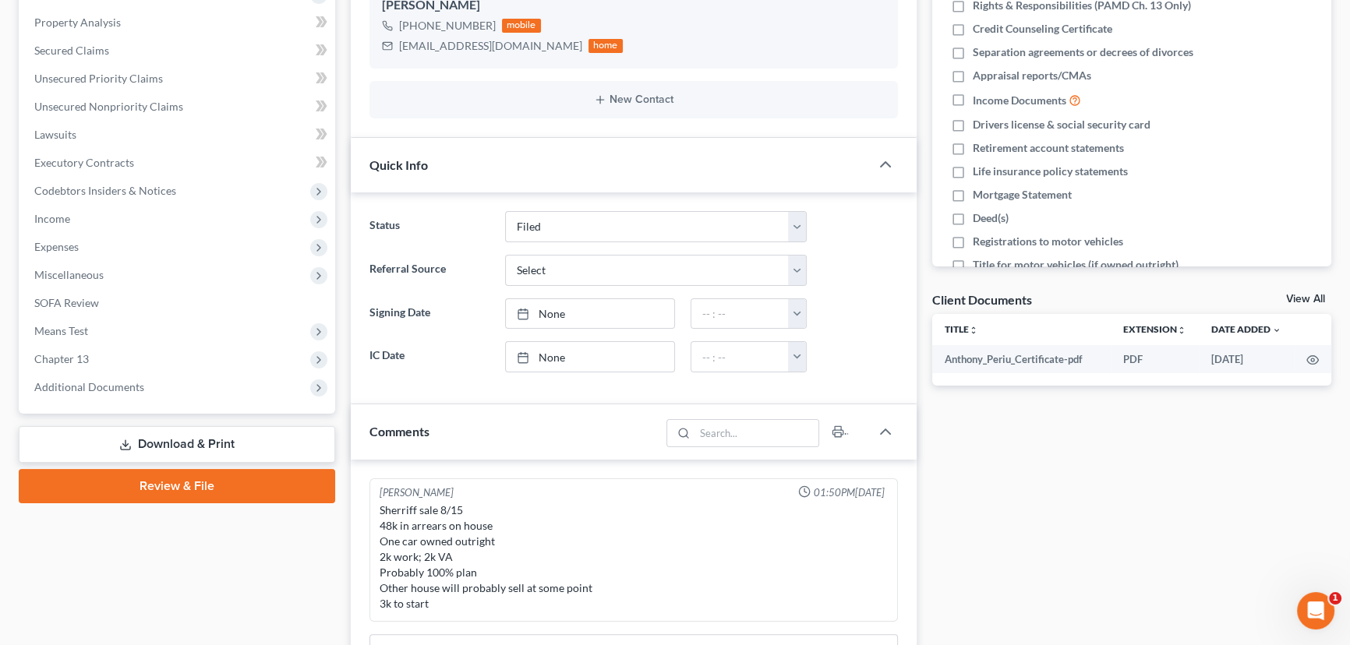
scroll to position [70, 0]
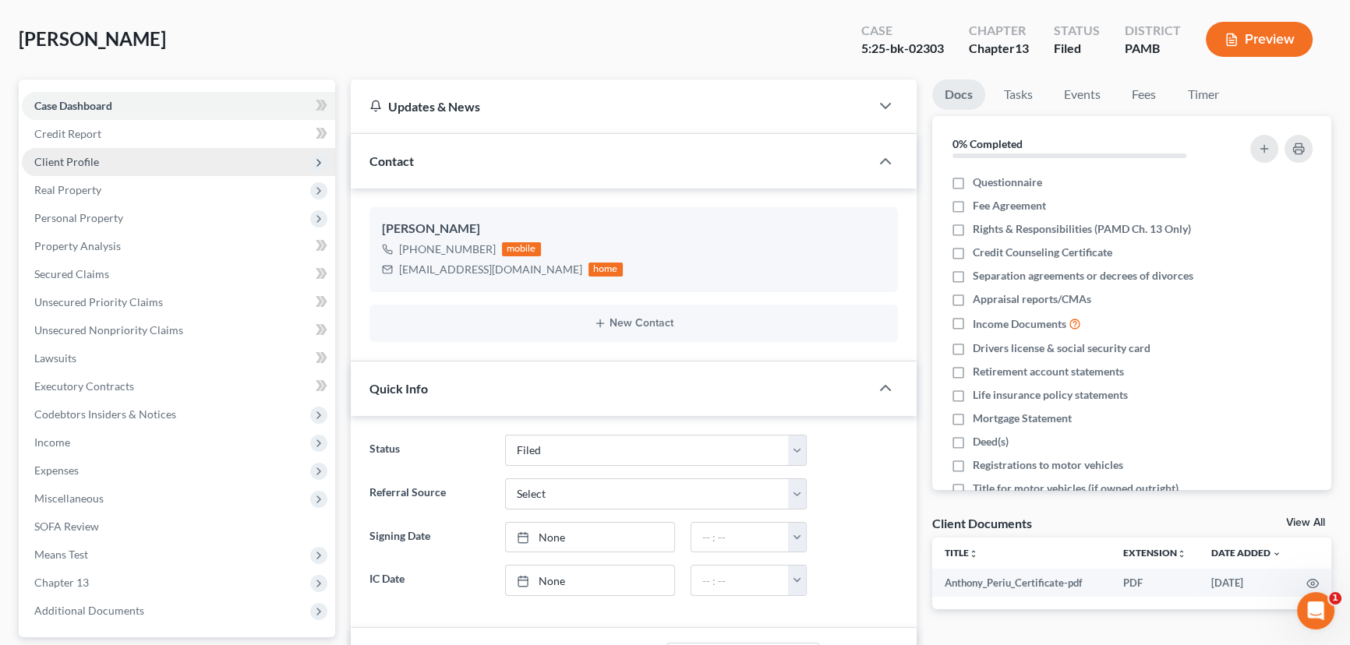
click at [112, 164] on span "Client Profile" at bounding box center [178, 162] width 313 height 28
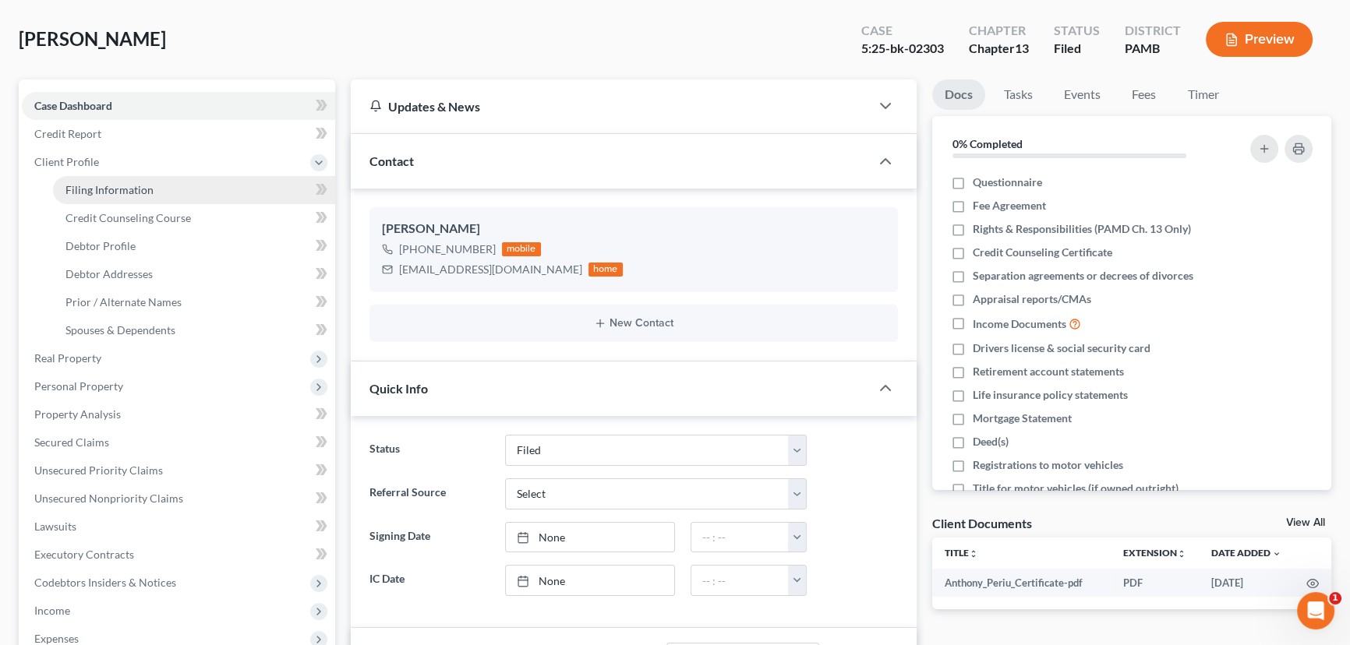
click at [165, 183] on link "Filing Information" at bounding box center [194, 190] width 282 height 28
select select "1"
select select "0"
select select "3"
select select "68"
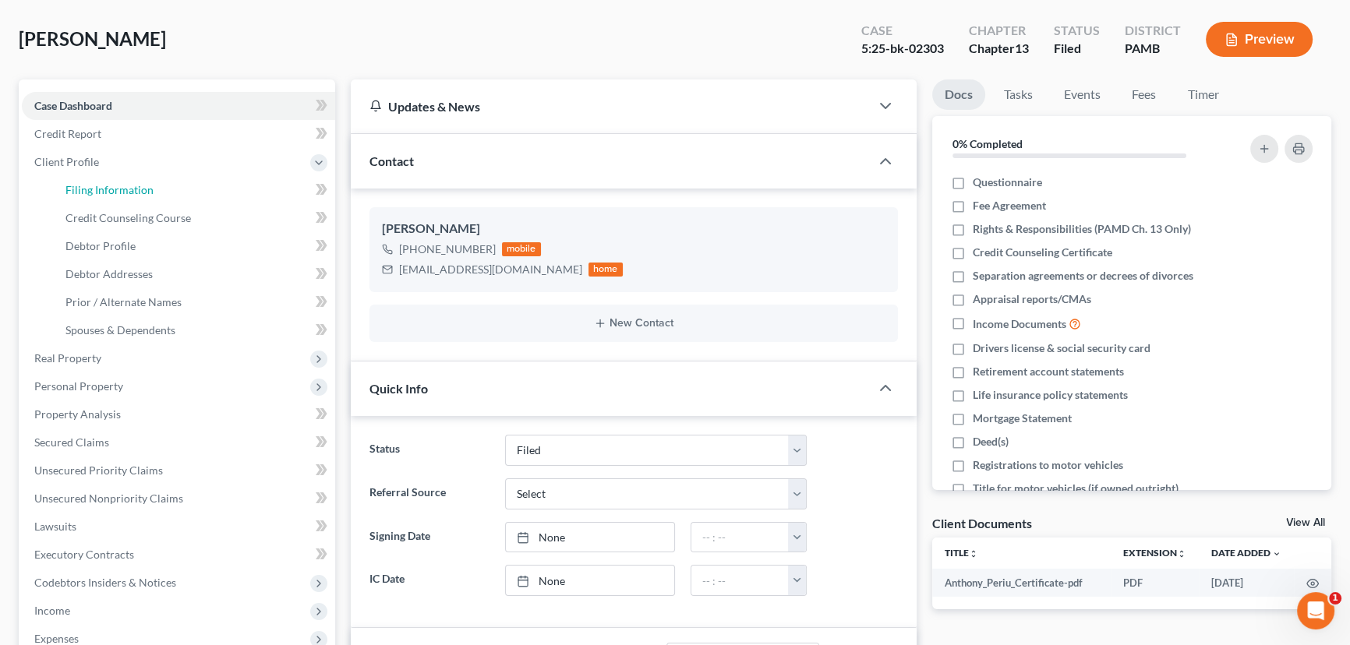
select select "0"
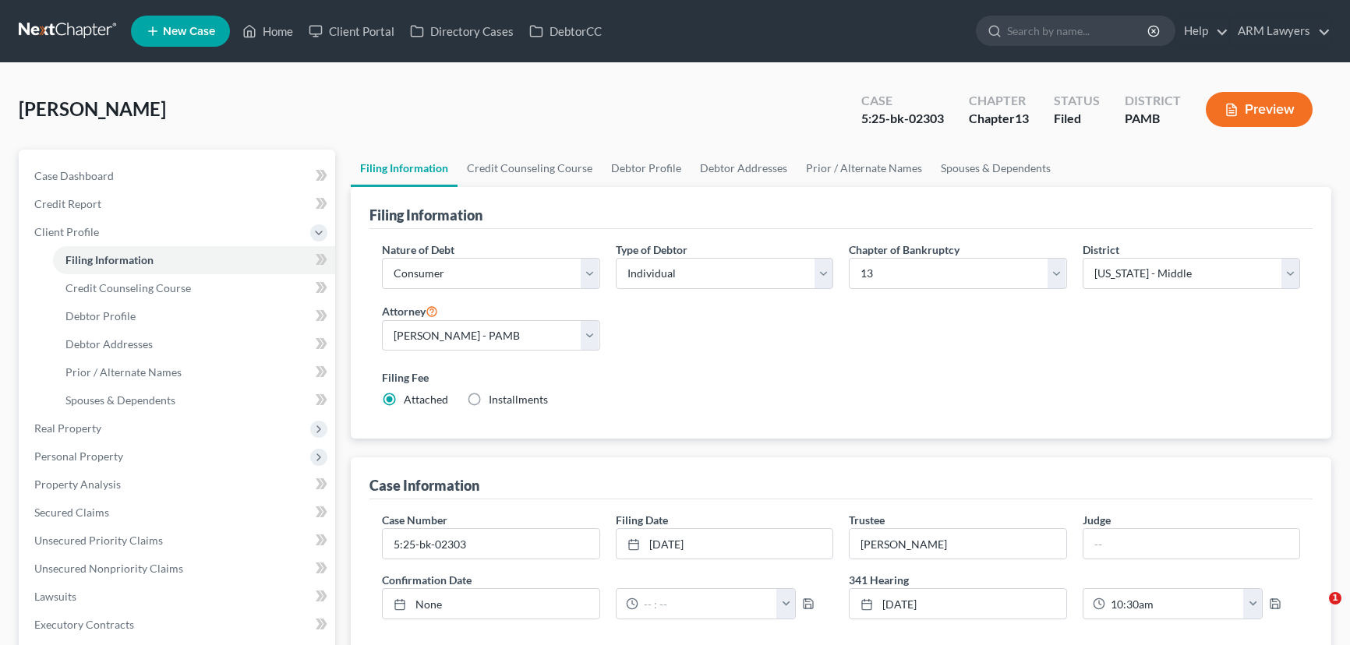
select select "1"
select select "0"
select select "3"
select select "68"
select select "0"
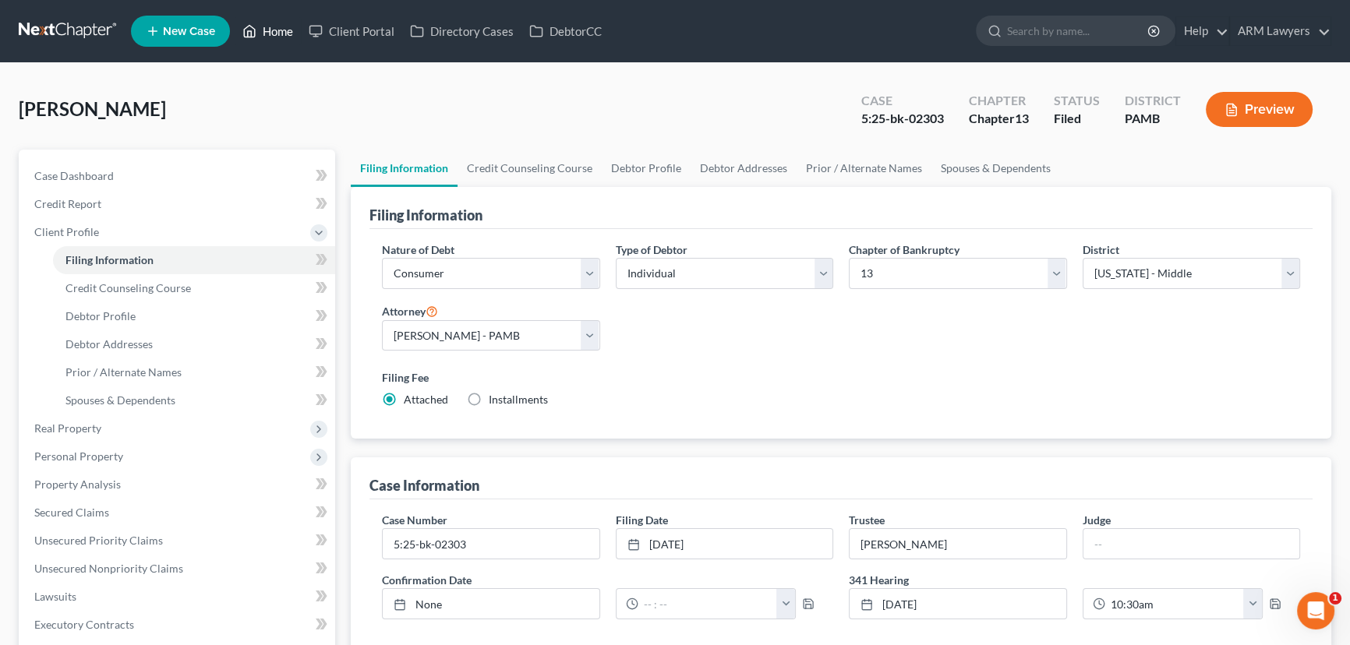
click at [274, 30] on link "Home" at bounding box center [268, 31] width 66 height 28
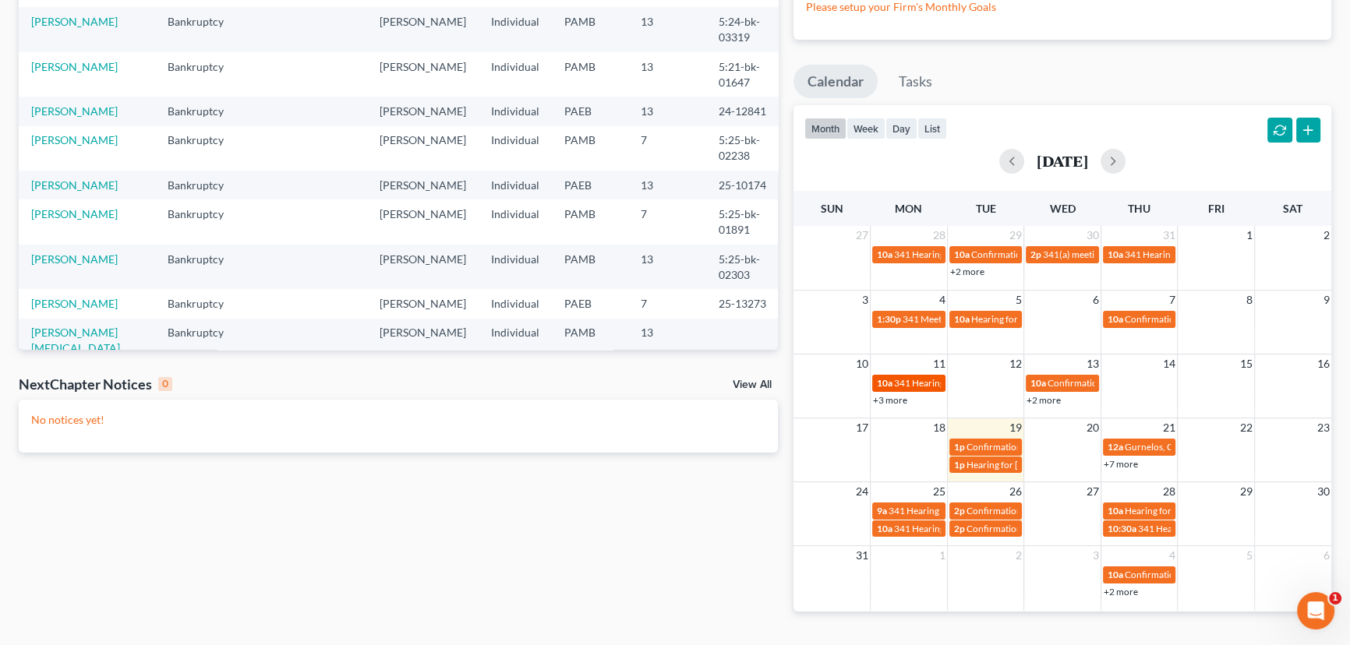
scroll to position [141, 0]
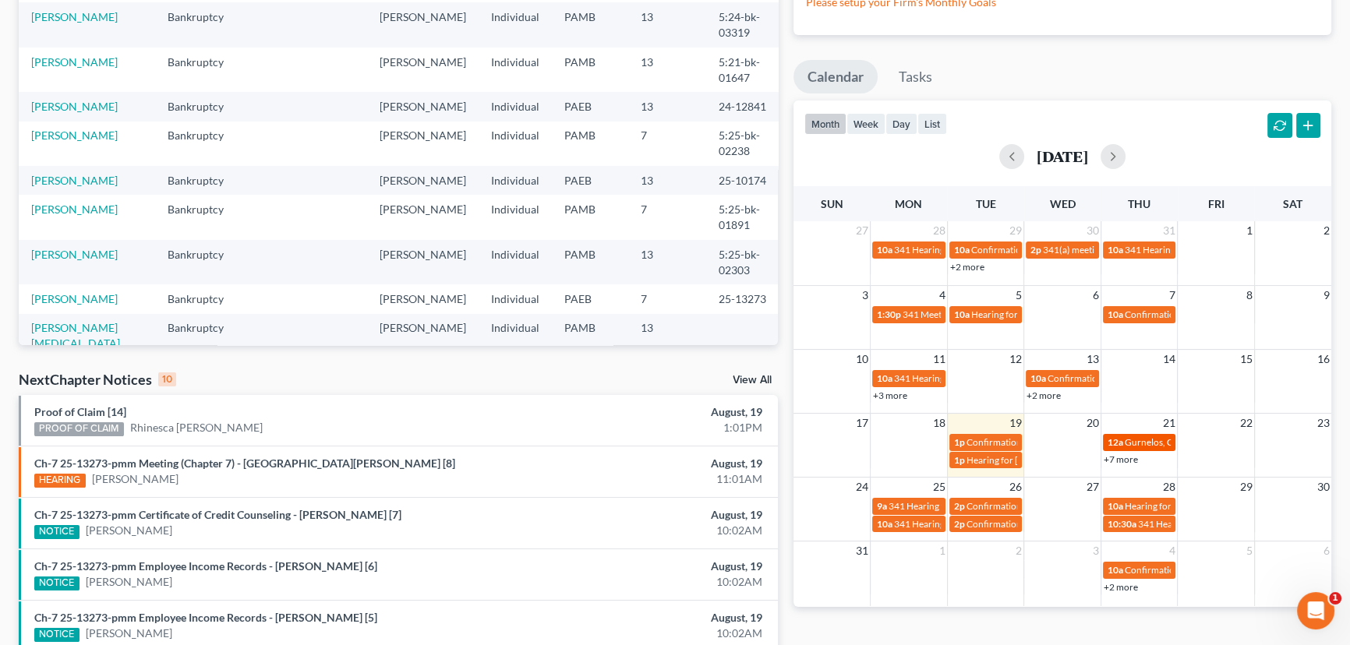
click at [1124, 438] on span "Gurnelos, Chelsea & [PERSON_NAME] Confirmation" at bounding box center [1231, 442] width 214 height 12
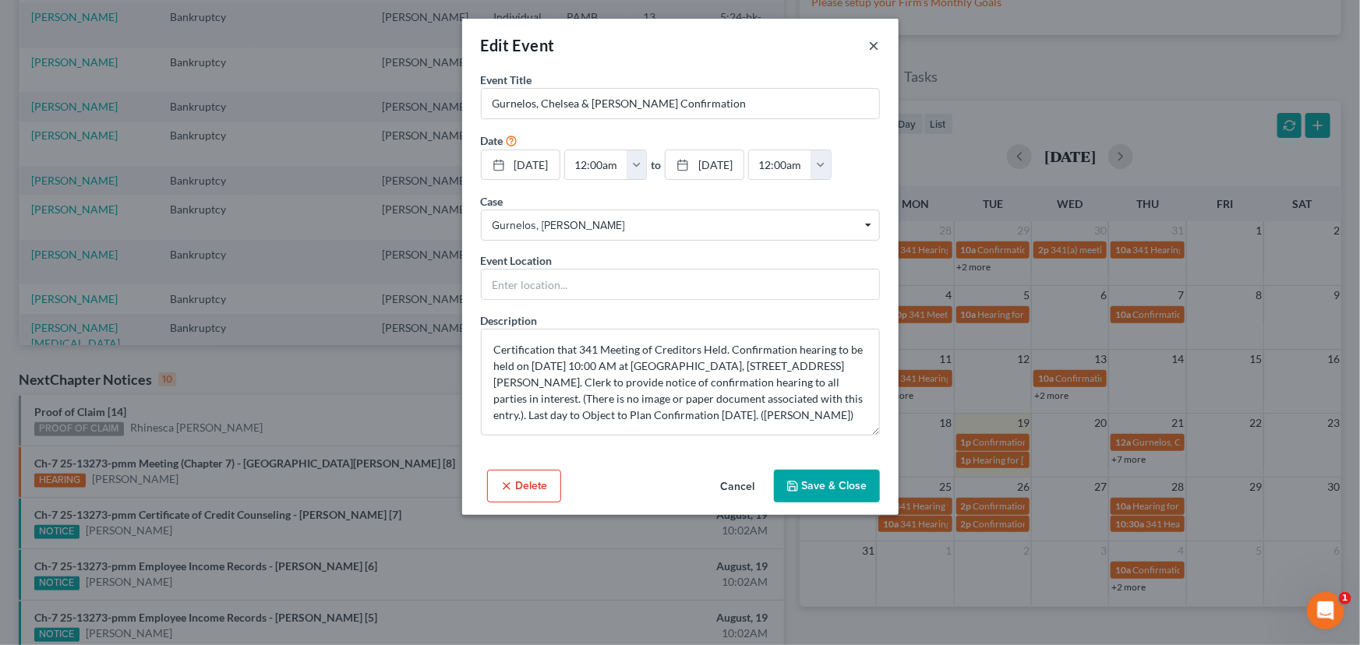
click at [876, 46] on button "×" at bounding box center [874, 45] width 11 height 19
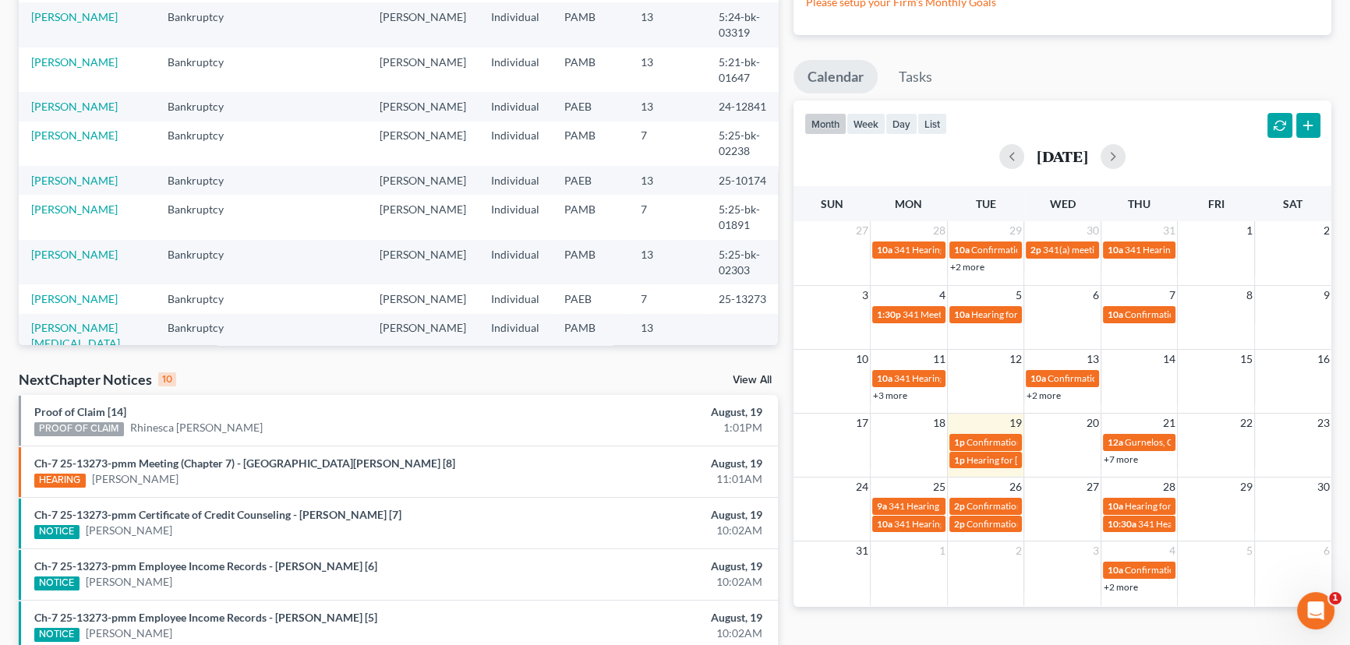
click at [1120, 458] on link "+7 more" at bounding box center [1120, 460] width 34 height 12
click at [1149, 365] on td "14" at bounding box center [1138, 359] width 77 height 19
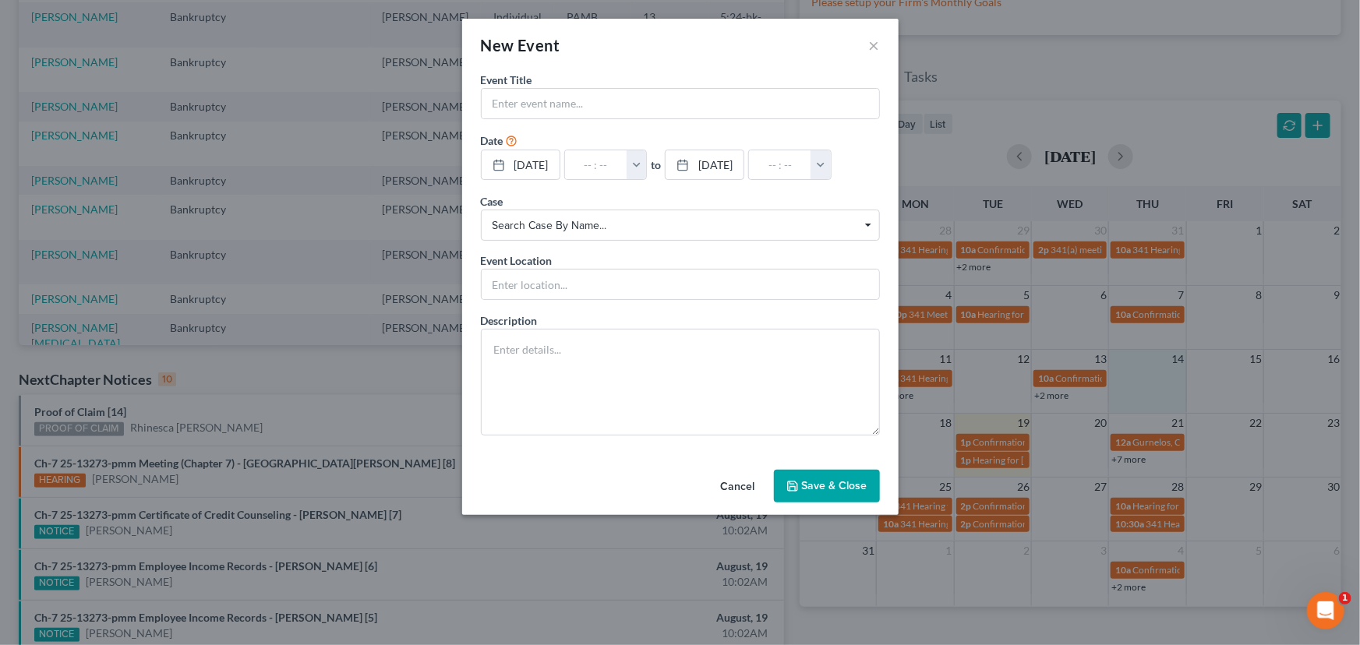
click at [867, 43] on div "New Event ×" at bounding box center [680, 45] width 436 height 53
click at [878, 46] on button "×" at bounding box center [874, 45] width 11 height 19
